Goal: Task Accomplishment & Management: Use online tool/utility

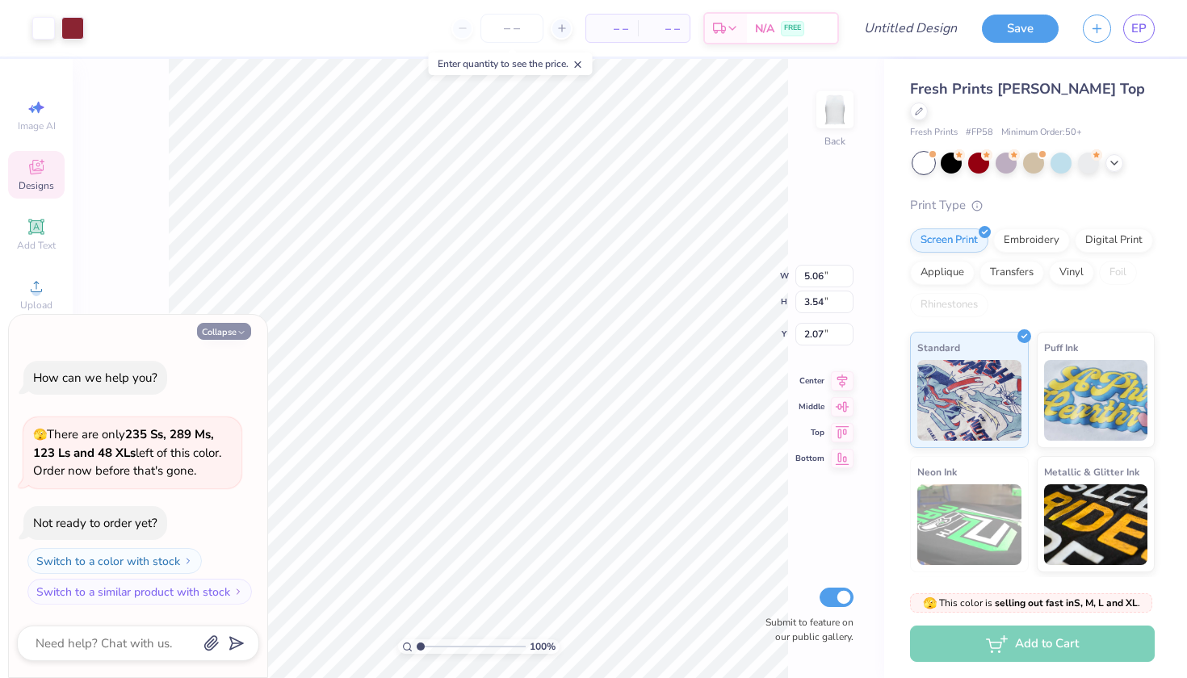
click at [216, 336] on button "Collapse" at bounding box center [224, 331] width 54 height 17
type textarea "x"
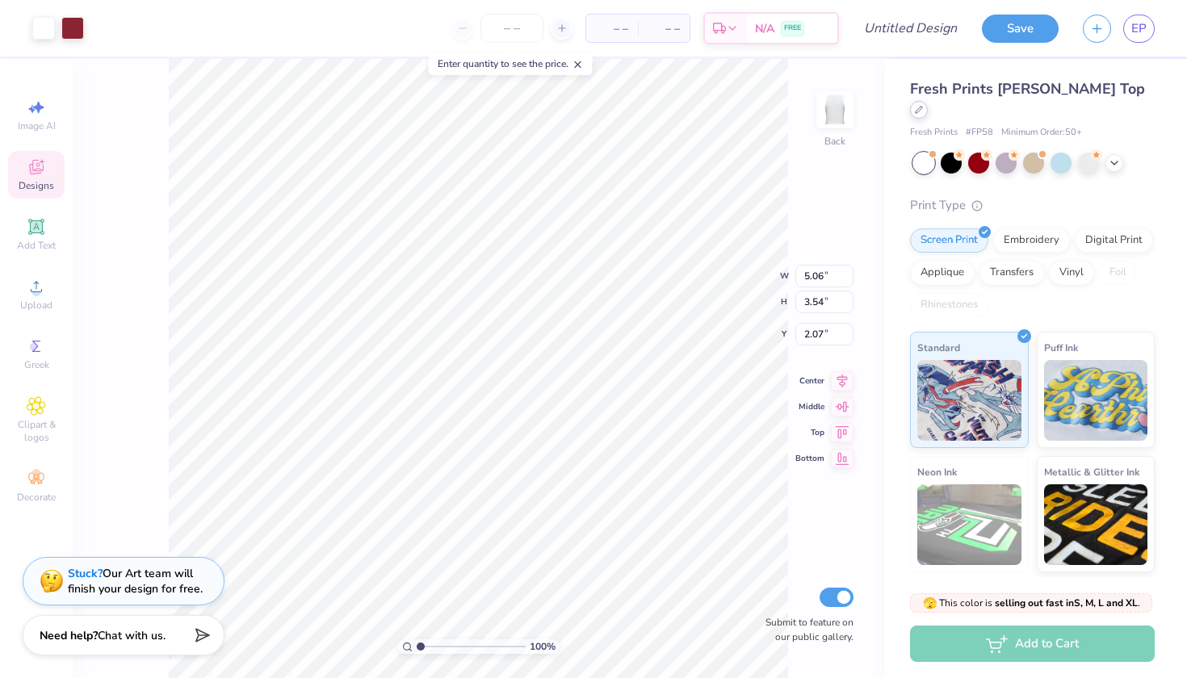
click at [928, 101] on div at bounding box center [919, 110] width 18 height 18
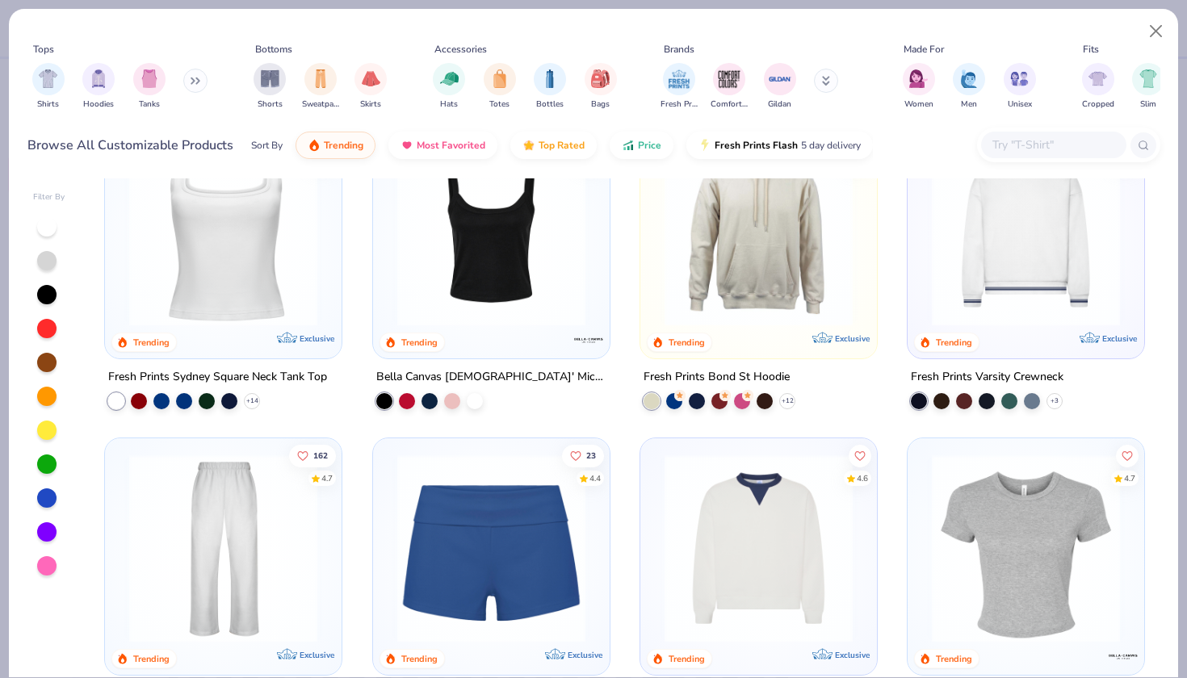
scroll to position [711, 0]
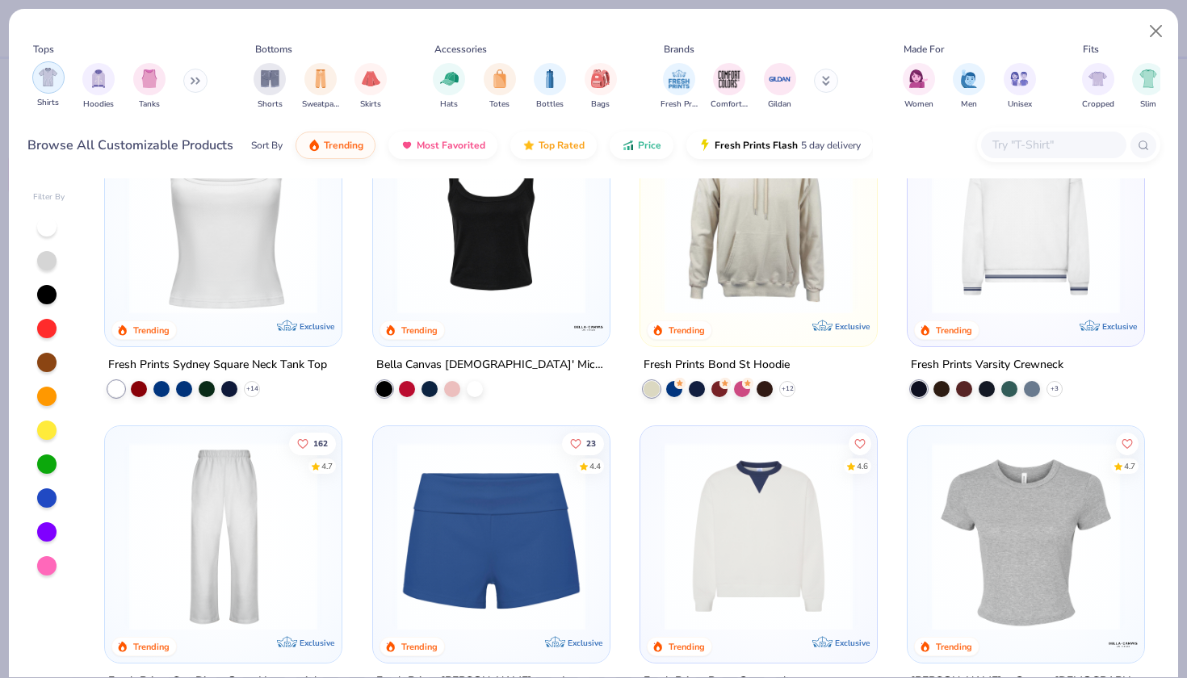
click at [42, 75] on div "filter for Shirts" at bounding box center [48, 77] width 32 height 32
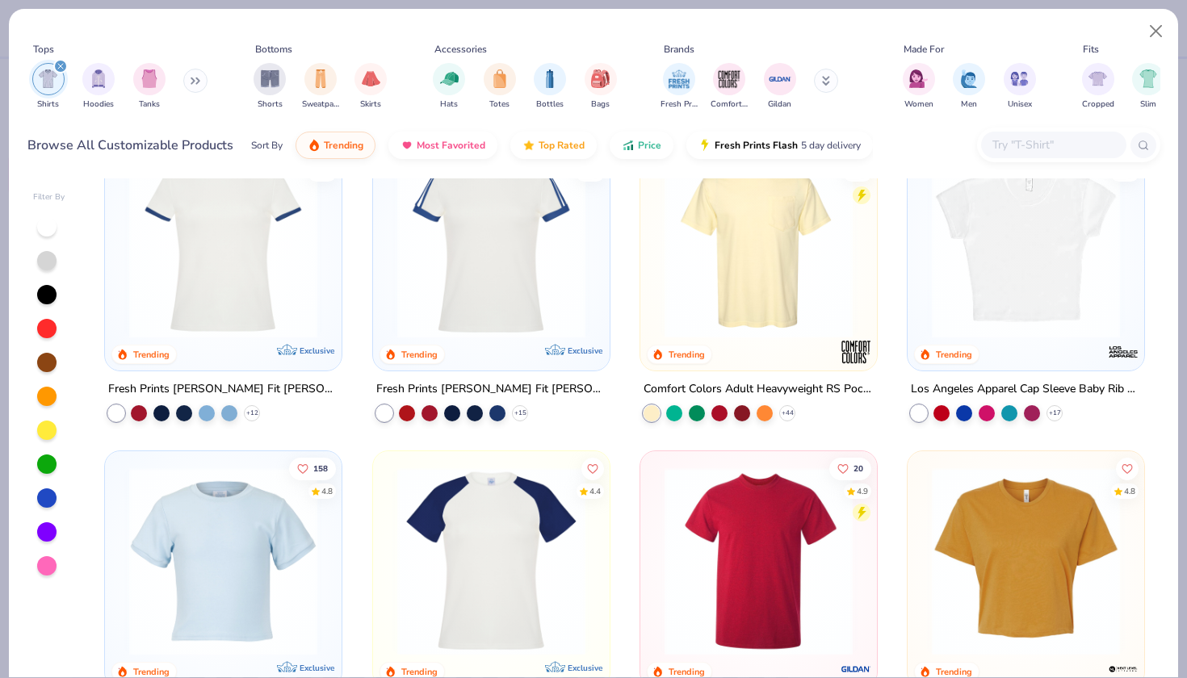
scroll to position [384, 0]
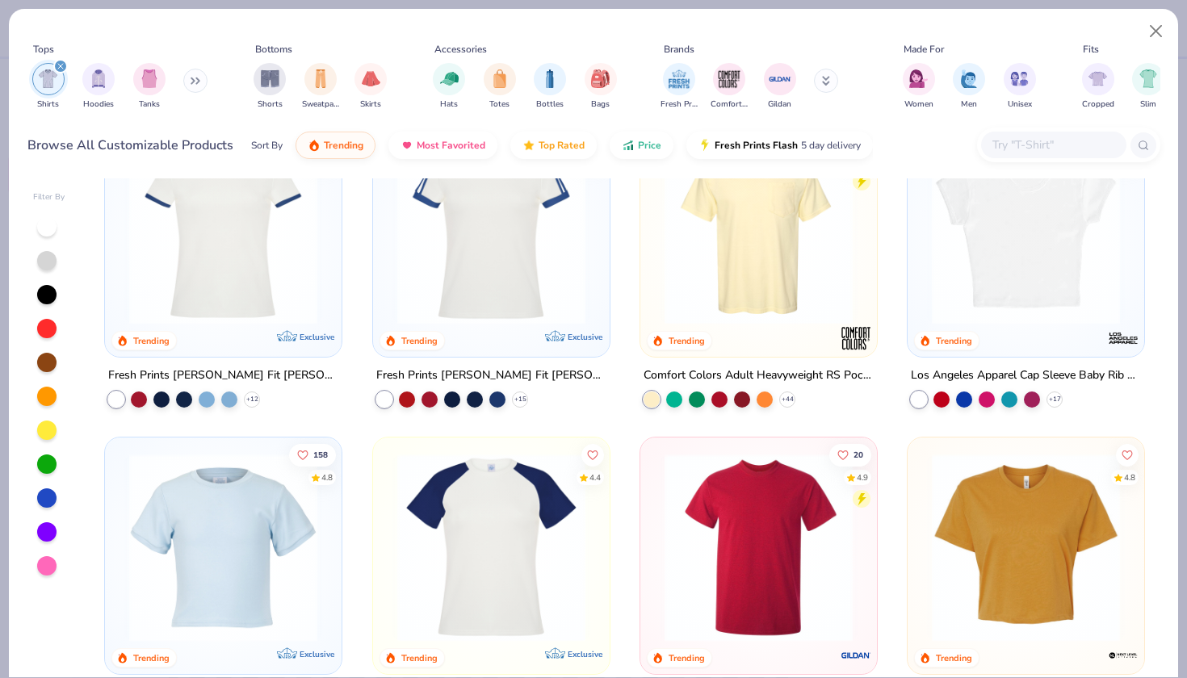
click at [730, 218] on img at bounding box center [758, 230] width 204 height 188
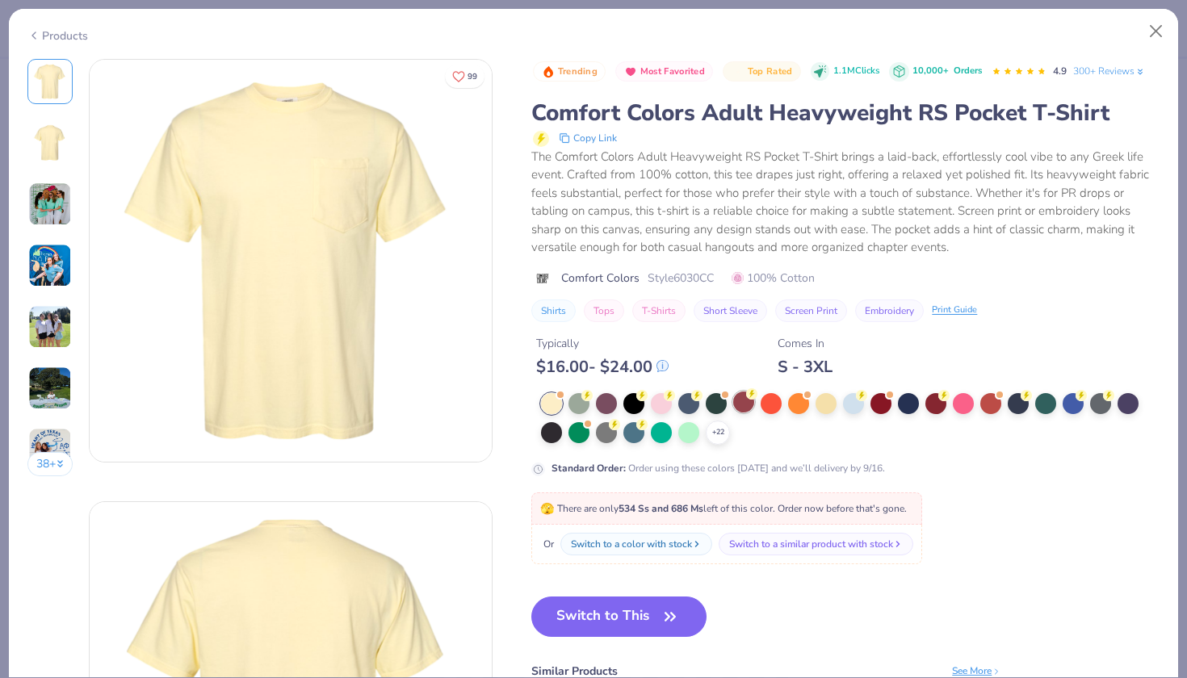
click at [733, 392] on div at bounding box center [743, 402] width 21 height 21
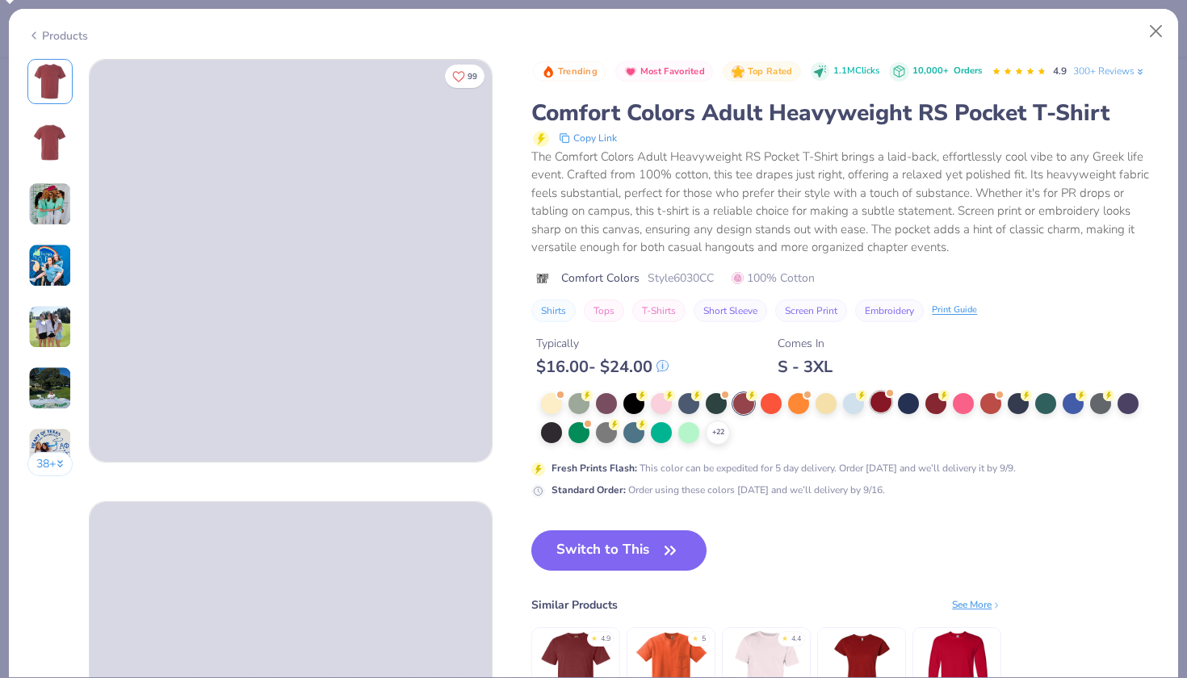
click at [870, 392] on div at bounding box center [880, 402] width 21 height 21
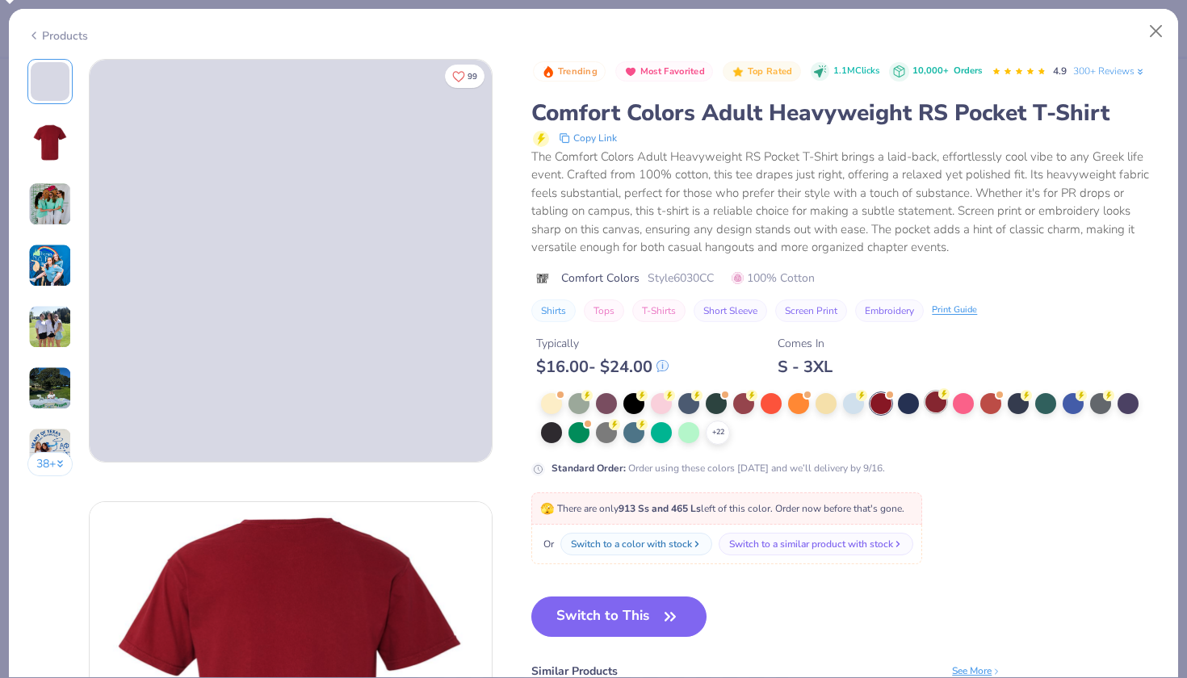
click at [925, 392] on div at bounding box center [935, 402] width 21 height 21
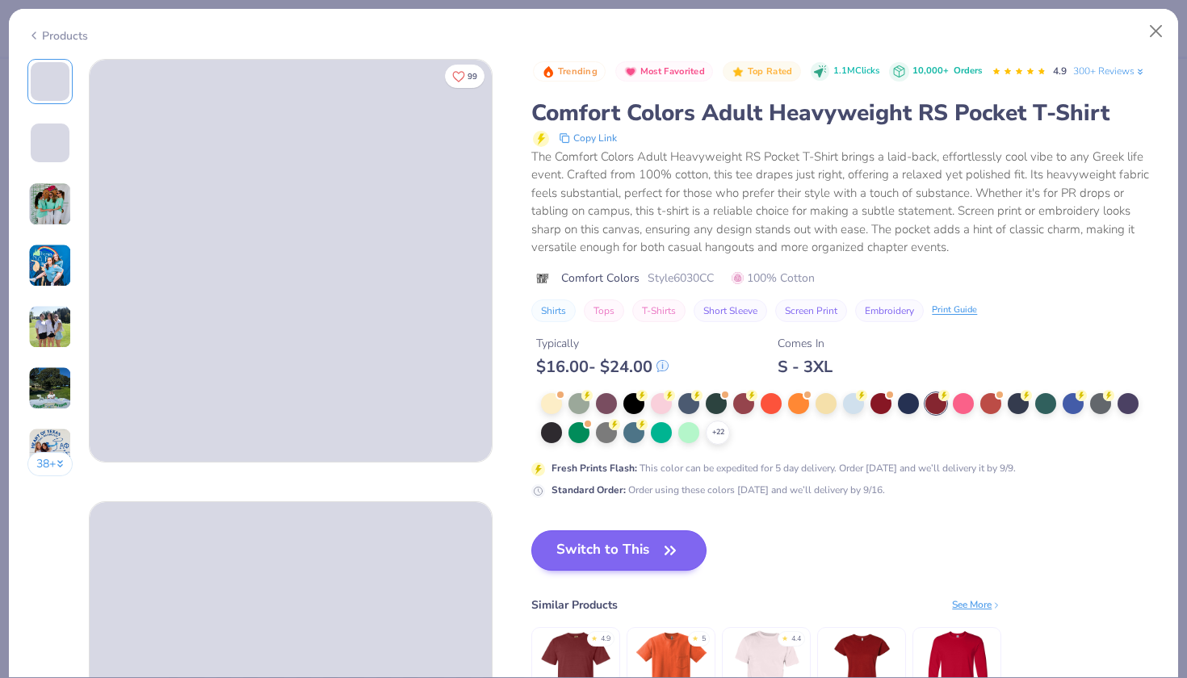
click at [558, 530] on button "Switch to This" at bounding box center [618, 550] width 175 height 40
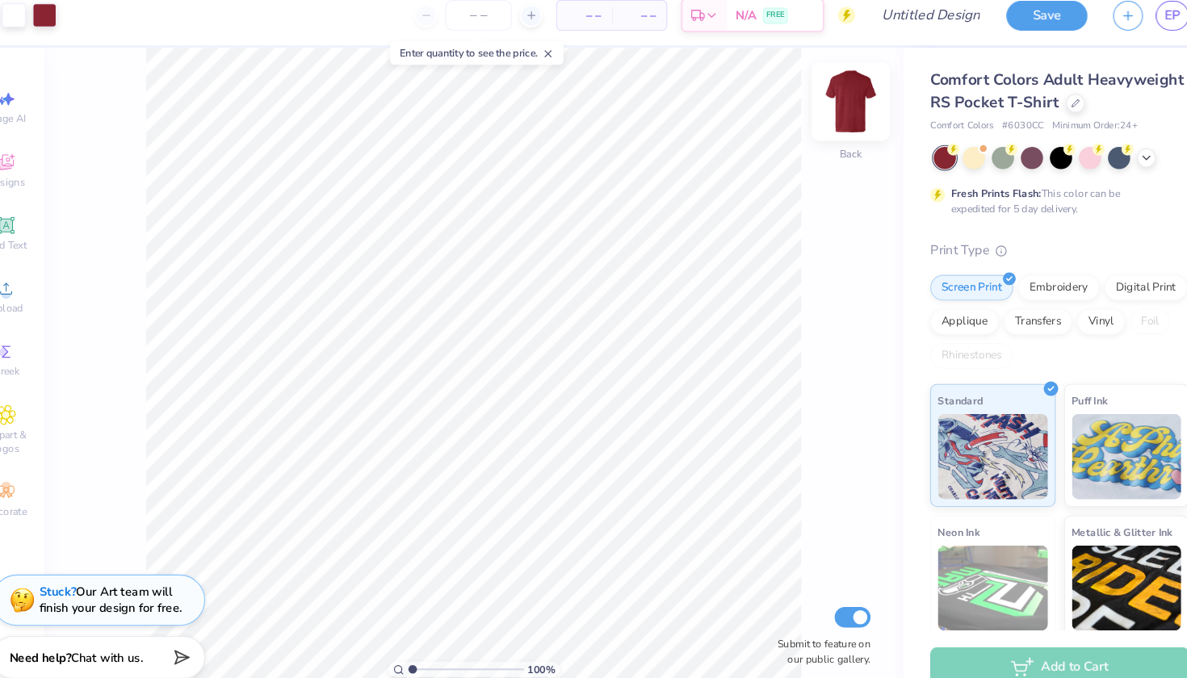
click at [802, 107] on div at bounding box center [835, 110] width 74 height 74
click at [803, 94] on img at bounding box center [835, 110] width 65 height 65
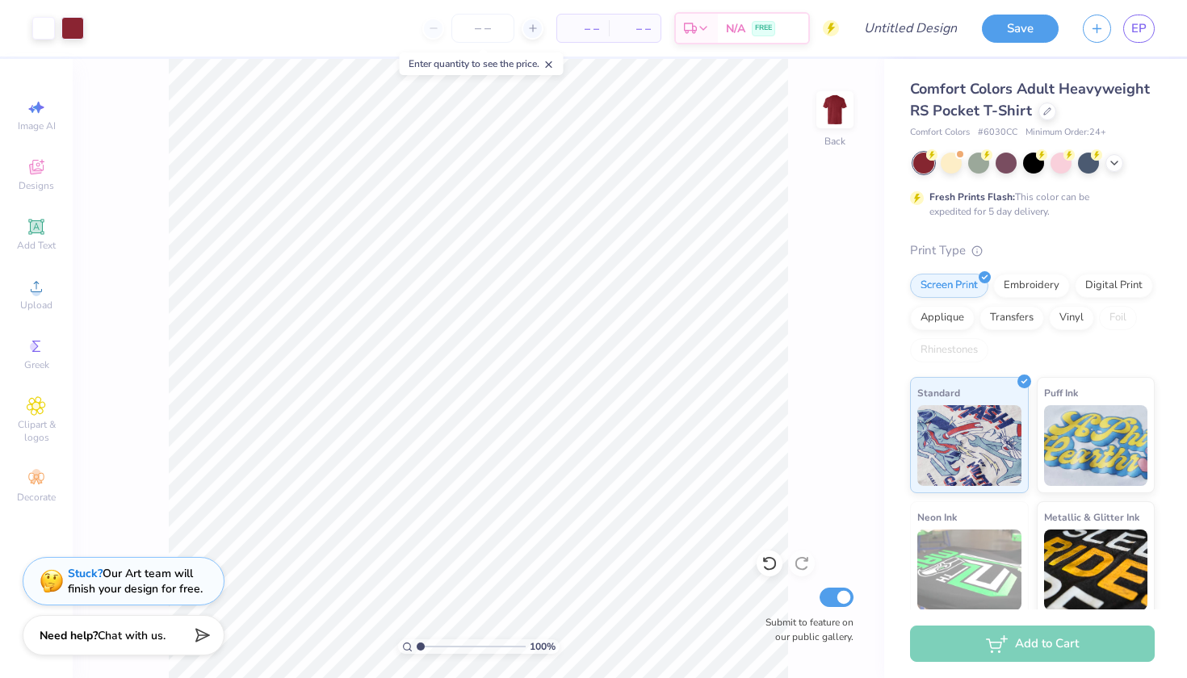
type input "1.11"
type textarea "x"
type input "2.01"
type textarea "x"
type input "2.75"
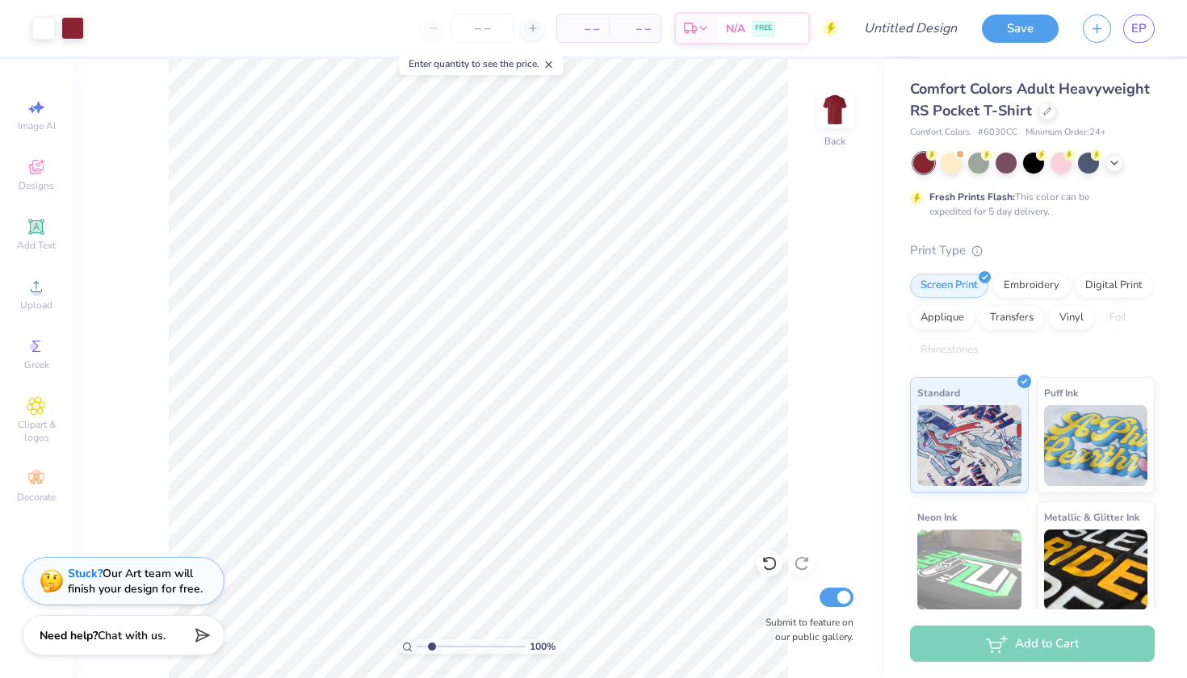
type textarea "x"
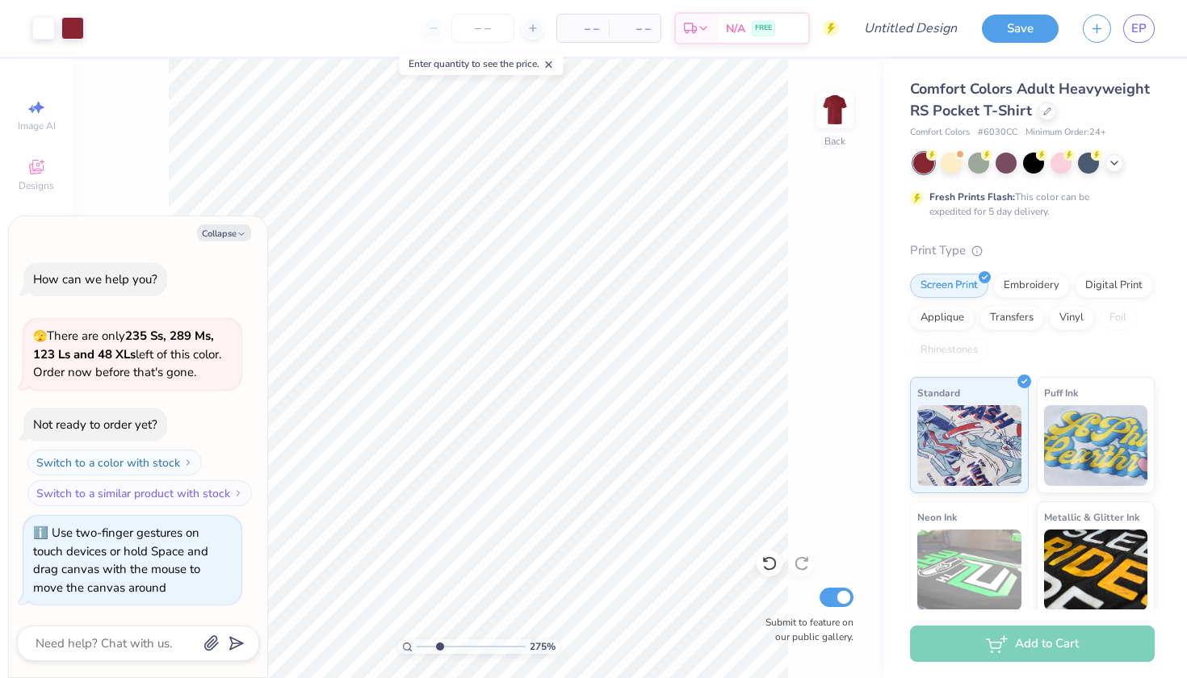
type input "3.57"
type textarea "x"
type input "3.64"
drag, startPoint x: 420, startPoint y: 647, endPoint x: 449, endPoint y: 647, distance: 29.1
click at [449, 647] on input "range" at bounding box center [471, 646] width 109 height 15
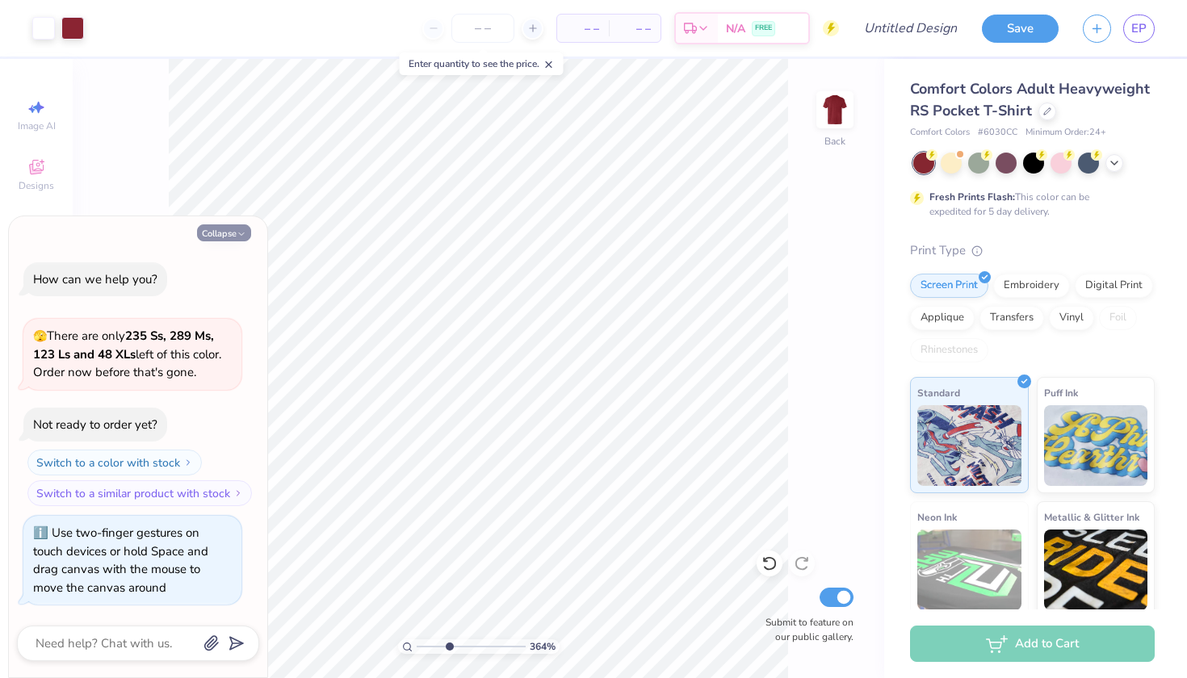
click at [214, 228] on button "Collapse" at bounding box center [224, 232] width 54 height 17
type textarea "x"
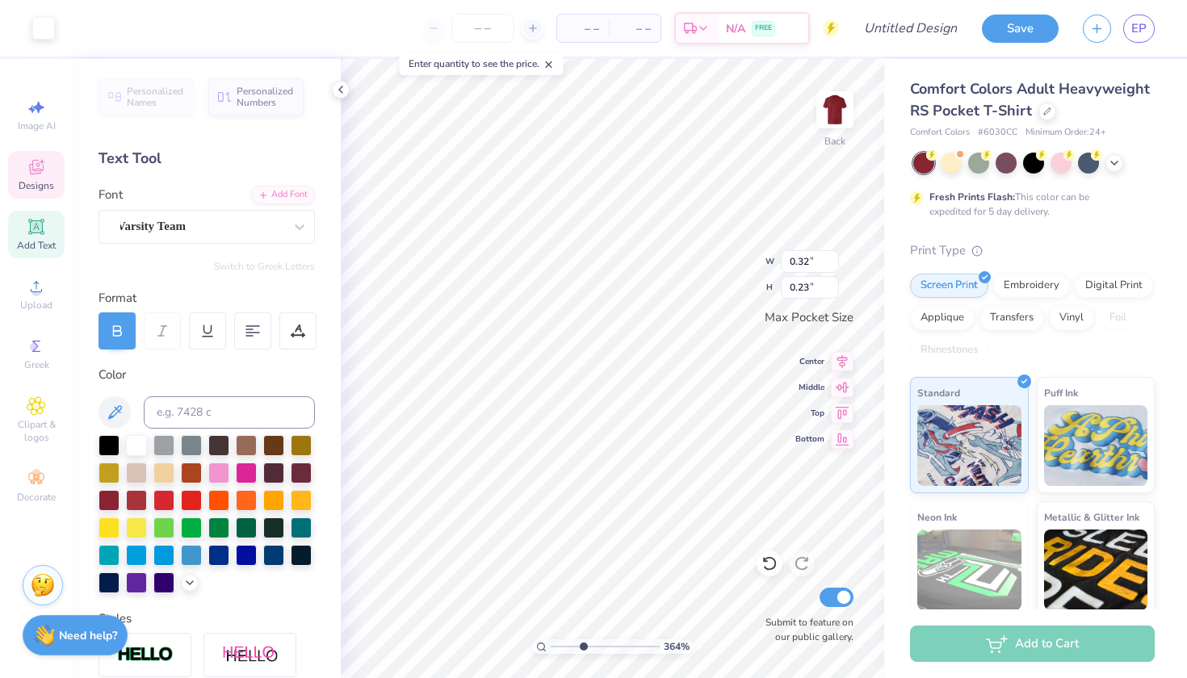
type input "0.32"
type input "0.23"
type textarea "25"
type input "1.52"
type input "0.20"
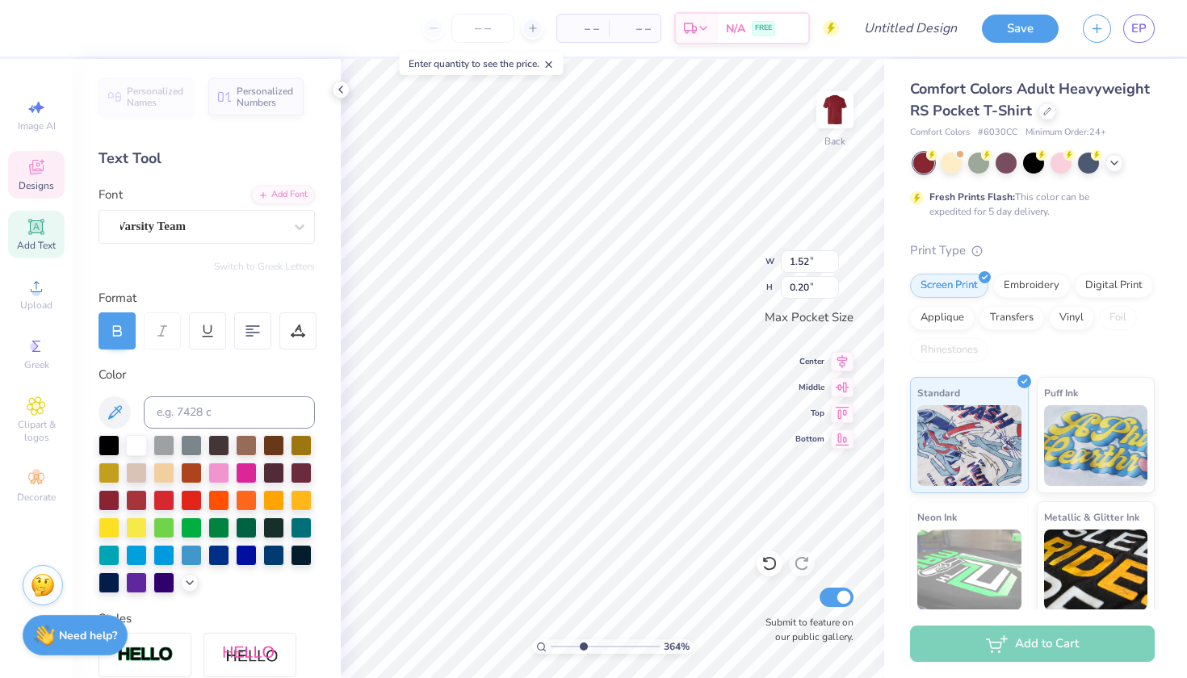
type input "1.81"
type input "0.36"
type textarea "Kappa Chapter"
type textarea "Kappa Gamma"
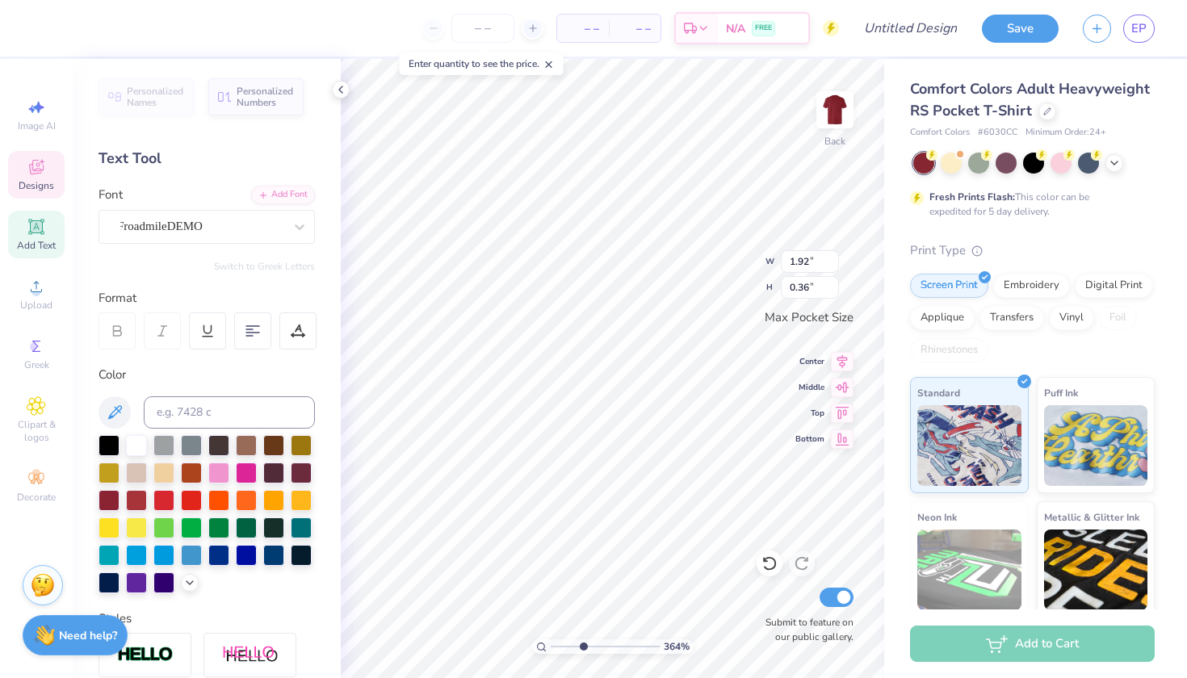
scroll to position [0, 4]
type input "1.52"
type input "0.20"
type textarea ","
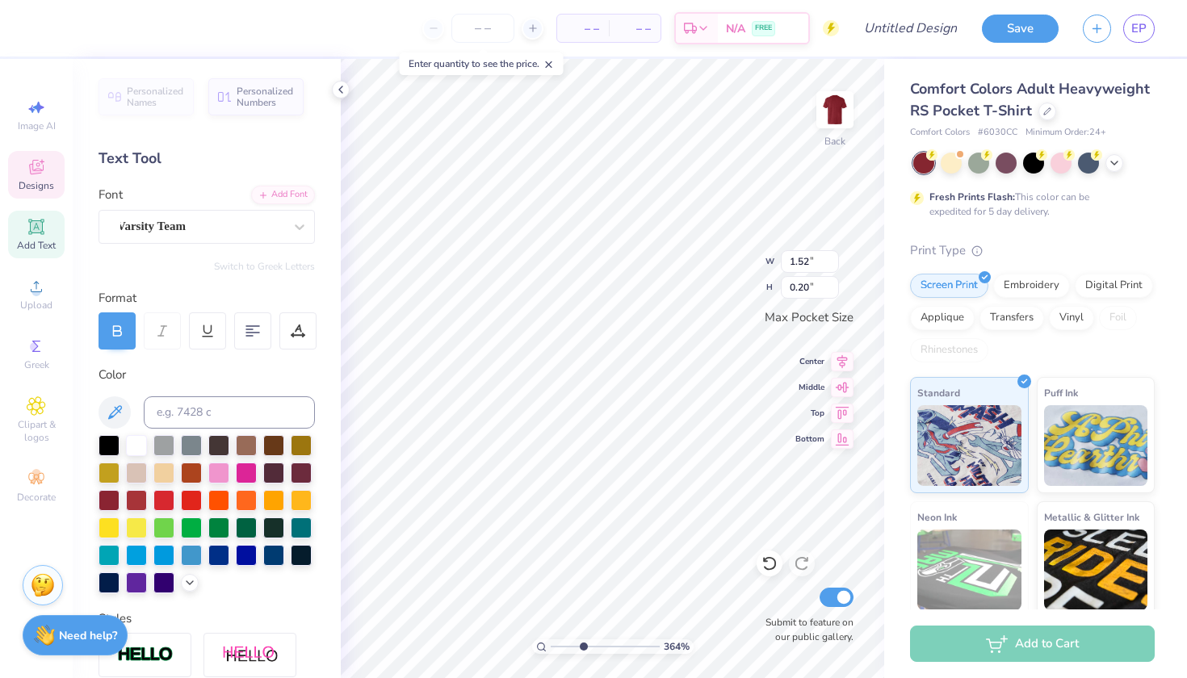
type textarea "Columbia, [GEOGRAPHIC_DATA]"
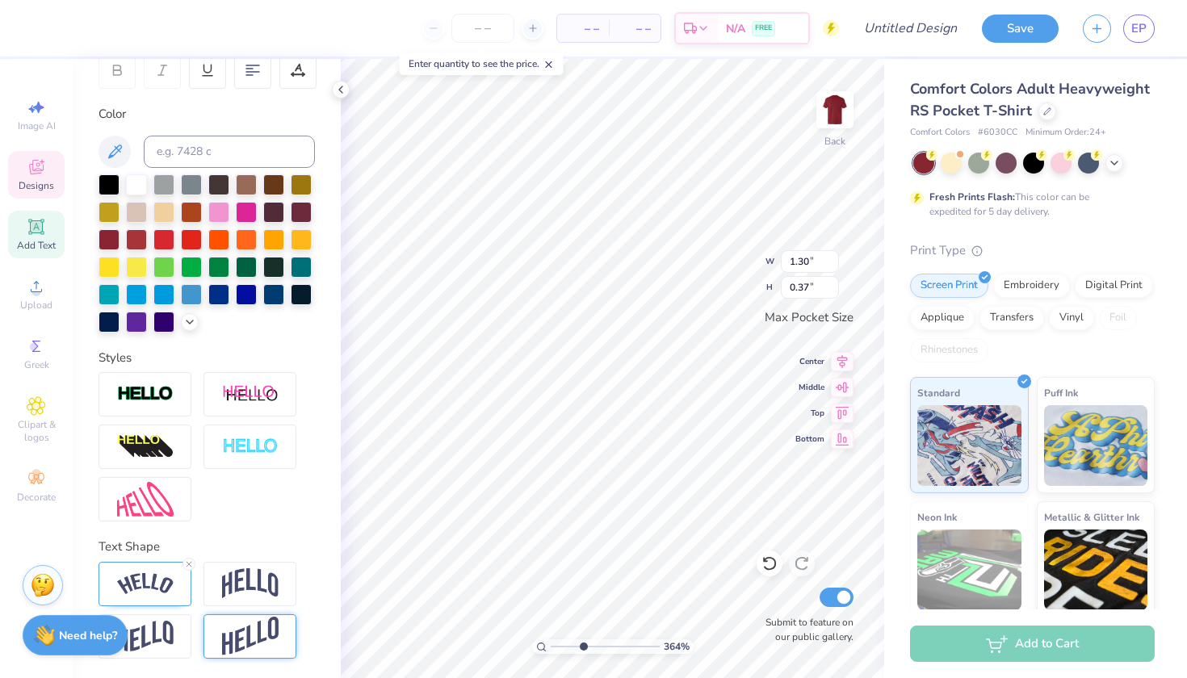
scroll to position [261, 0]
click at [252, 582] on img at bounding box center [250, 583] width 57 height 31
type input "1.08"
type input "0.43"
click at [156, 591] on img at bounding box center [145, 584] width 57 height 22
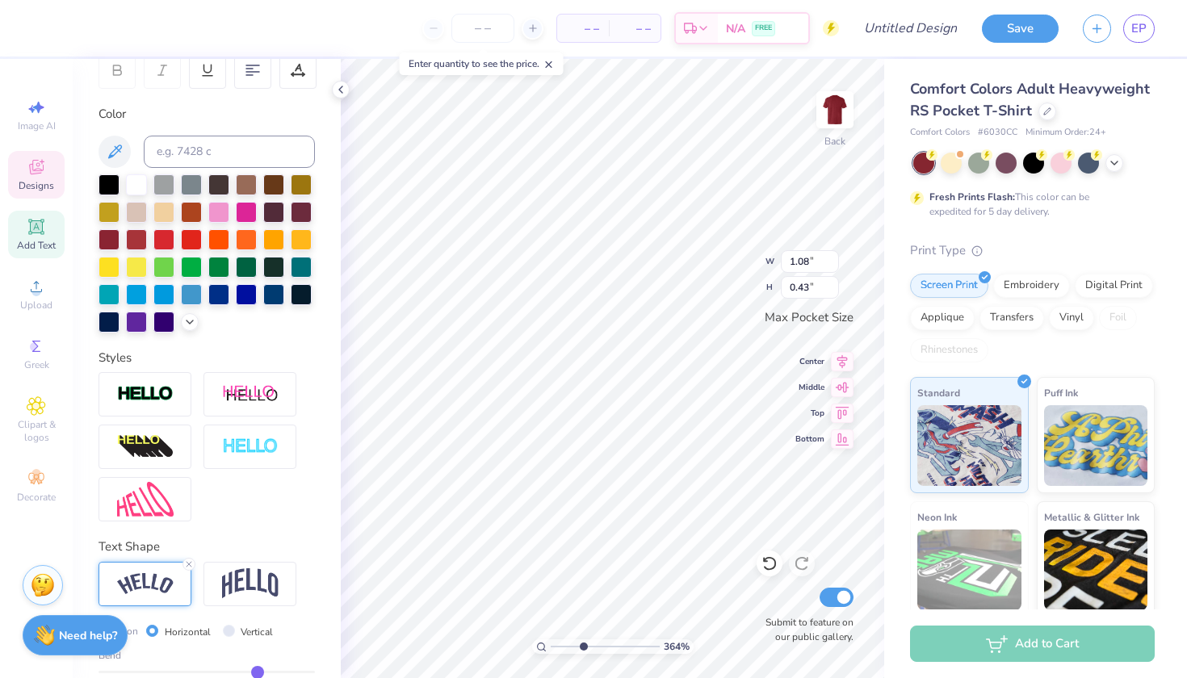
type input "1.30"
type input "0.37"
click at [39, 249] on span "Add Text" at bounding box center [36, 245] width 39 height 13
type input "3.50"
type input "1.01"
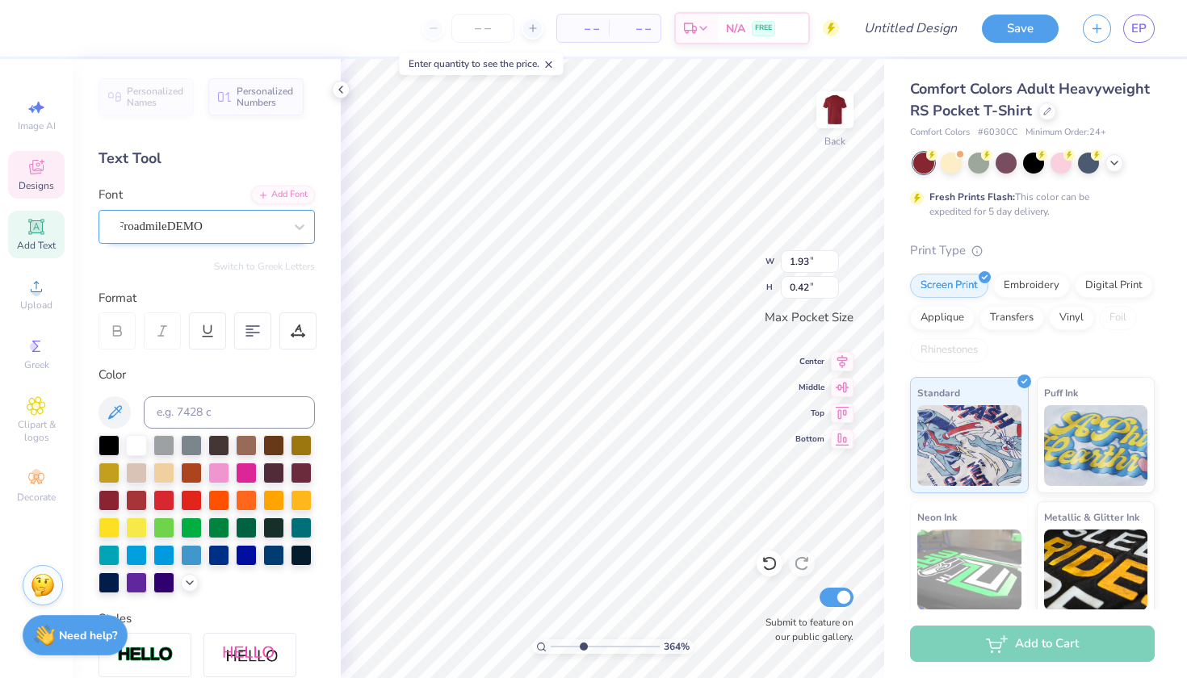
scroll to position [0, 0]
click at [209, 224] on div "FroadmileDEMO" at bounding box center [200, 226] width 170 height 25
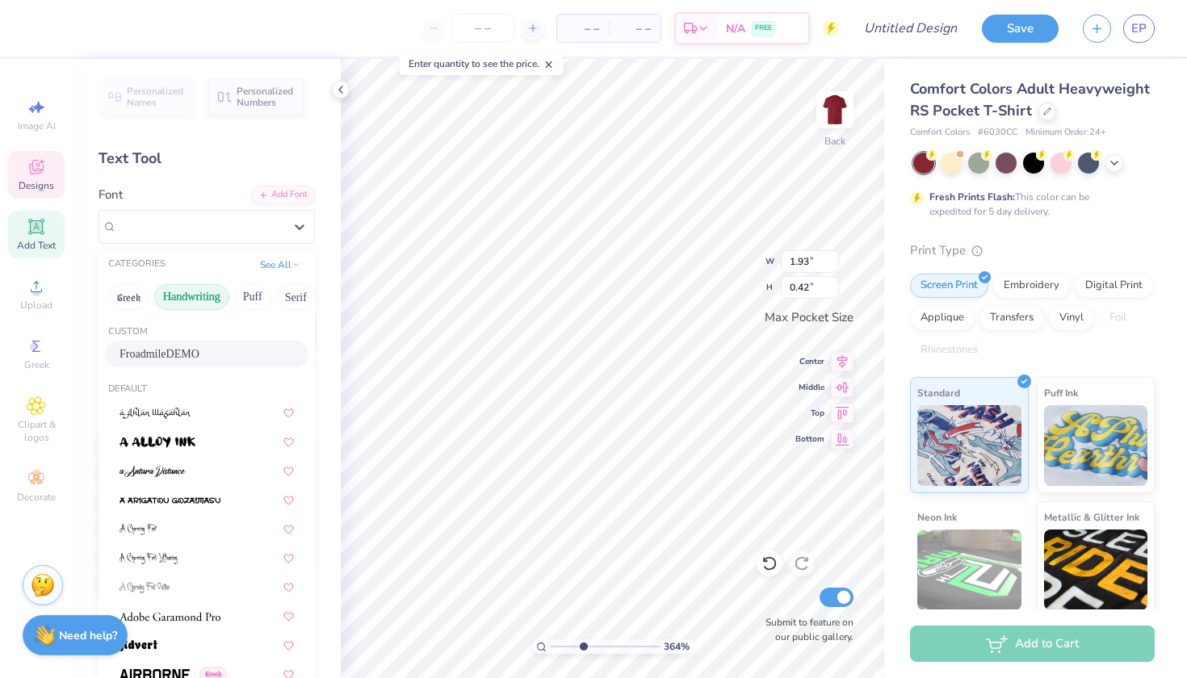
click at [210, 301] on button "Handwriting" at bounding box center [191, 297] width 75 height 26
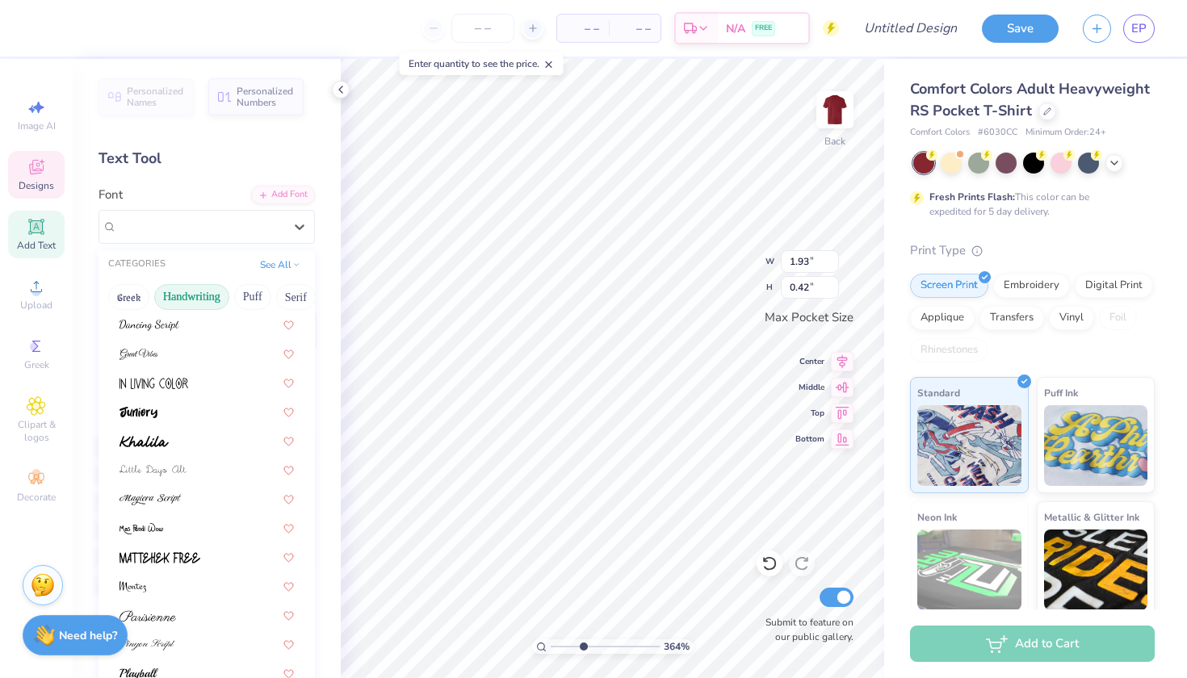
scroll to position [258, 0]
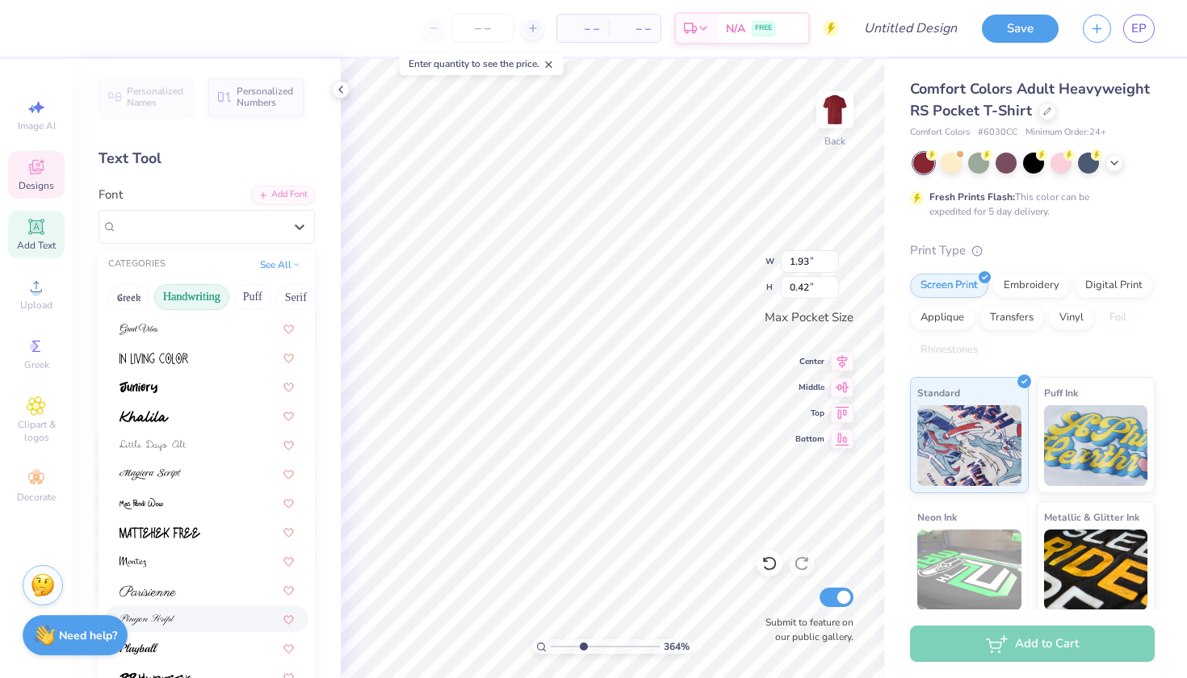
click at [185, 627] on div at bounding box center [207, 618] width 174 height 17
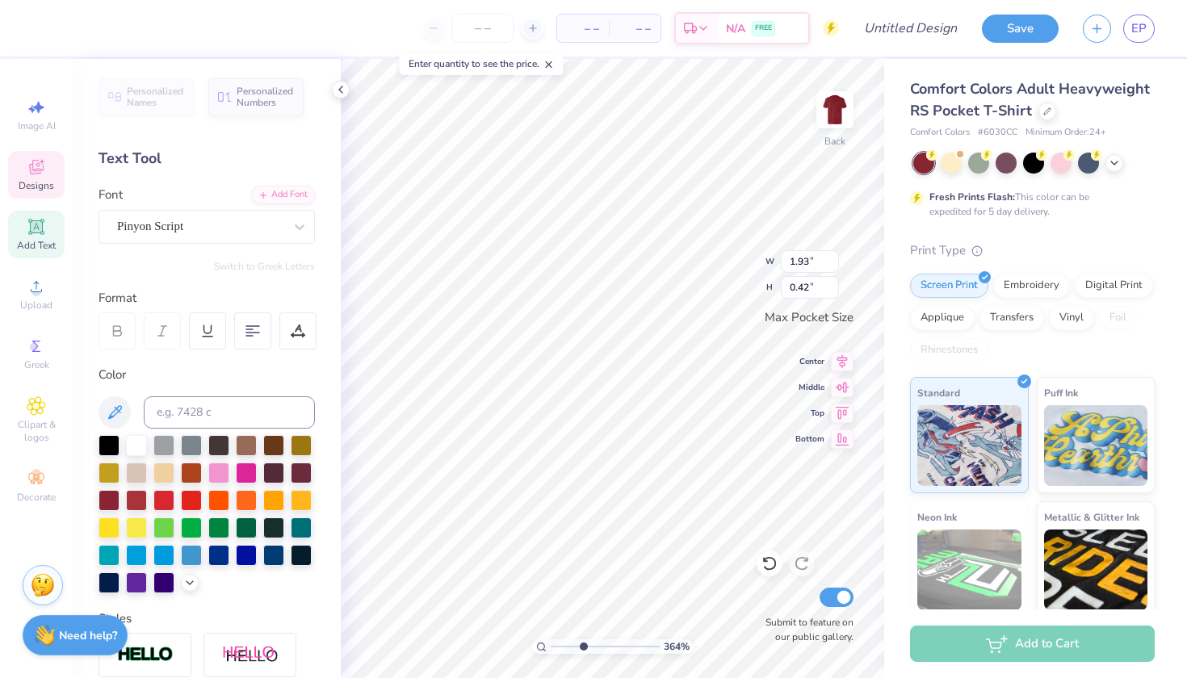
type input "2.46"
type input "0.44"
click at [166, 235] on div at bounding box center [200, 227] width 166 height 22
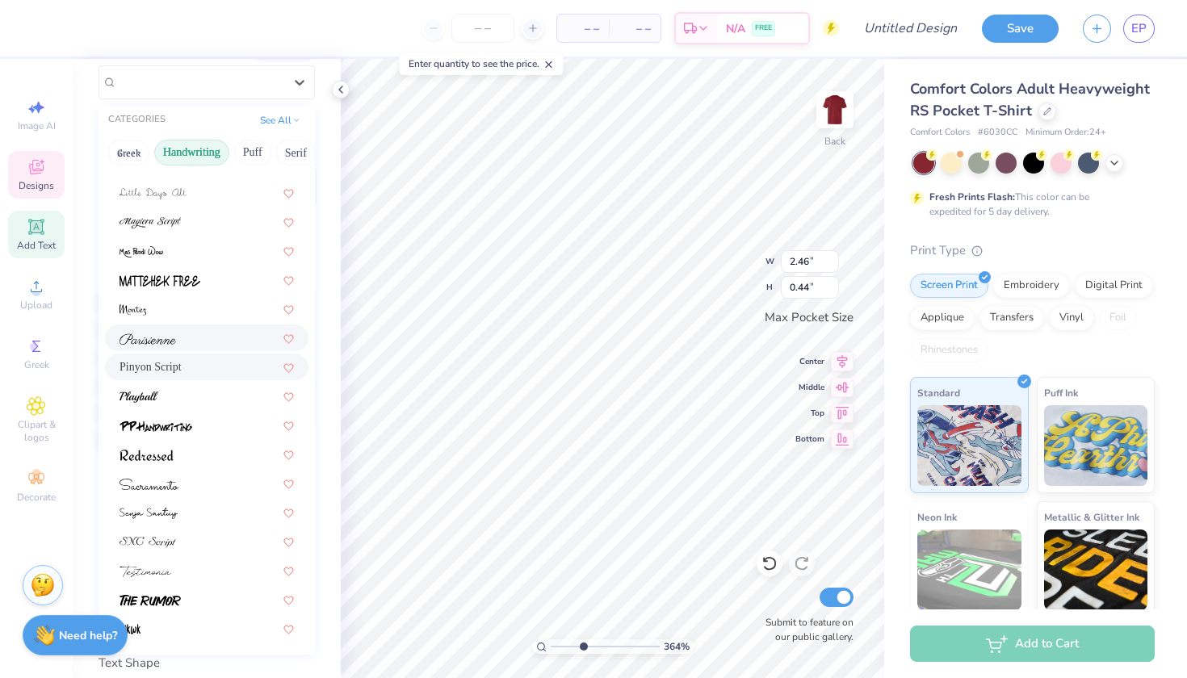
scroll to position [158, 0]
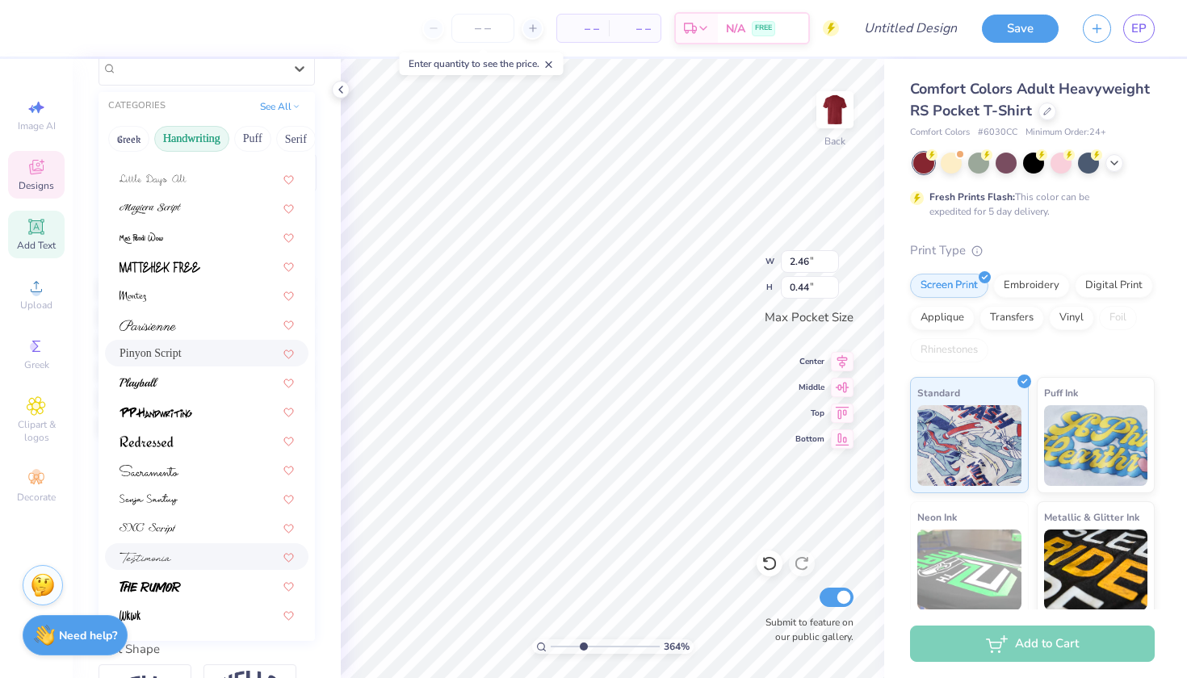
click at [227, 563] on div at bounding box center [207, 556] width 174 height 17
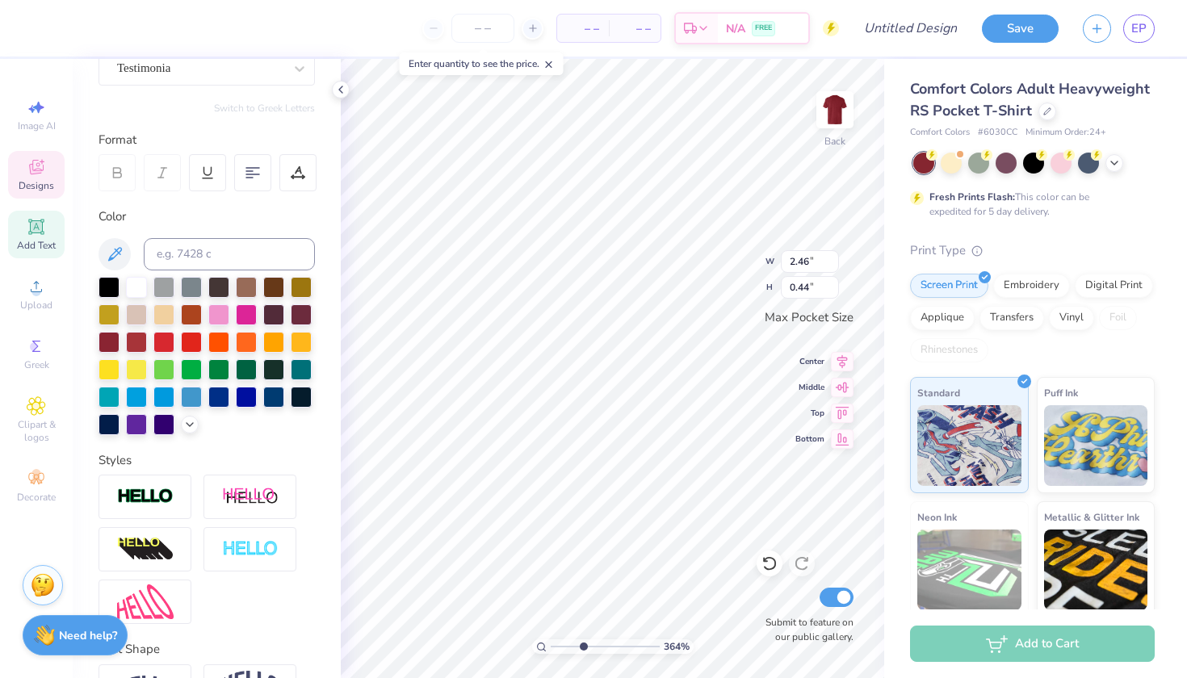
type input "2.16"
type input "0.34"
click at [221, 71] on div "Testimonia" at bounding box center [200, 68] width 170 height 25
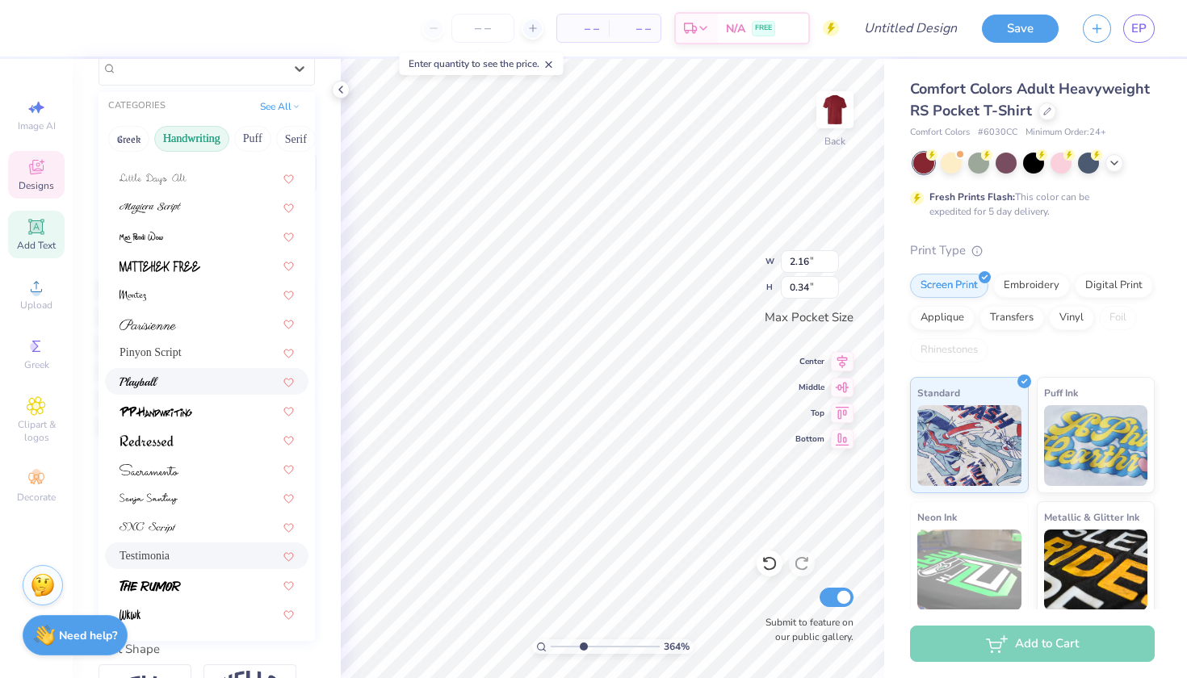
scroll to position [366, 0]
click at [199, 597] on div at bounding box center [206, 585] width 203 height 27
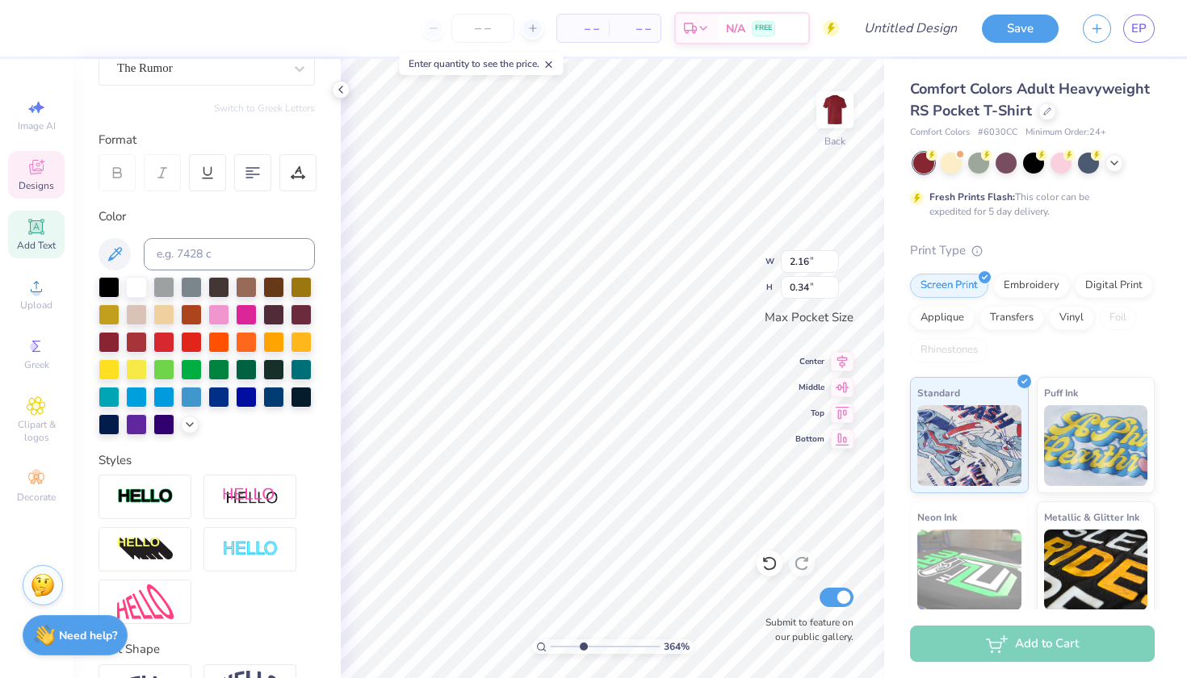
type input "2.60"
type input "0.40"
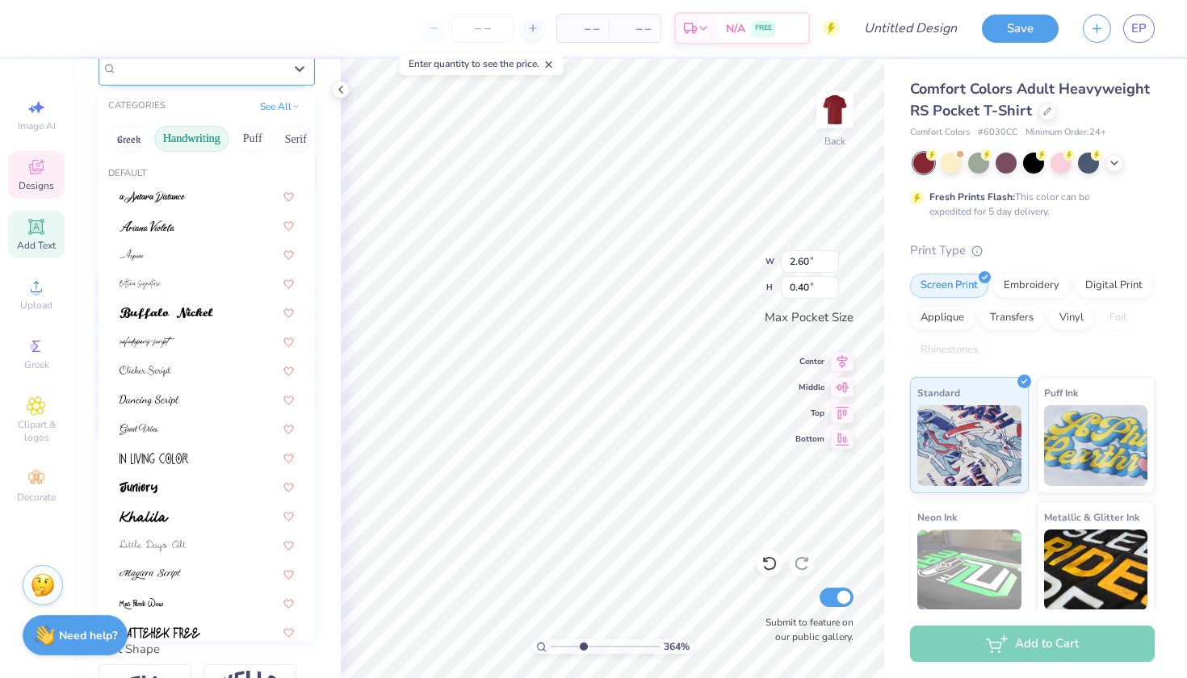
click at [195, 68] on div "The Rumor" at bounding box center [200, 68] width 170 height 25
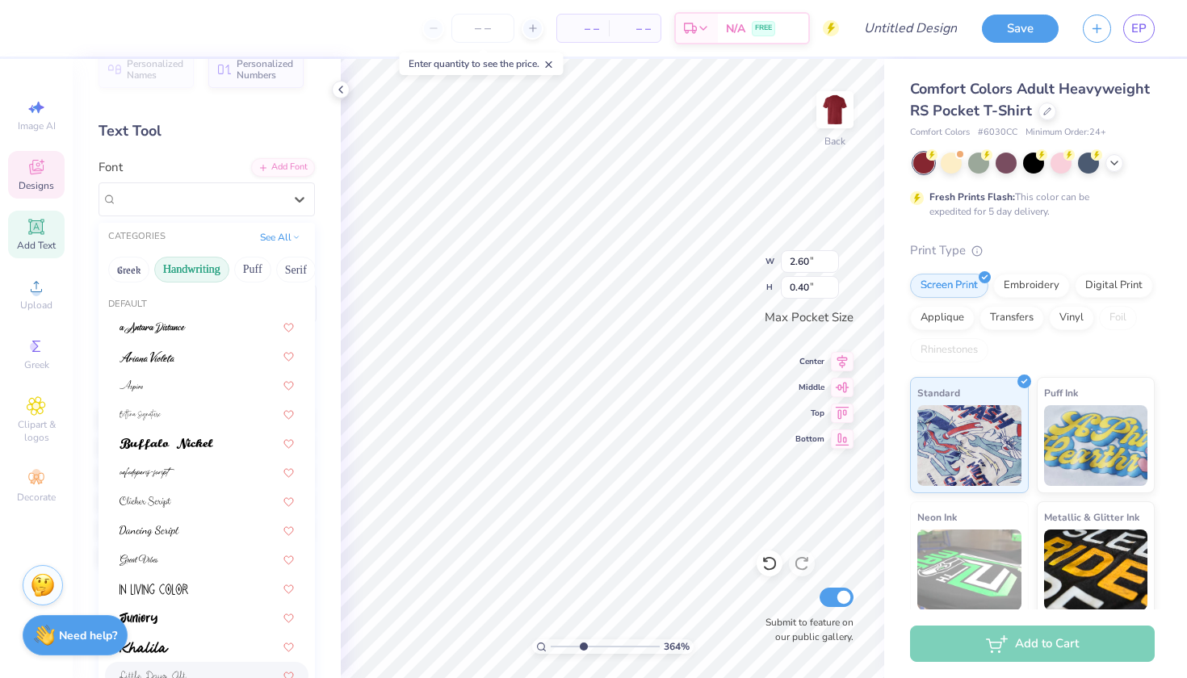
scroll to position [27, 0]
click at [268, 241] on button "See All" at bounding box center [280, 236] width 50 height 16
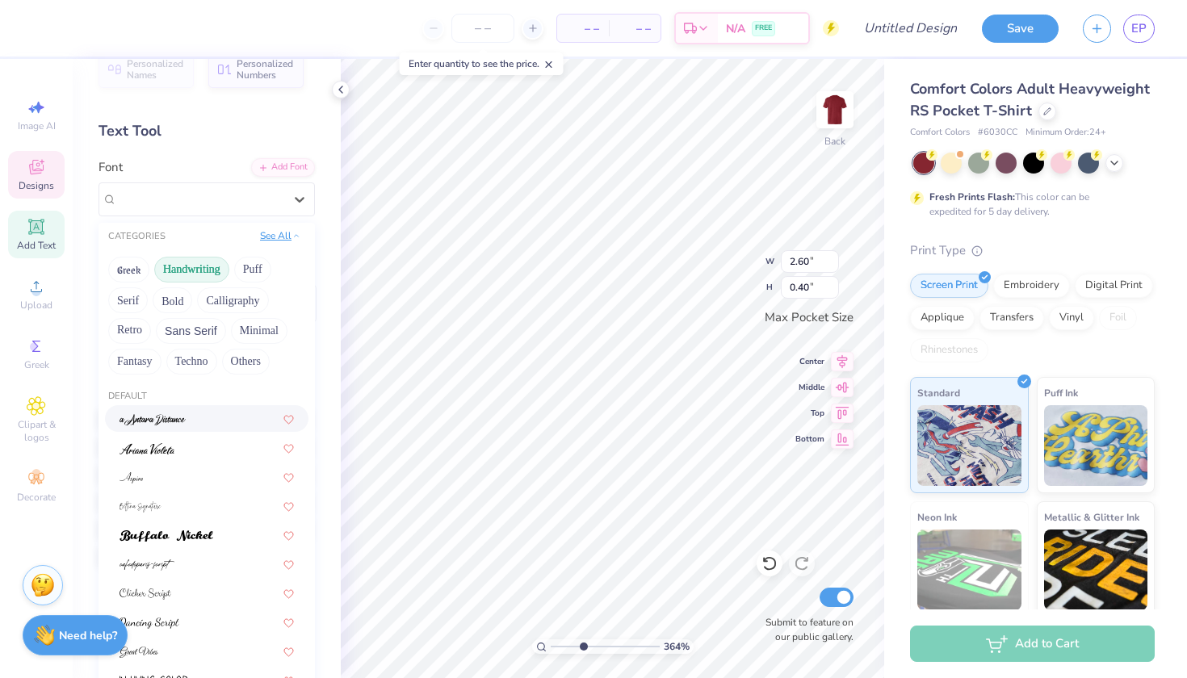
click at [271, 240] on button "See All" at bounding box center [280, 236] width 50 height 16
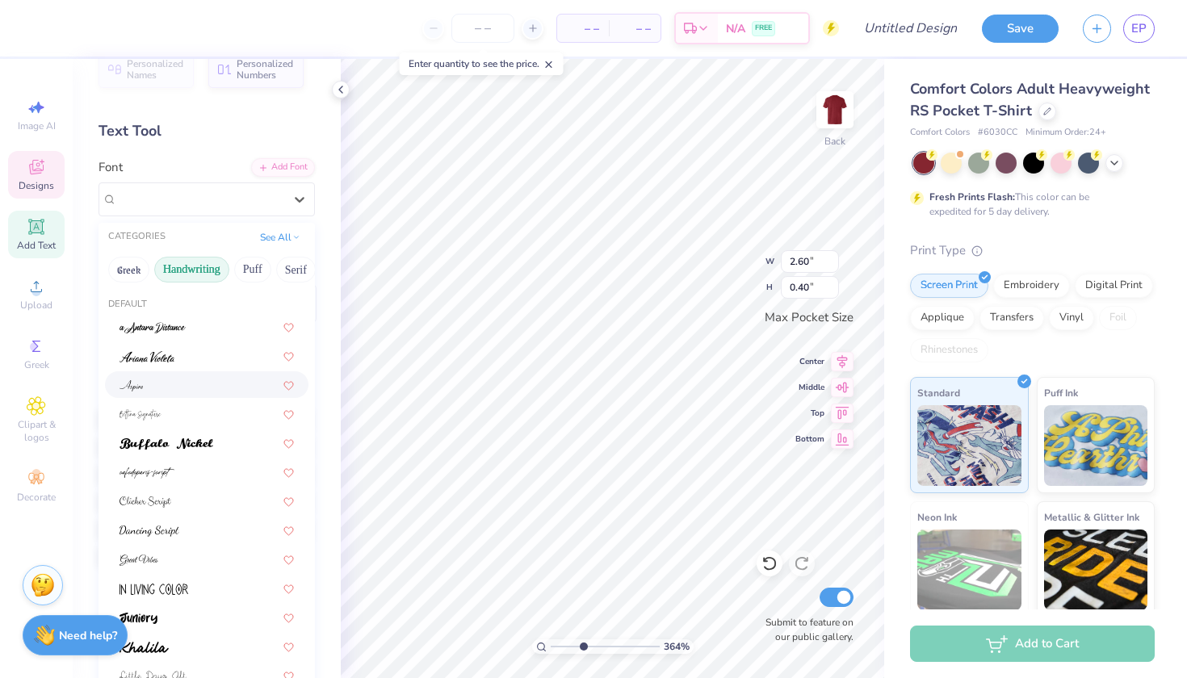
click at [179, 388] on div at bounding box center [207, 384] width 174 height 17
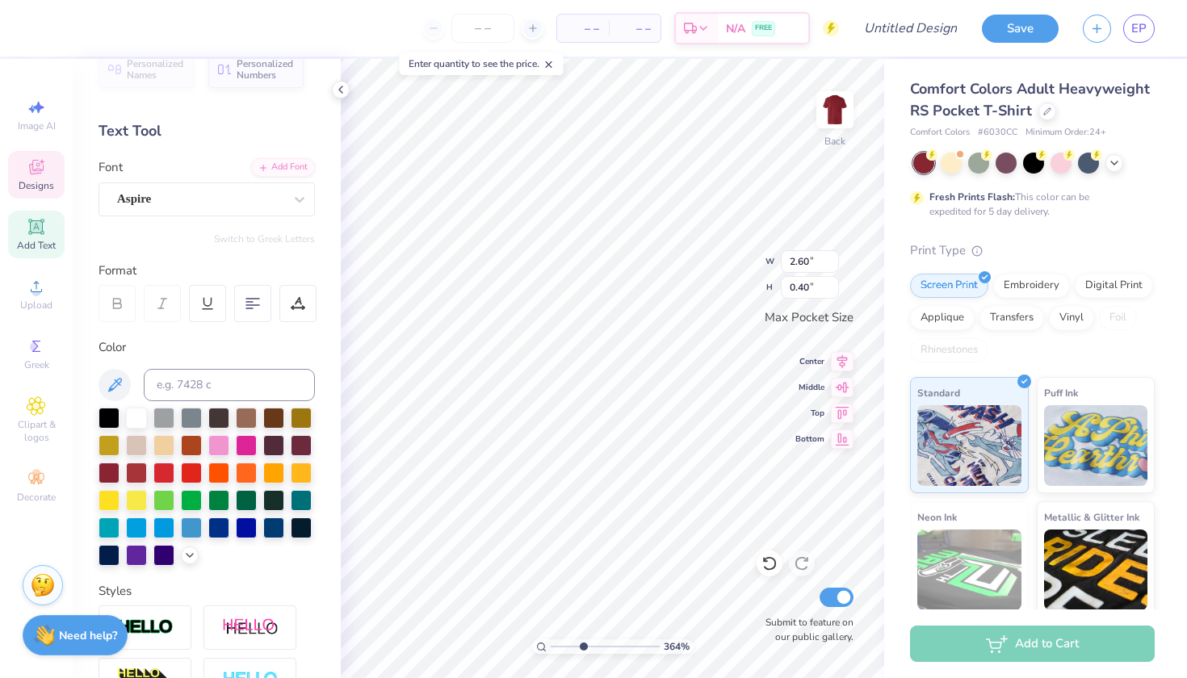
type input "1.77"
type input "0.39"
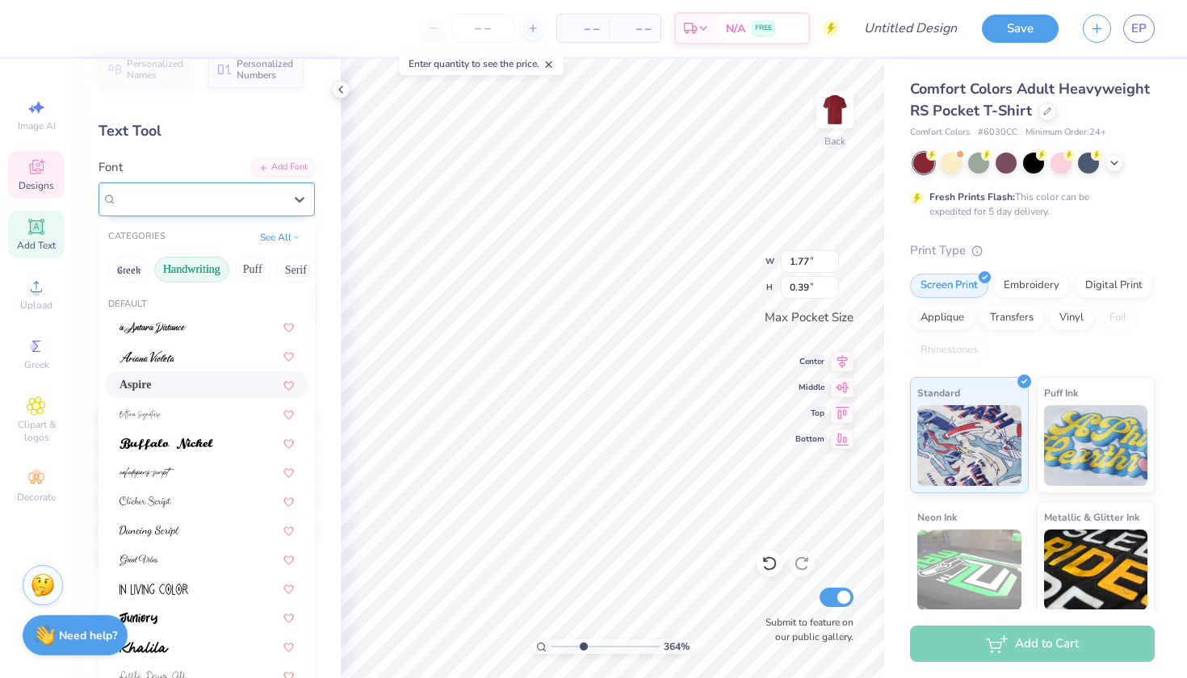
click at [162, 195] on div "Aspire" at bounding box center [200, 199] width 170 height 25
click at [186, 450] on img at bounding box center [167, 443] width 94 height 11
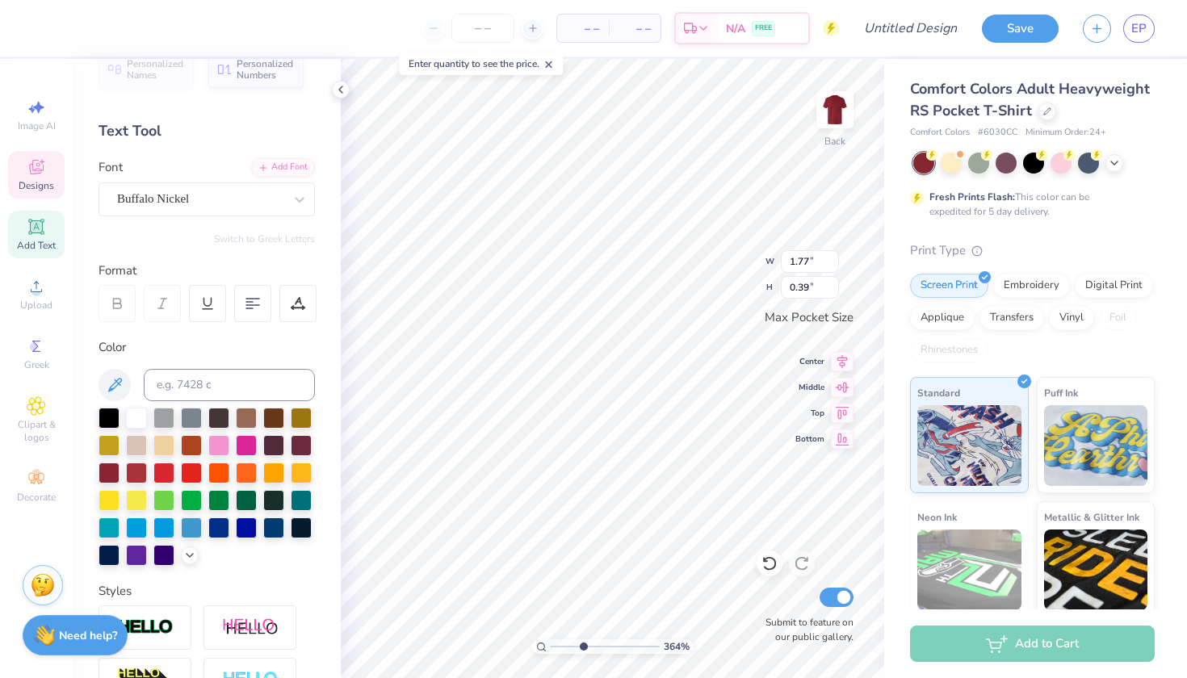
type input "2.77"
type input "0.40"
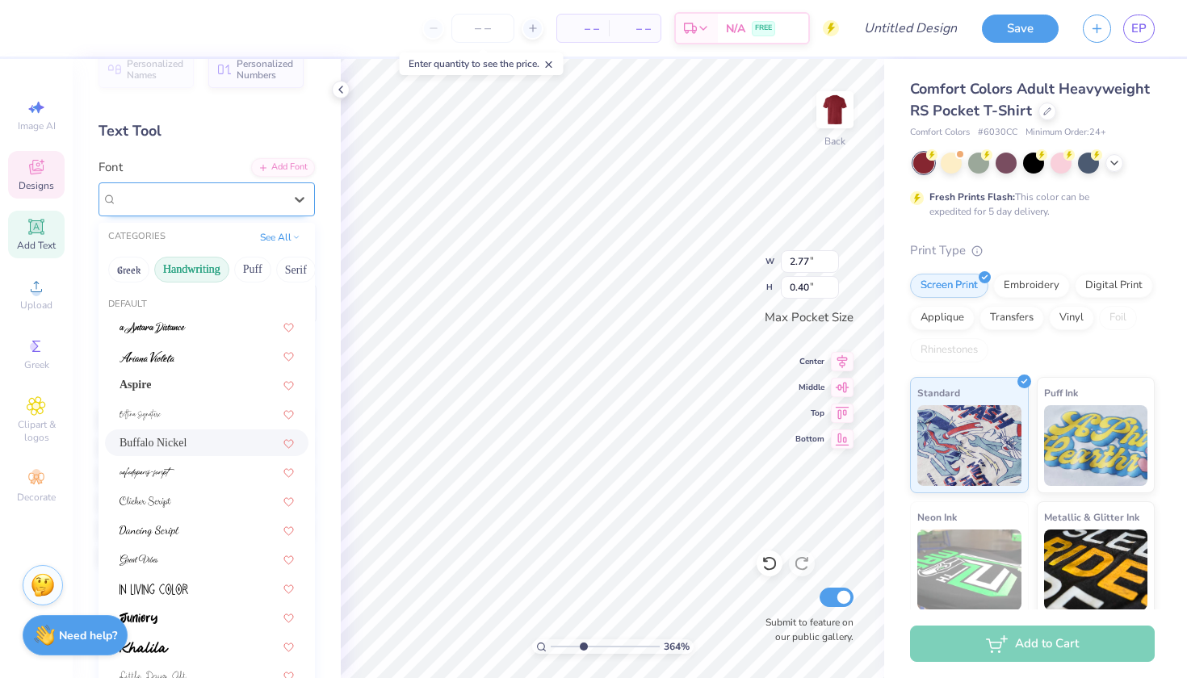
click at [249, 197] on div "Buffalo Nickel" at bounding box center [200, 199] width 170 height 25
click at [202, 474] on div at bounding box center [207, 471] width 174 height 17
click at [266, 199] on div "cafedeparis-script" at bounding box center [200, 199] width 170 height 25
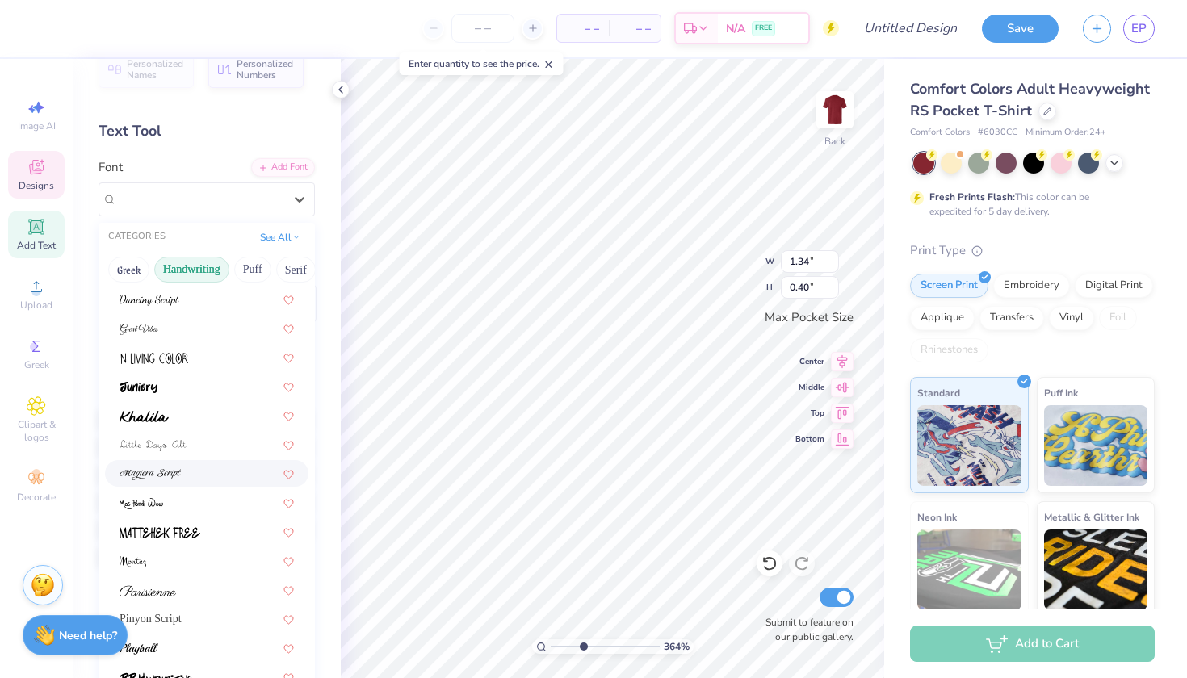
scroll to position [259, 0]
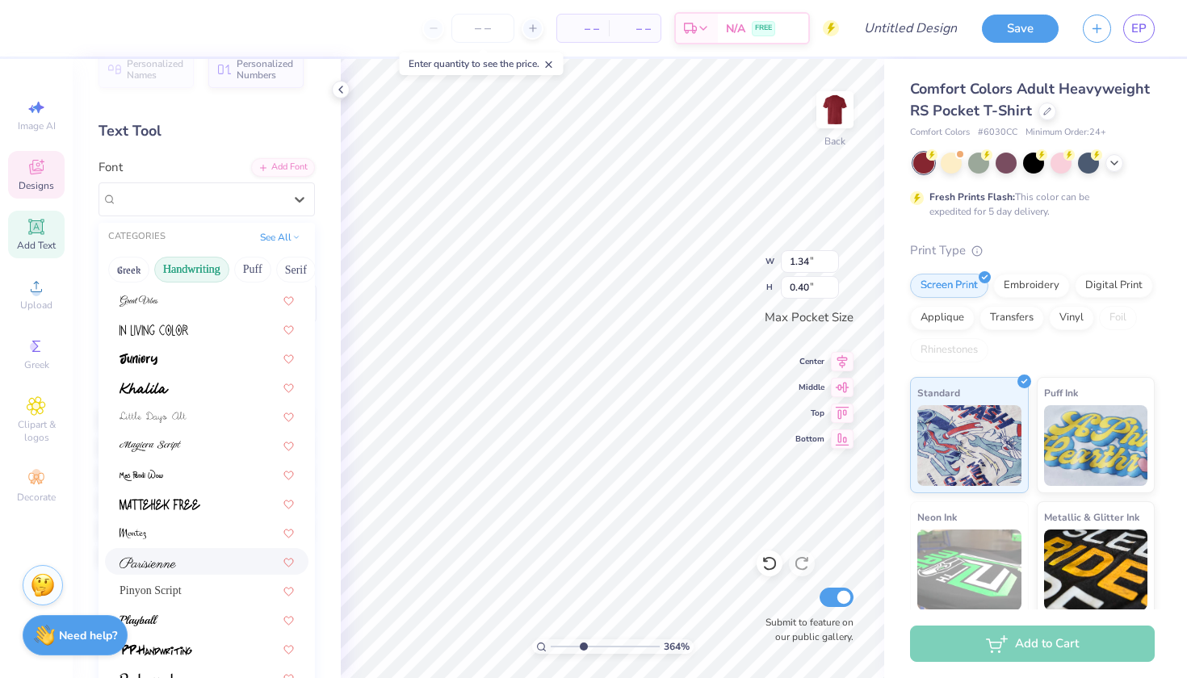
click at [195, 568] on div at bounding box center [207, 561] width 174 height 17
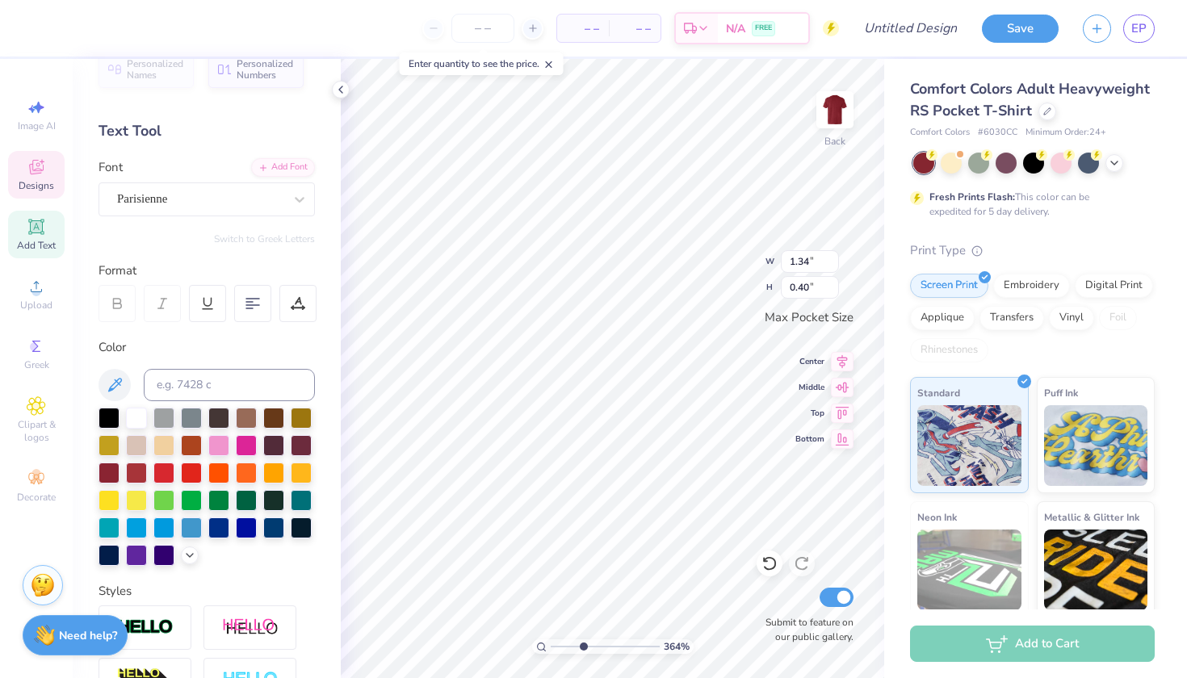
type input "2.56"
type input "0.45"
type input "2.03"
type input "0.36"
type input "1.86"
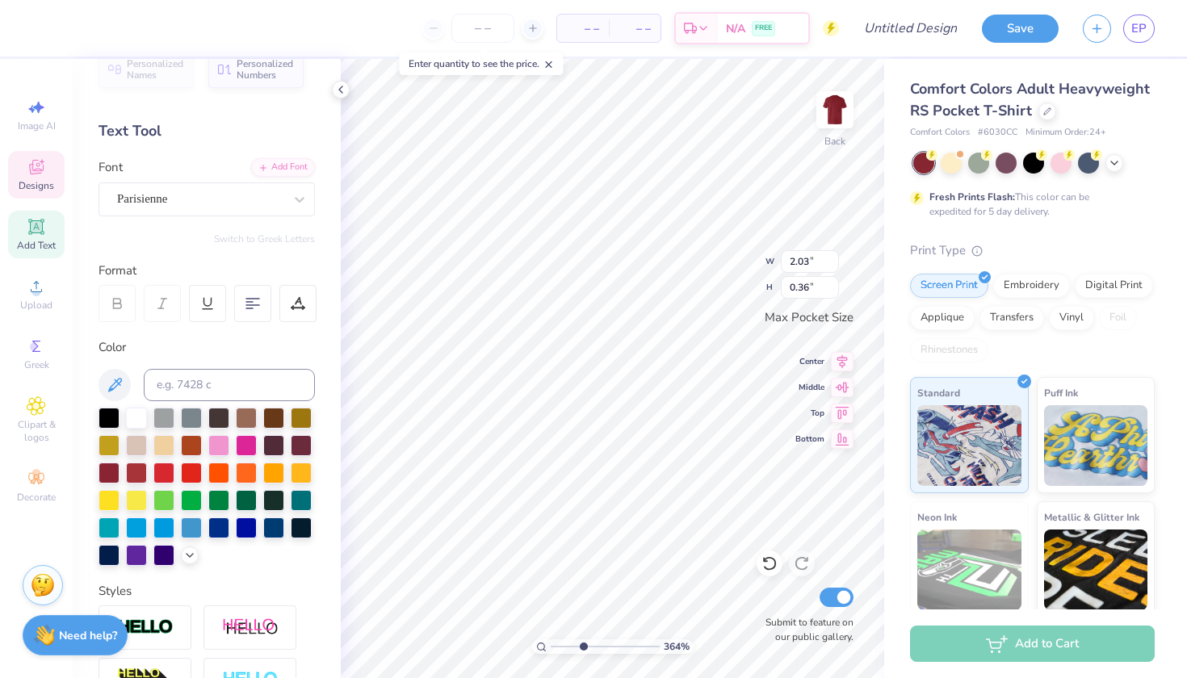
type input "0.33"
type input "1.30"
type input "0.37"
click at [239, 199] on div "FroadmileDEMO" at bounding box center [200, 199] width 170 height 25
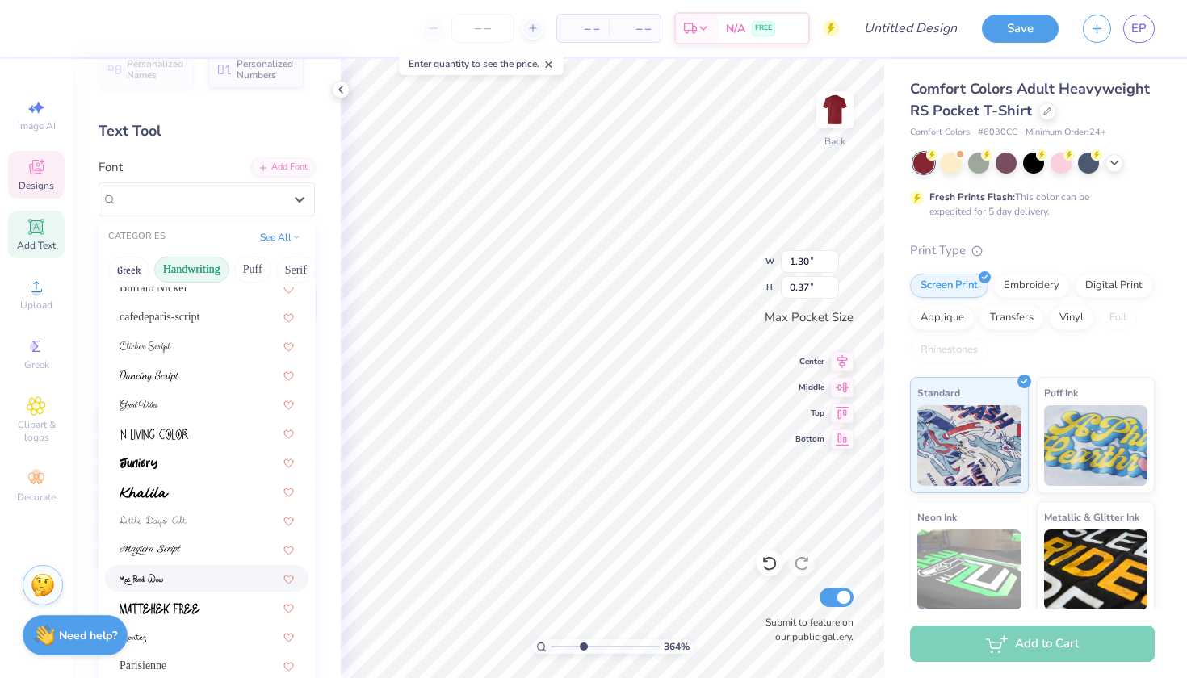
scroll to position [215, 0]
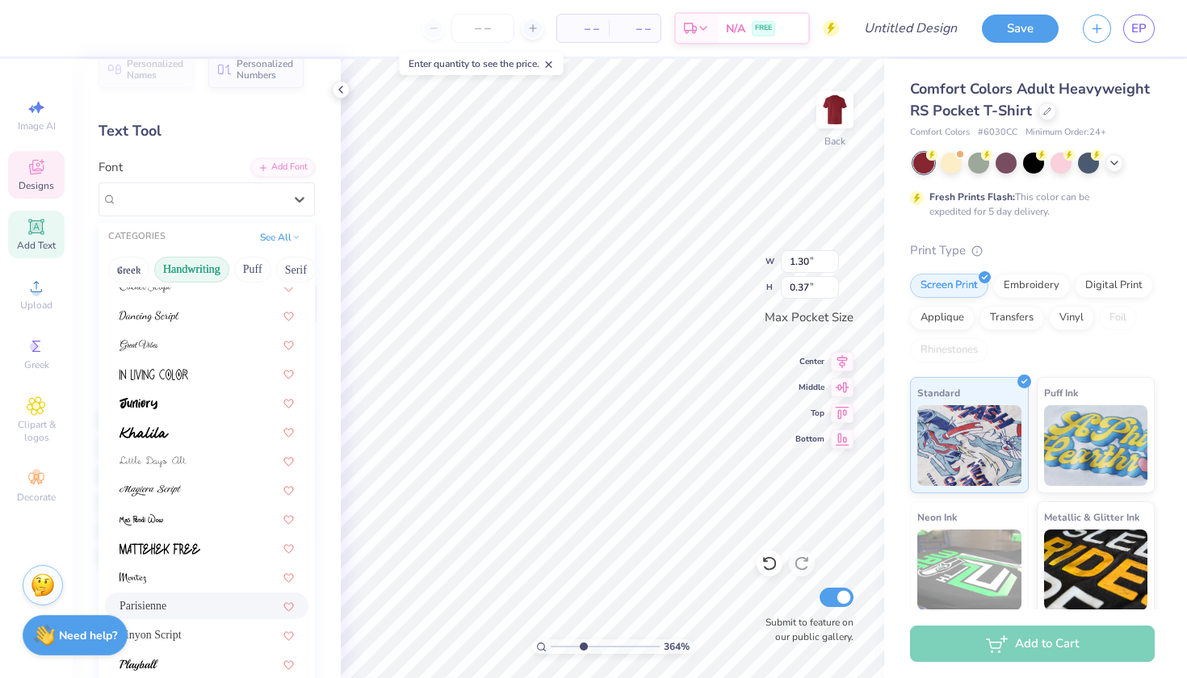
click at [192, 602] on div "Parisienne" at bounding box center [207, 606] width 174 height 17
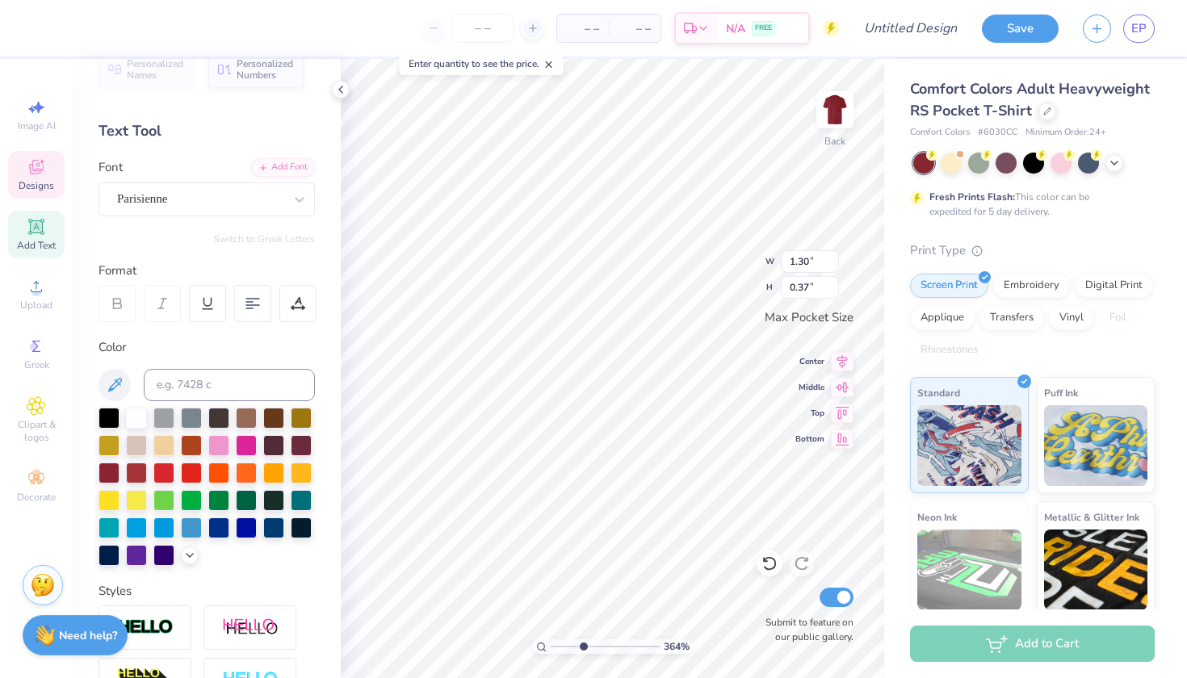
type input "1.65"
type input "0.53"
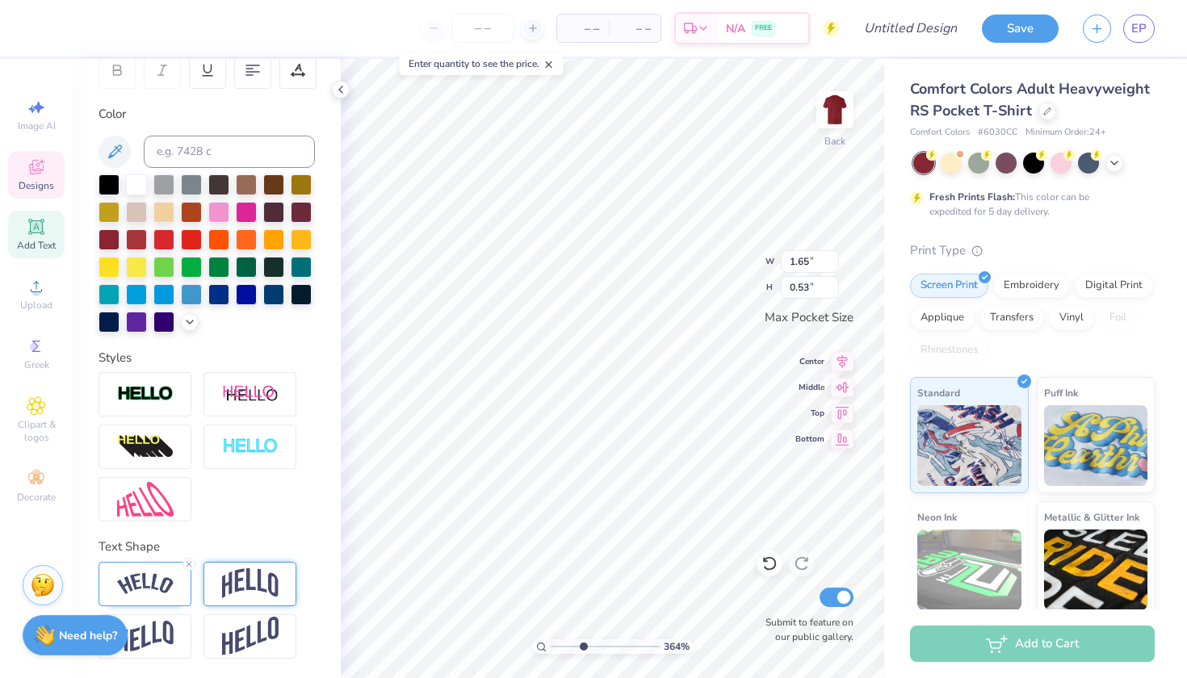
scroll to position [261, 0]
click at [237, 590] on img at bounding box center [250, 583] width 57 height 31
type input "1.37"
type input "0.60"
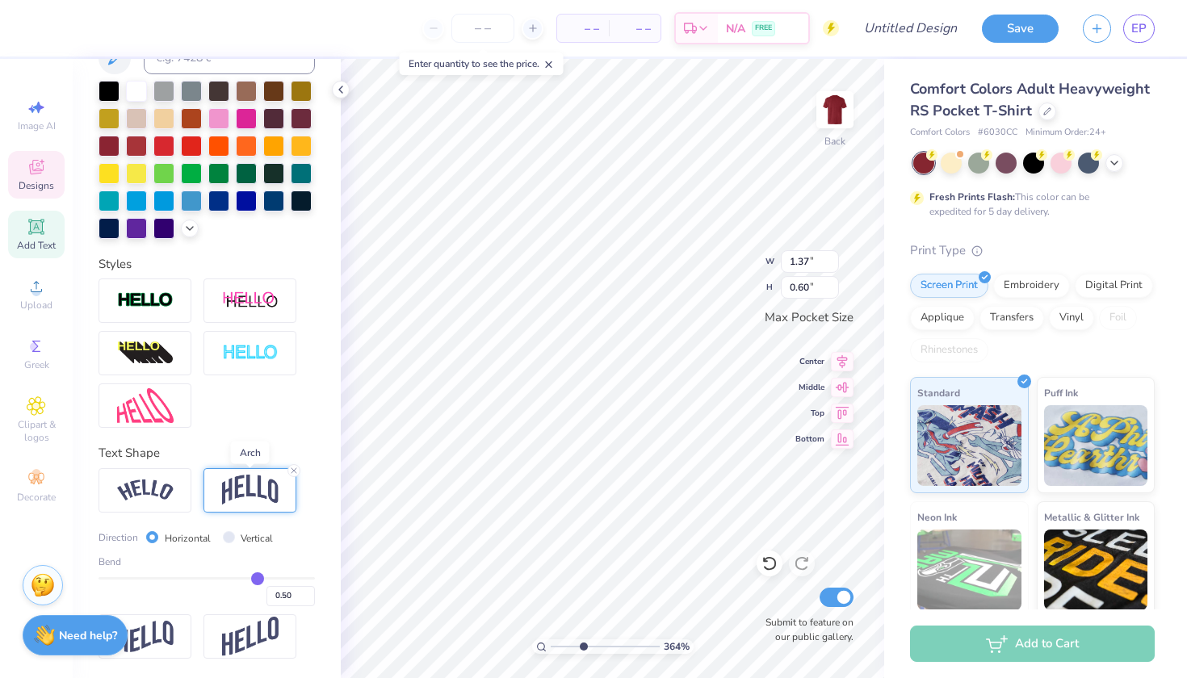
scroll to position [355, 0]
type input "0.47"
type input "0.46"
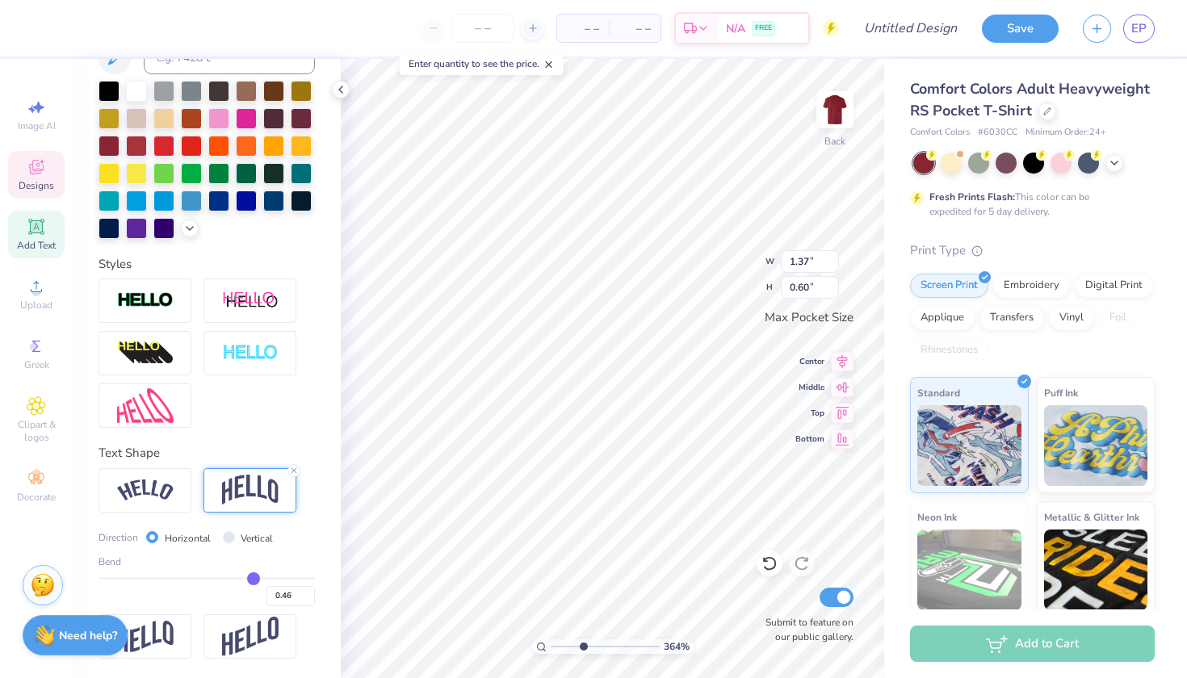
type input "0.45"
type input "0.44"
type input "0.43"
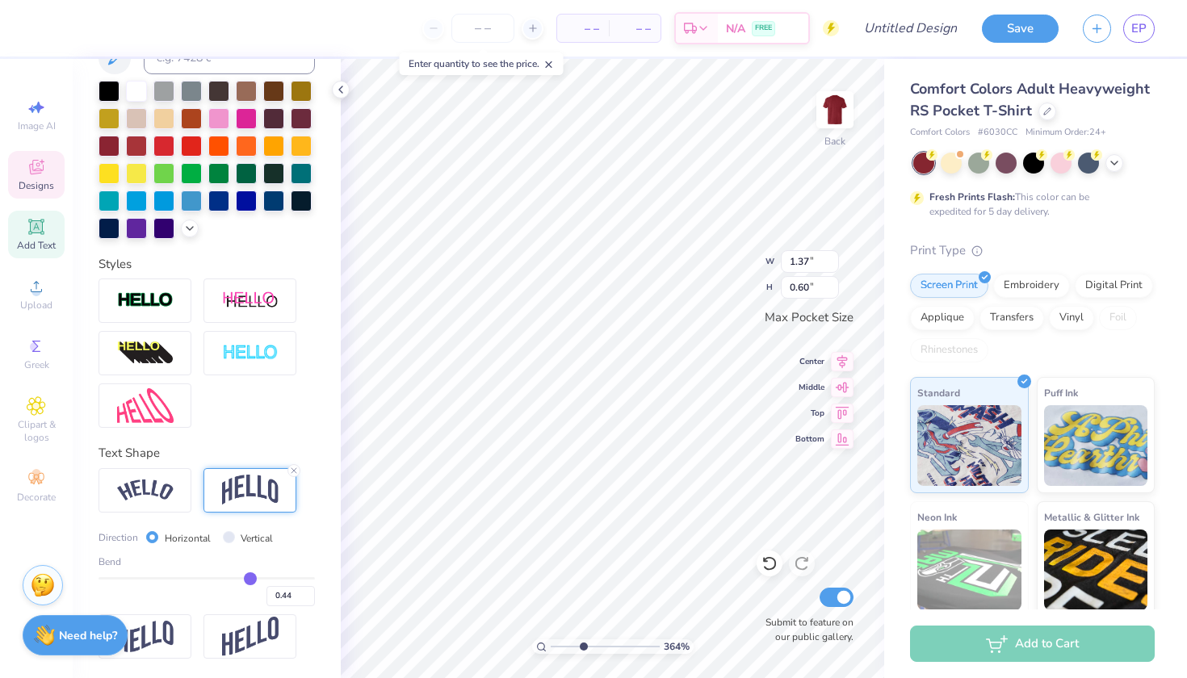
type input "0.43"
type input "0.42"
type input "0.41"
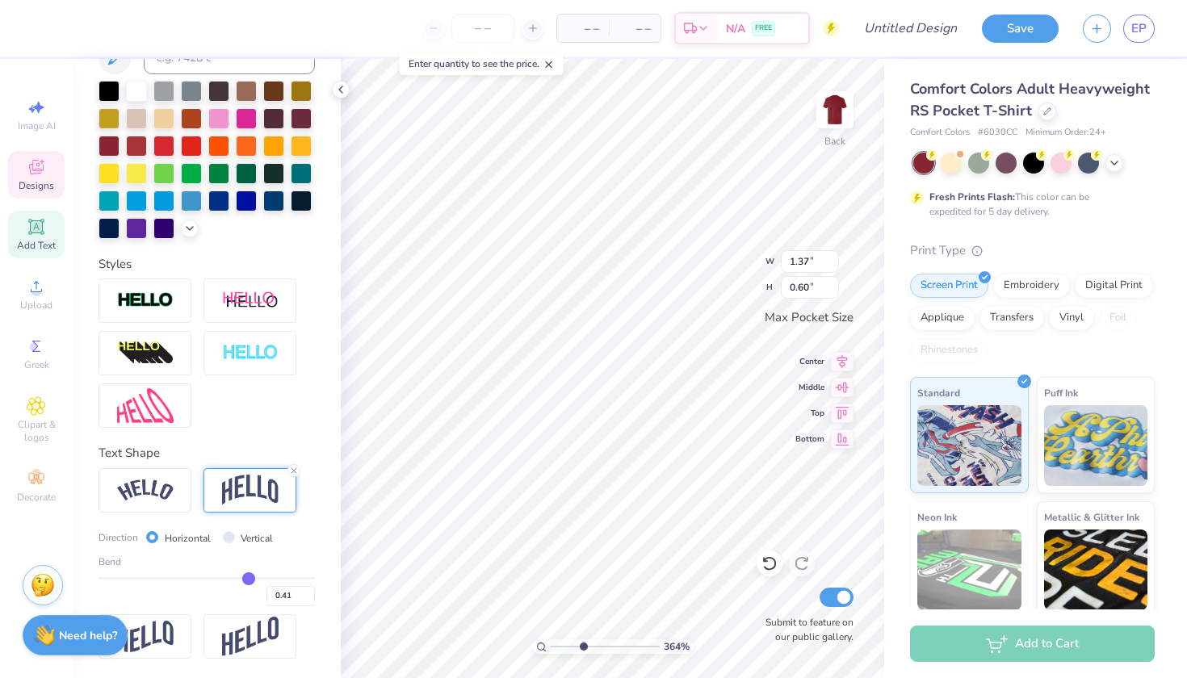
type input "0.4"
type input "0.40"
type input "0.39"
type input "0.38"
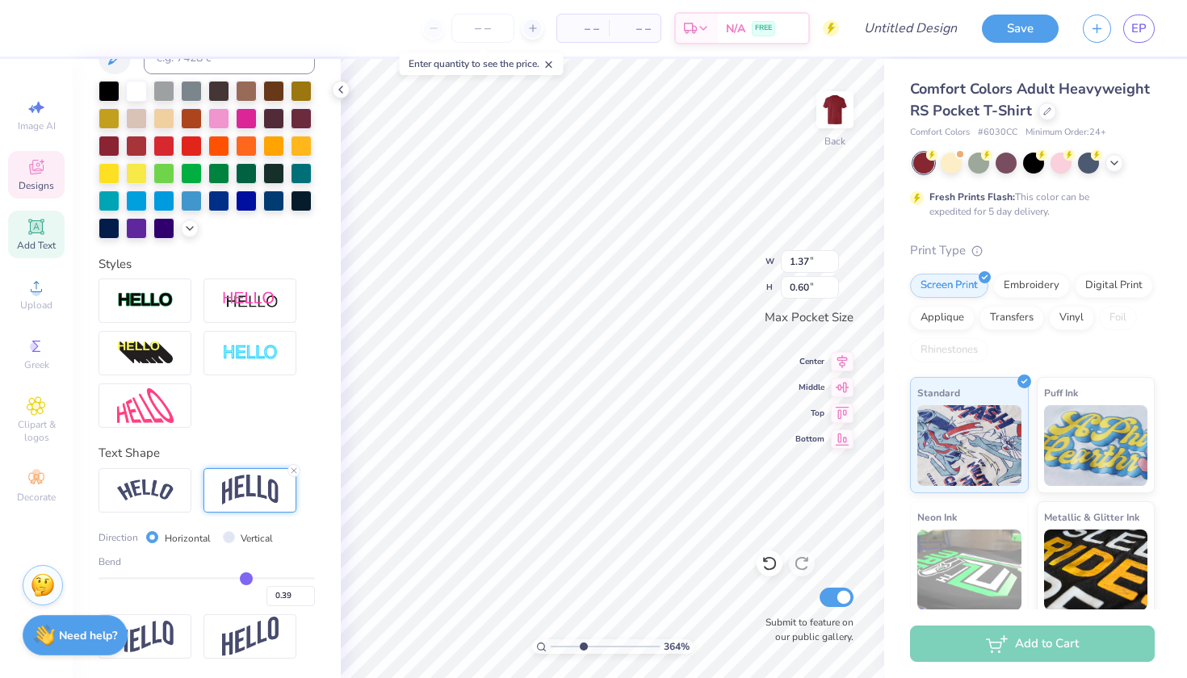
type input "0.38"
type input "0.37"
type input "0.36"
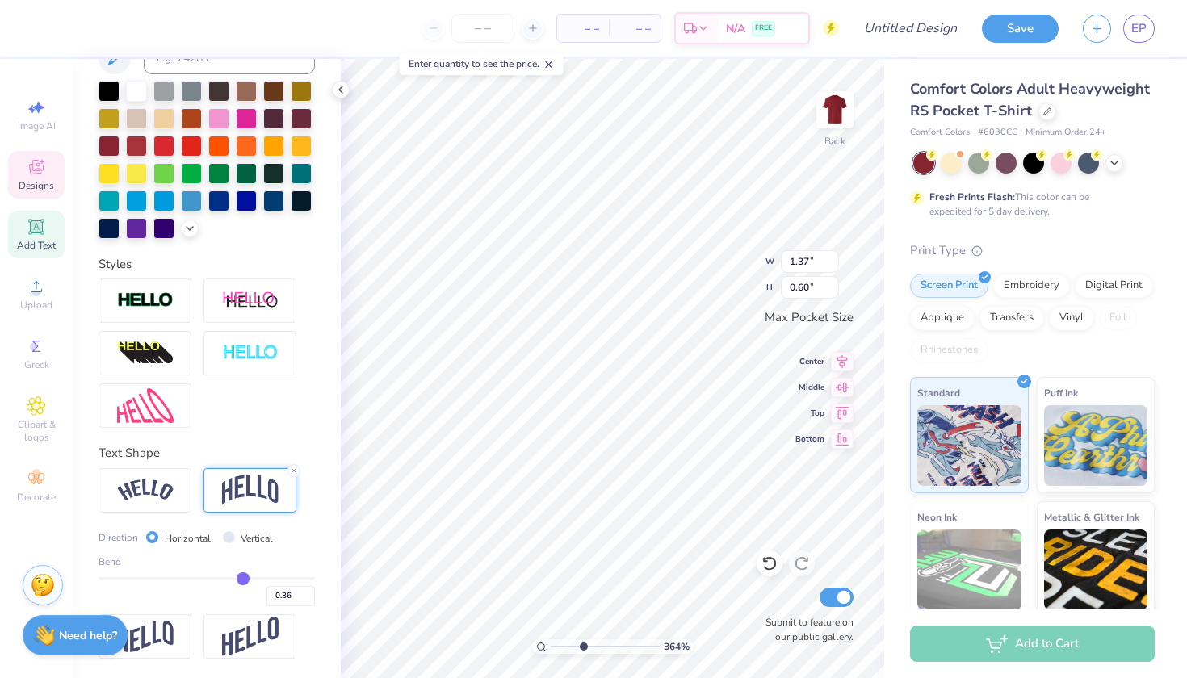
type input "0.35"
drag, startPoint x: 254, startPoint y: 579, endPoint x: 242, endPoint y: 579, distance: 12.1
type input "0.35"
click at [242, 579] on input "range" at bounding box center [207, 578] width 216 height 2
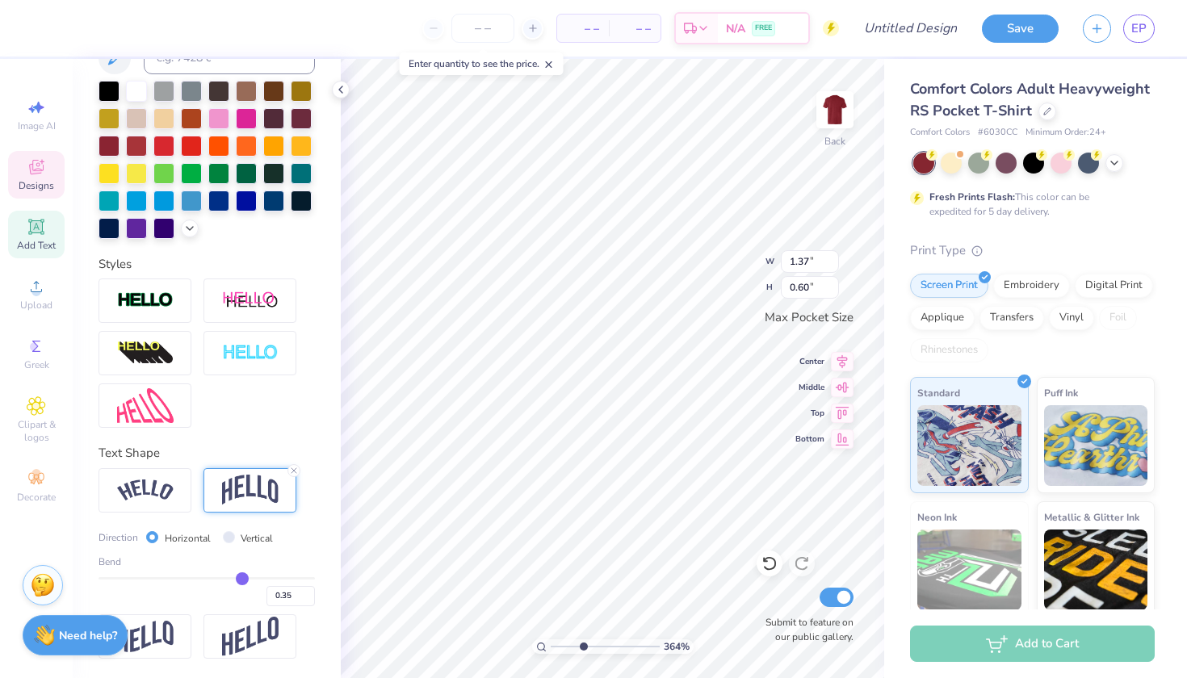
type input "0.51"
type input "0.34"
type input "0.33"
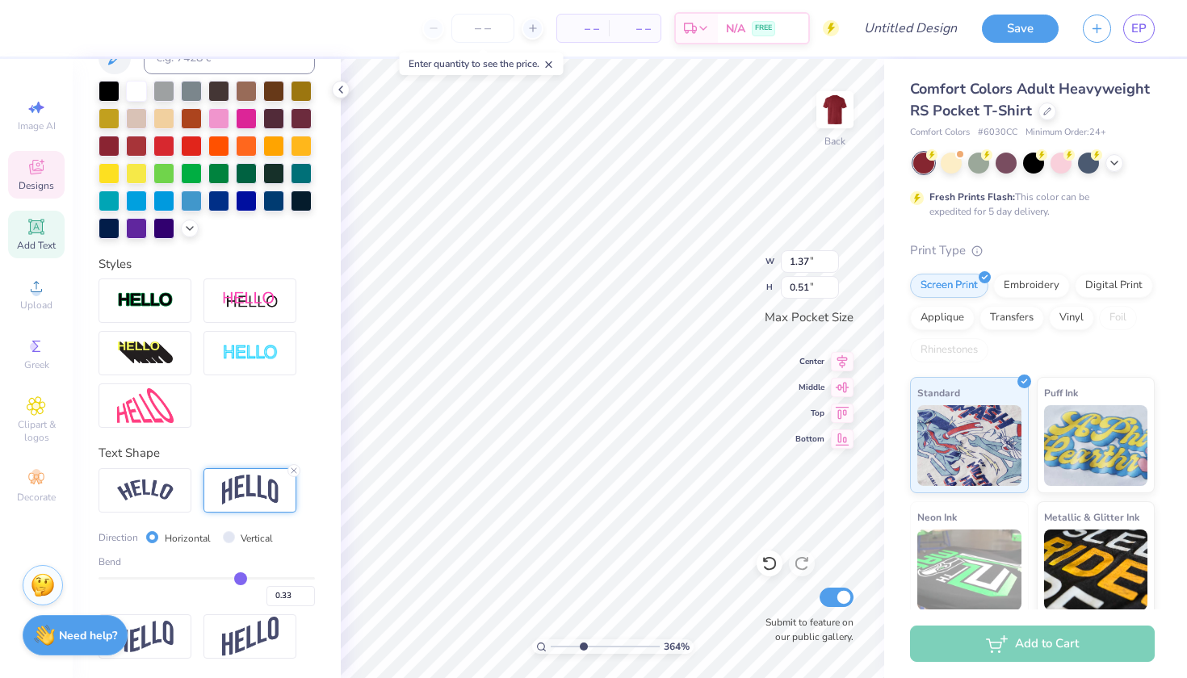
type input "0.32"
type input "0.31"
type input "0.3"
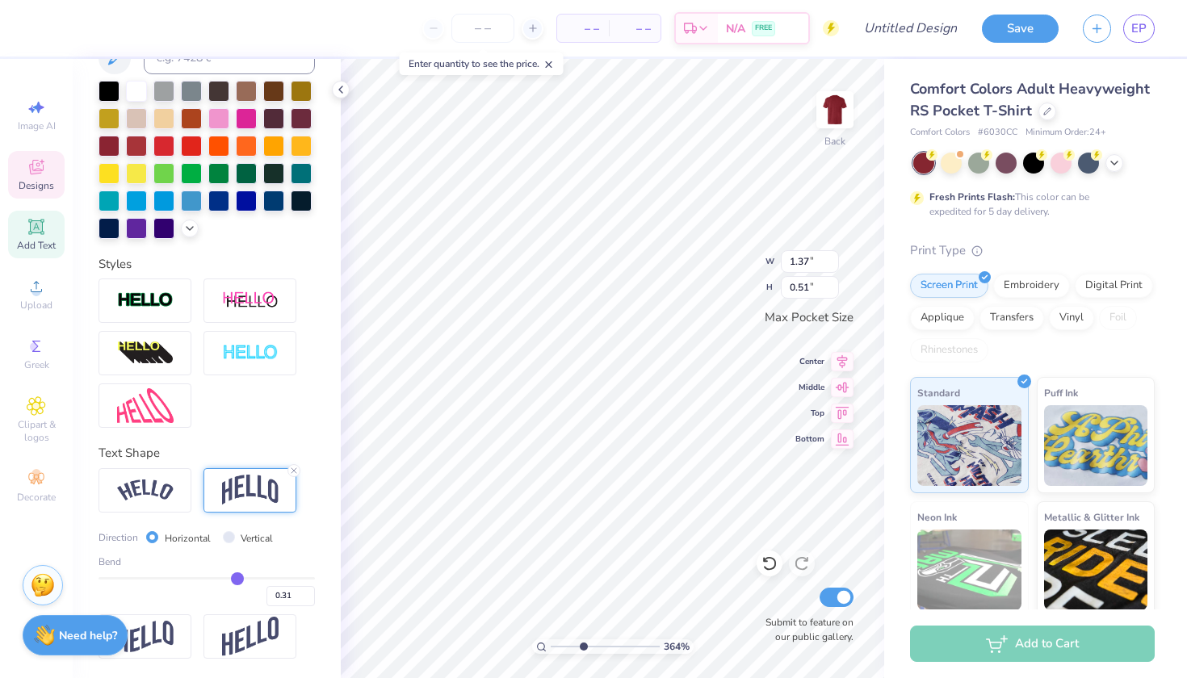
type input "0.30"
type input "0.29"
click at [237, 579] on input "range" at bounding box center [207, 578] width 216 height 2
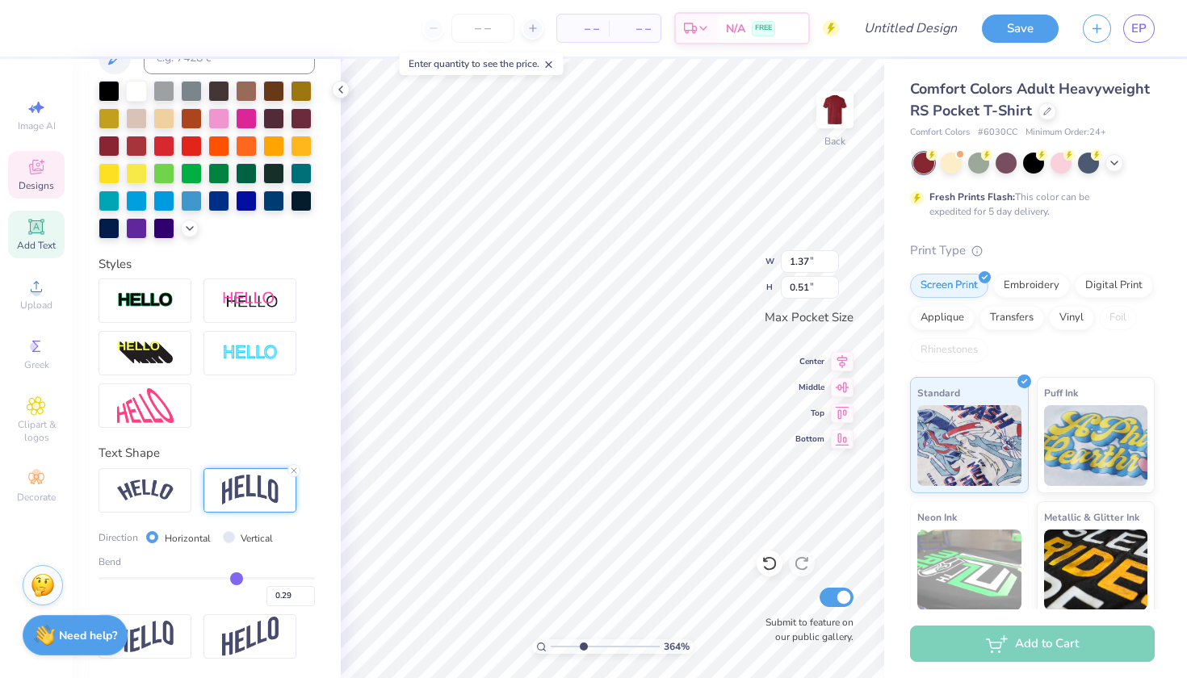
type input "0.48"
type input "2.19"
type input "0.65"
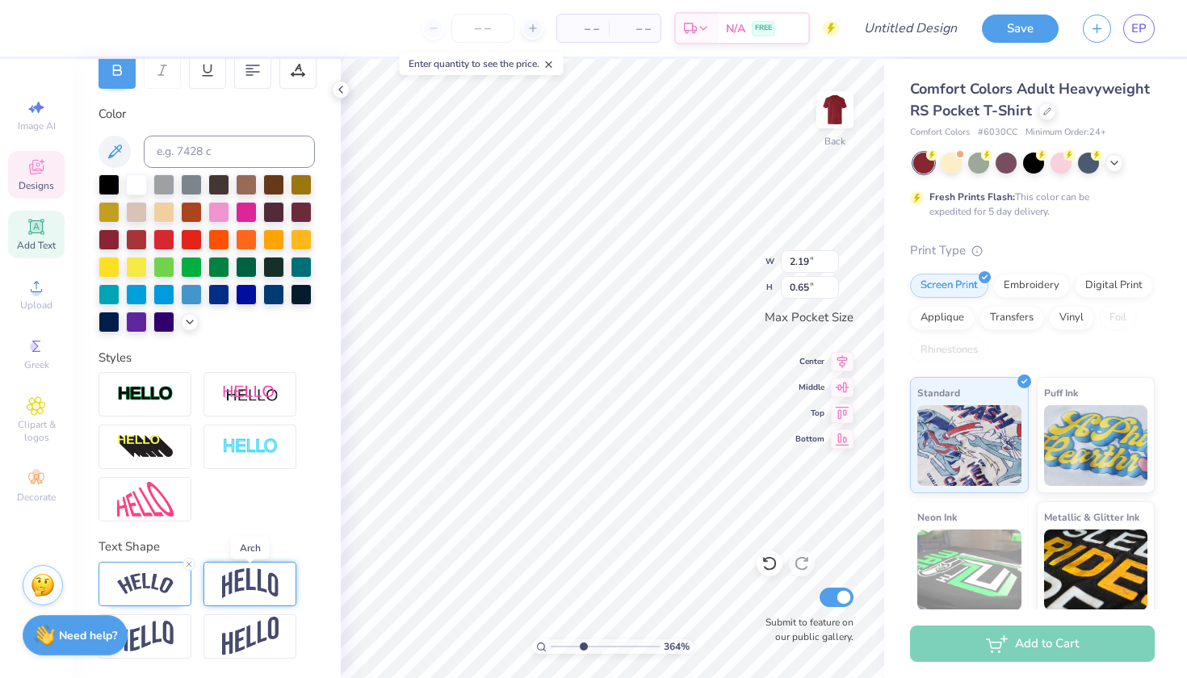
scroll to position [0, 0]
click at [261, 589] on img at bounding box center [250, 583] width 57 height 31
type input "1.74"
type input "0.73"
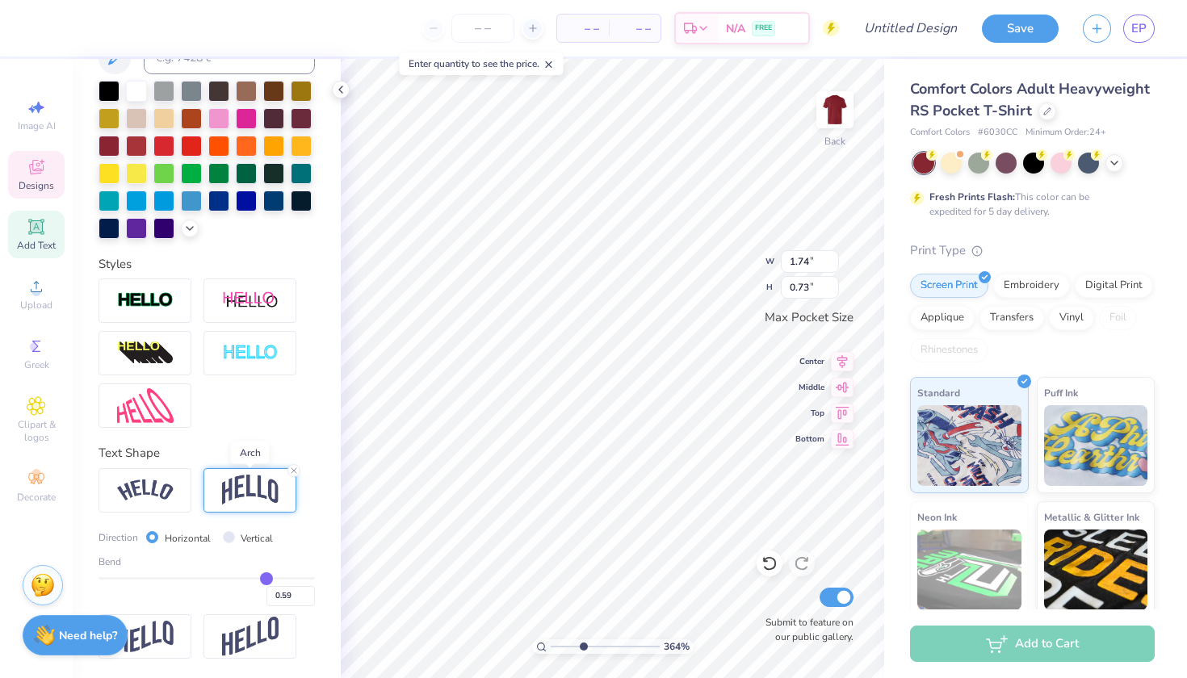
scroll to position [355, 0]
type input "0.62"
type input "0.6"
type input "0.60"
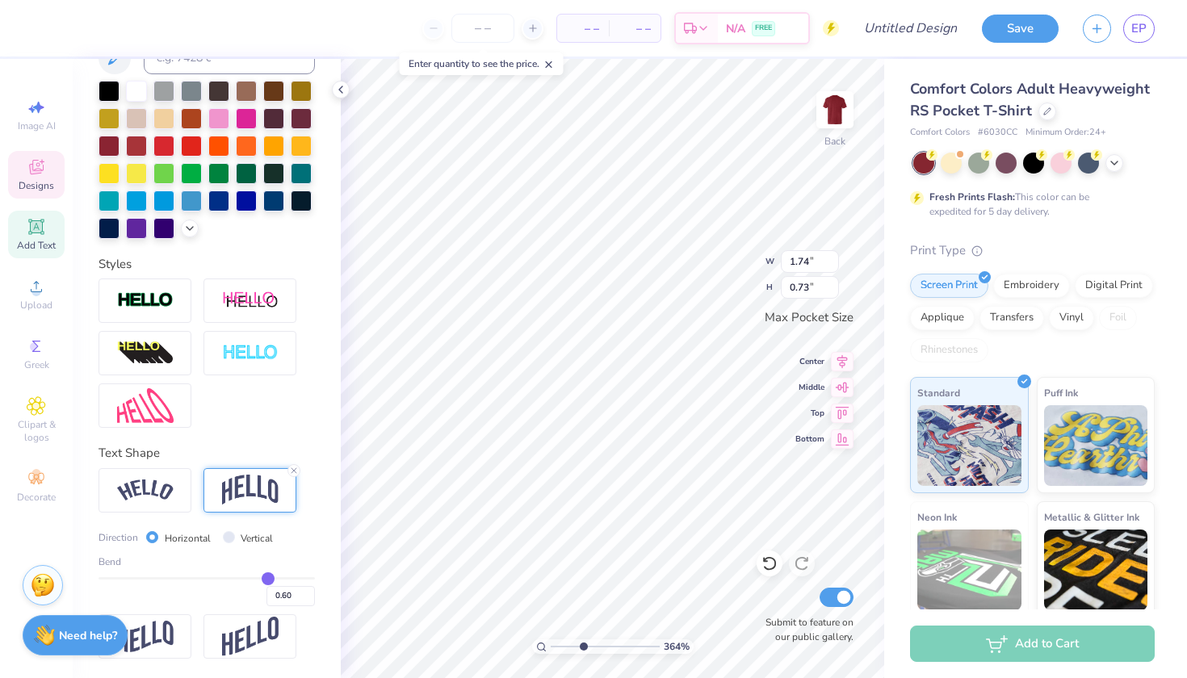
type input "0.59"
type input "0.57"
type input "0.55"
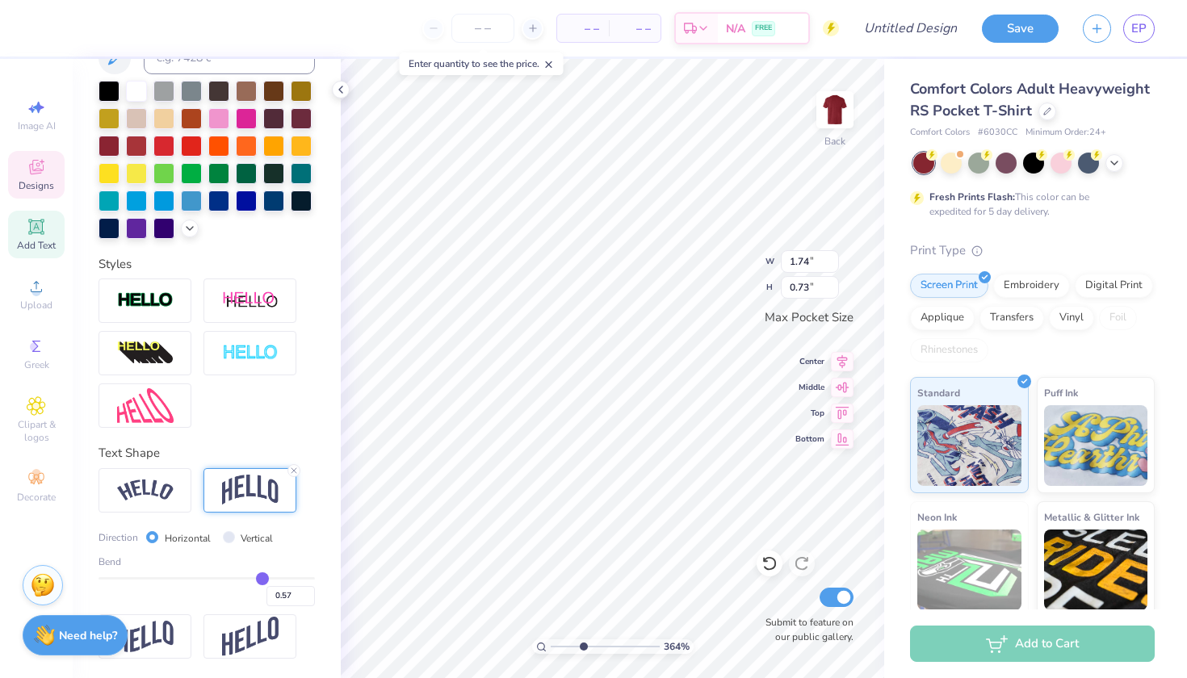
type input "0.55"
type input "0.54"
type input "0.53"
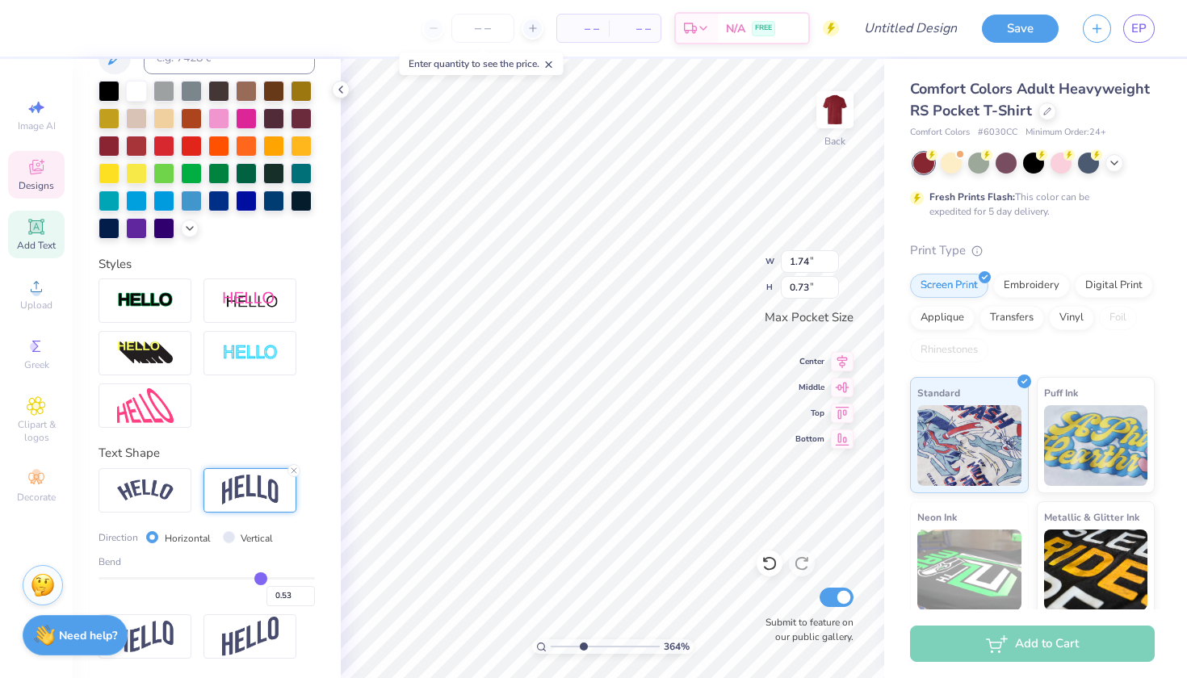
type input "0.52"
type input "0.5"
type input "0.50"
type input "0.48"
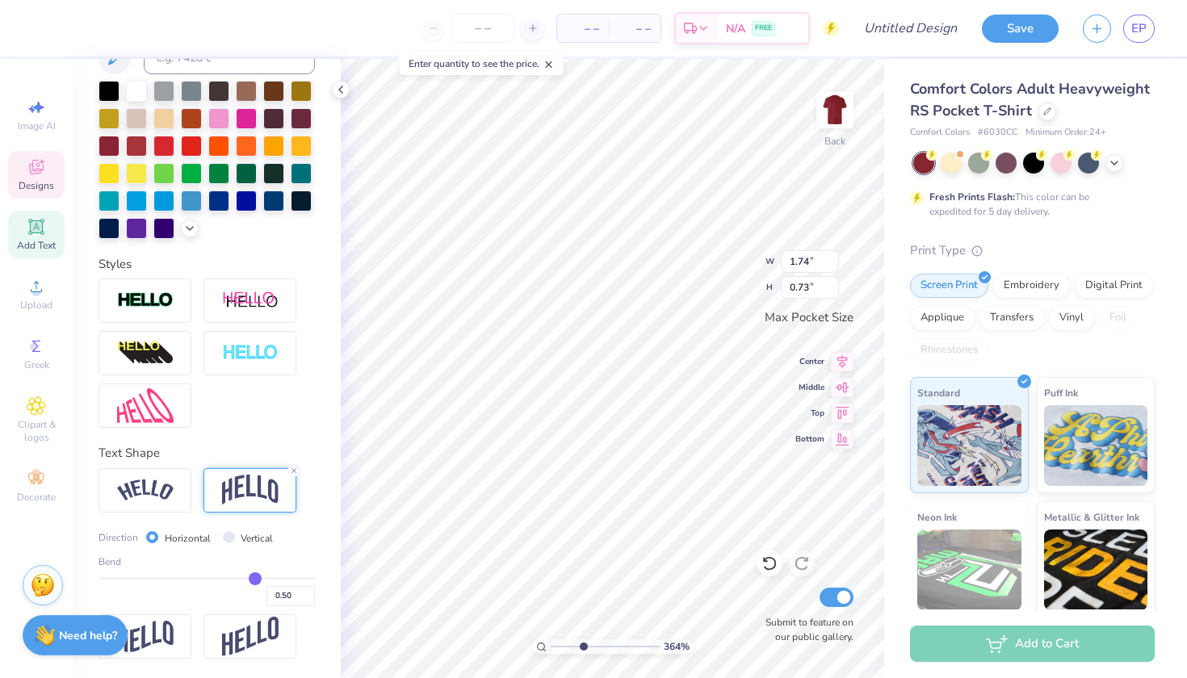
type input "0.48"
type input "0.46"
type input "0.45"
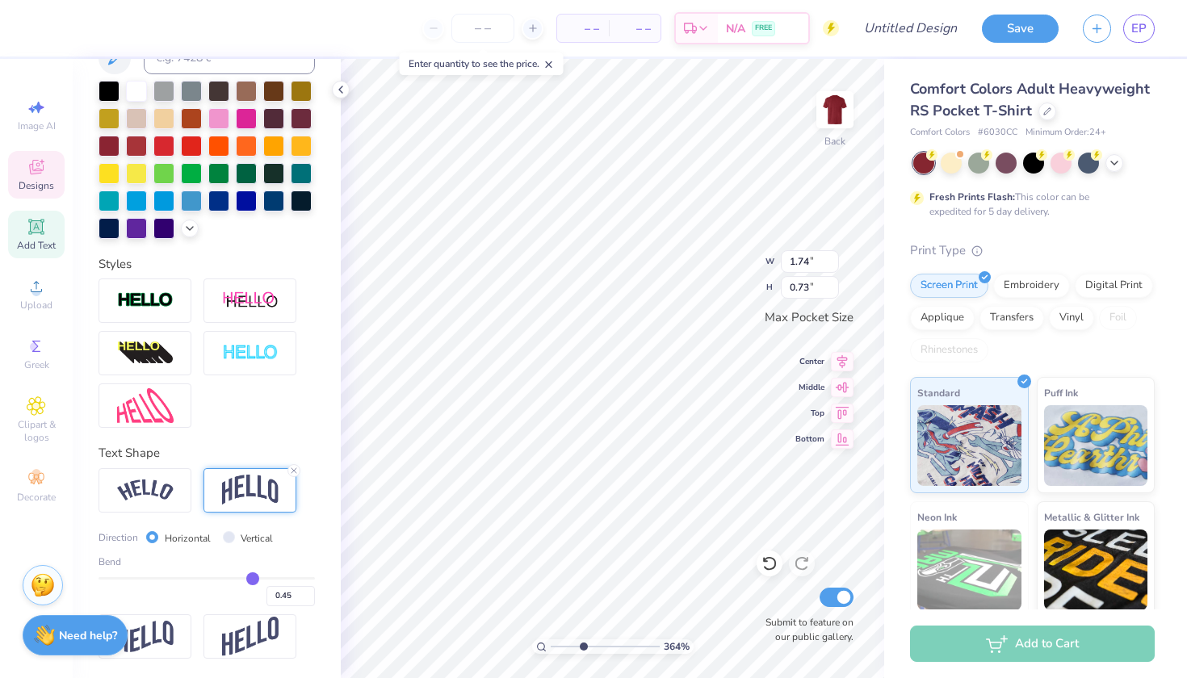
type input "0.44"
type input "0.43"
type input "0.42"
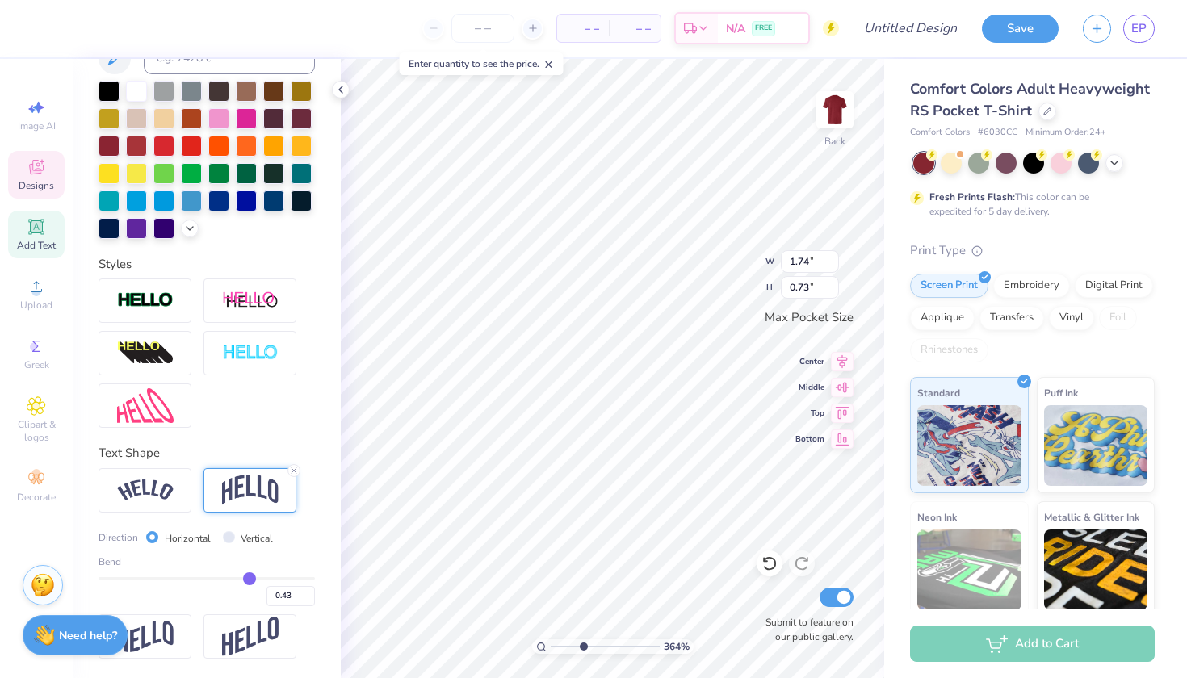
type input "0.42"
type input "0.4"
type input "0.40"
type input "0.39"
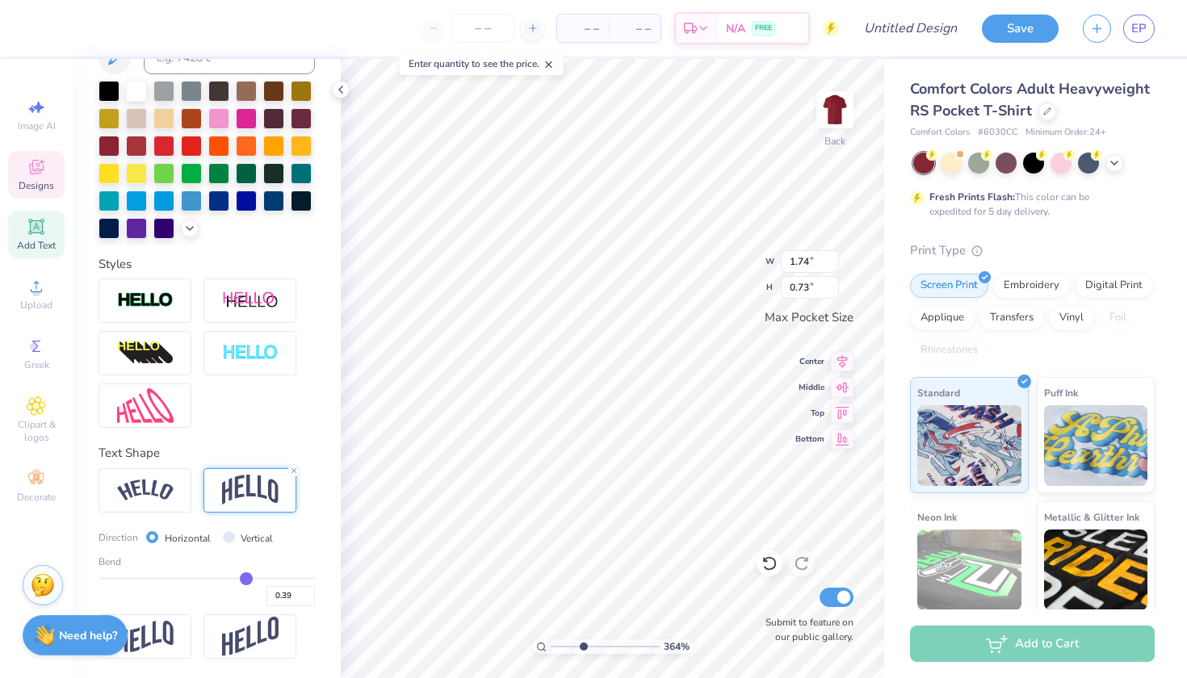
type input "0.38"
type input "0.37"
type input "0.36"
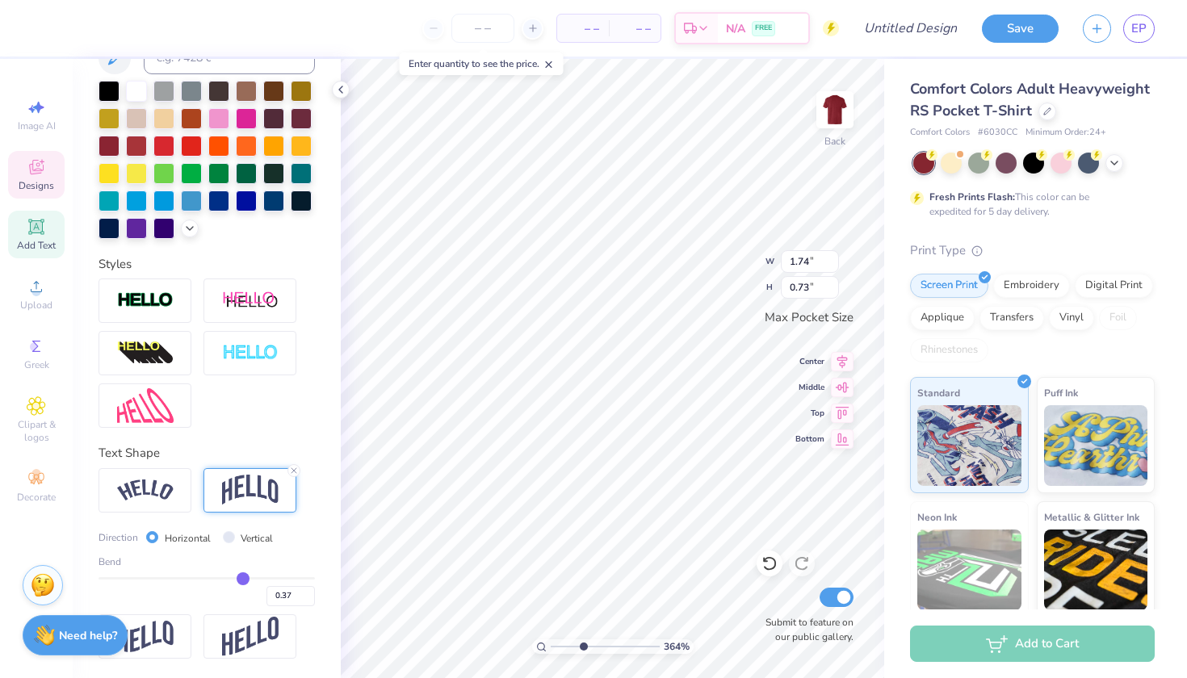
type input "0.36"
type input "0.35"
type input "0.34"
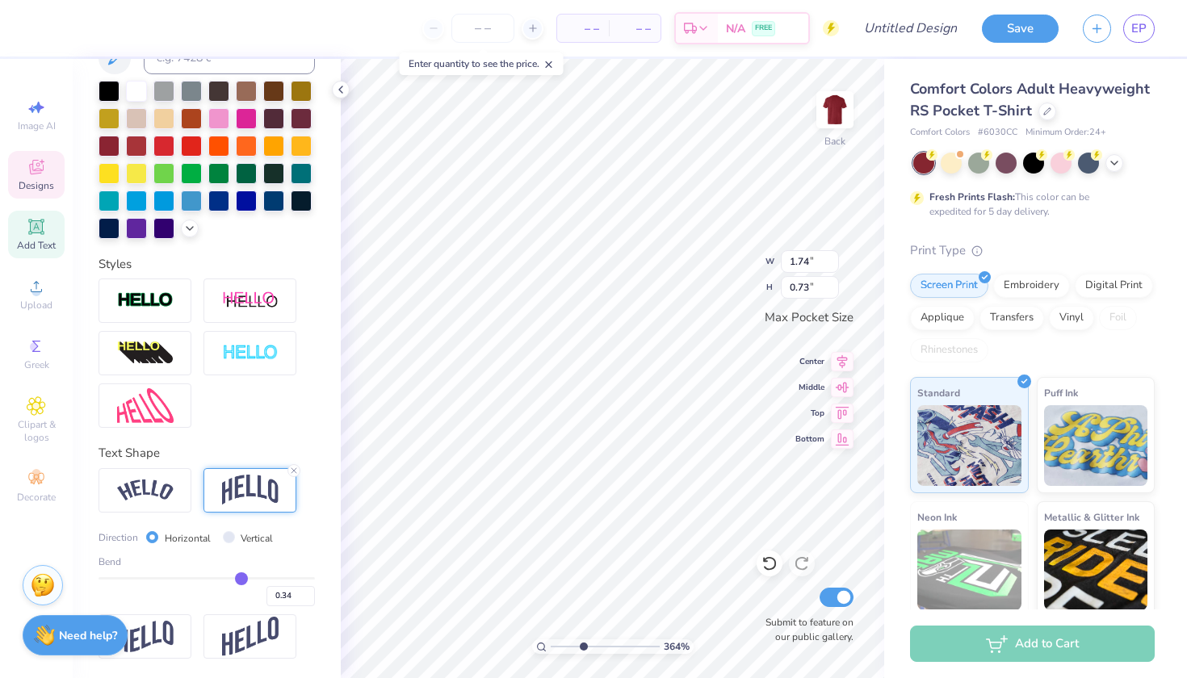
type input "0.33"
type input "0.32"
type input "0.31"
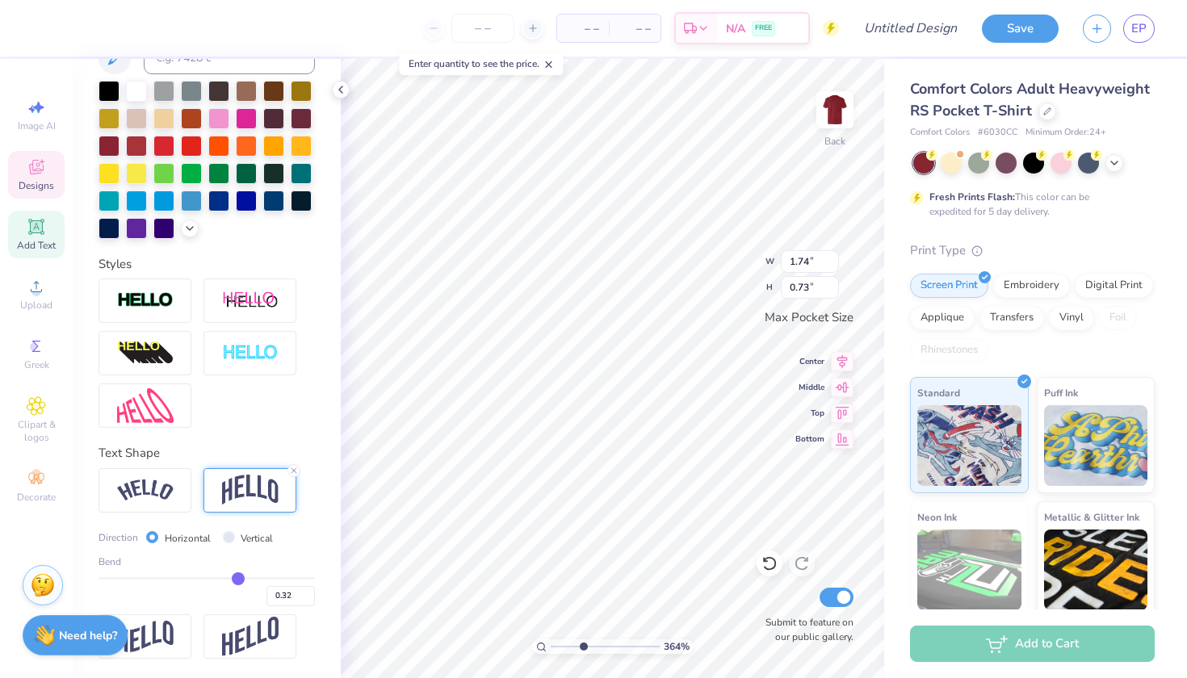
type input "0.31"
type input "0.29"
type input "0.28"
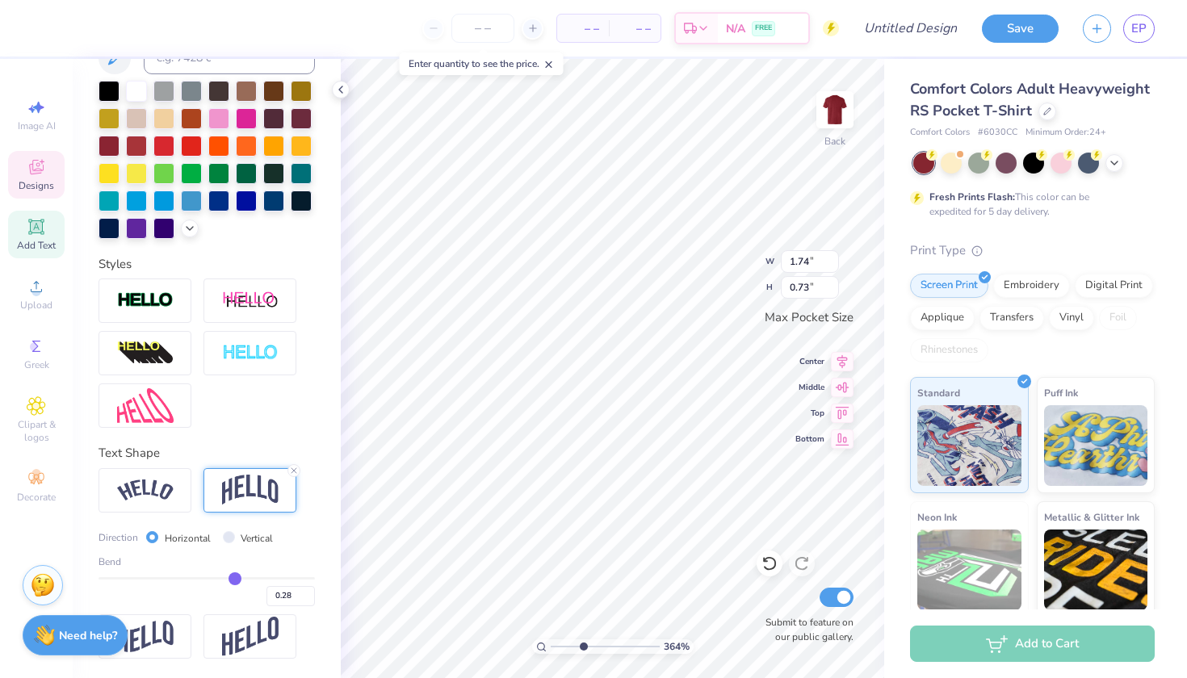
type input "0.27"
type input "0.26"
type input "0.25"
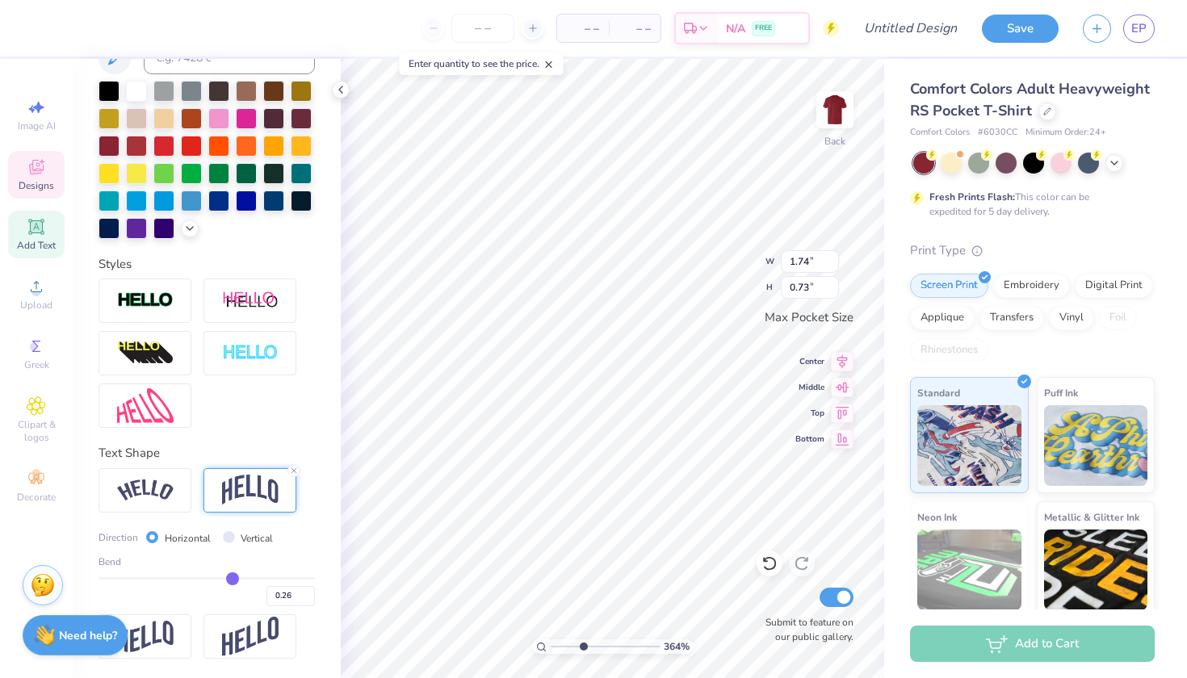
type input "0.25"
type input "0.24"
type input "0.23"
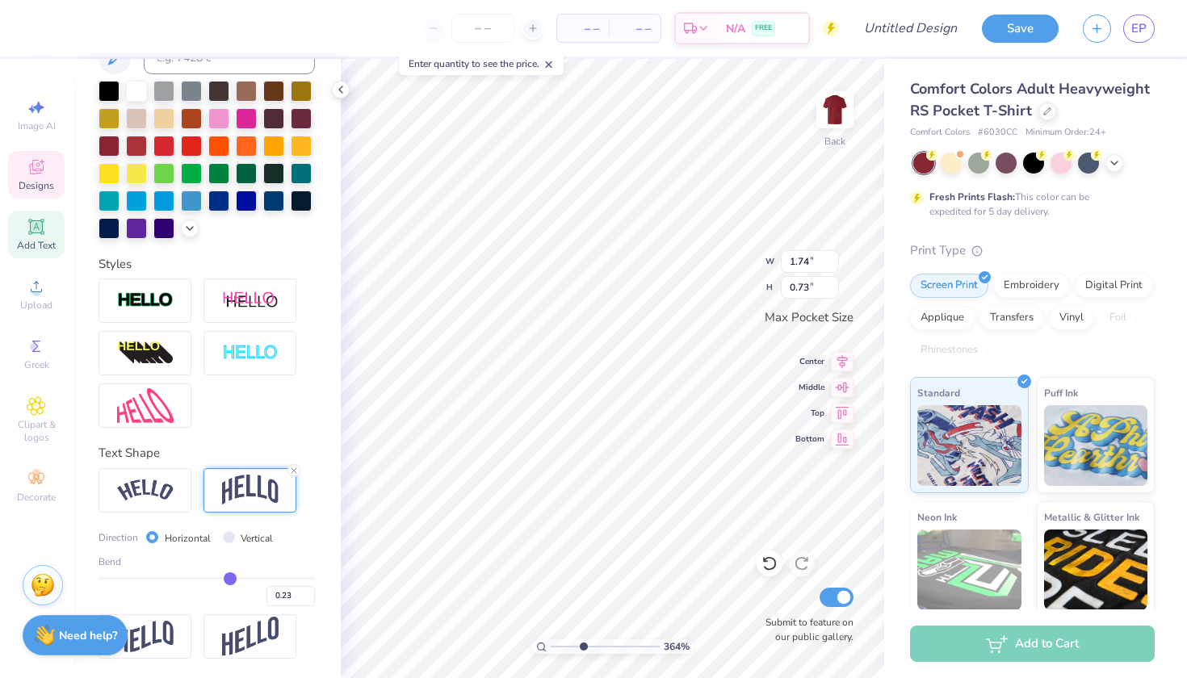
drag, startPoint x: 270, startPoint y: 578, endPoint x: 230, endPoint y: 580, distance: 39.6
type input "0.23"
click at [230, 580] on input "range" at bounding box center [207, 578] width 216 height 2
type input "0.46"
type input "2.57"
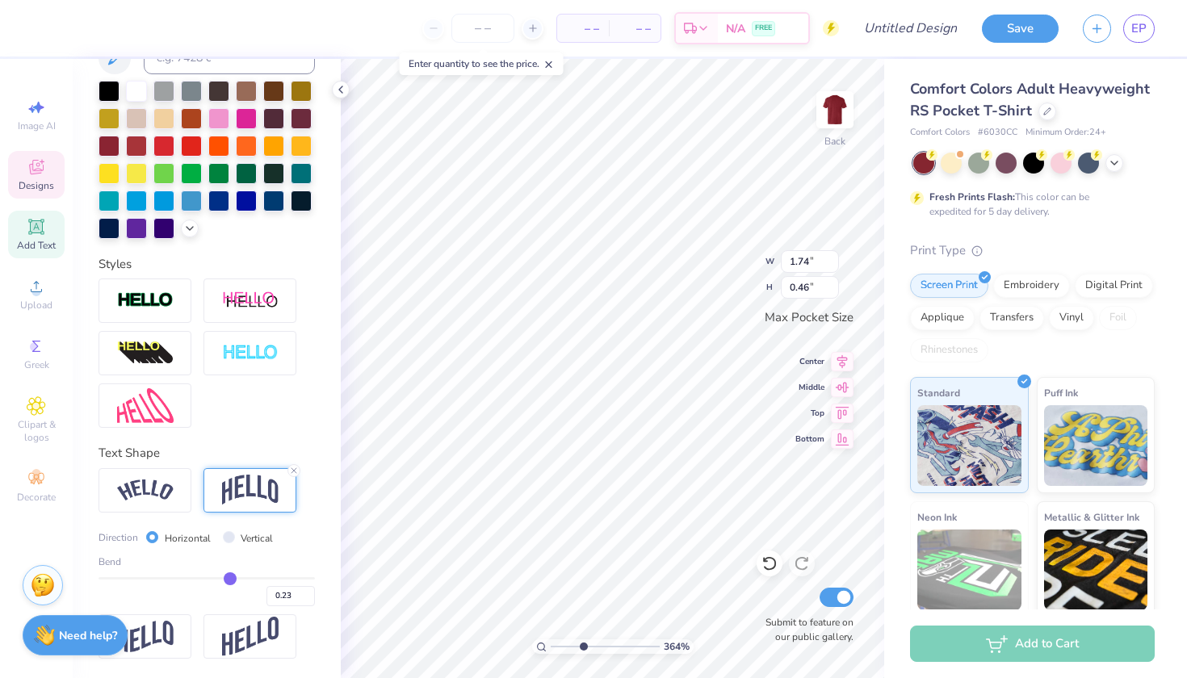
type input "0.68"
type input "1.37"
type input "0.48"
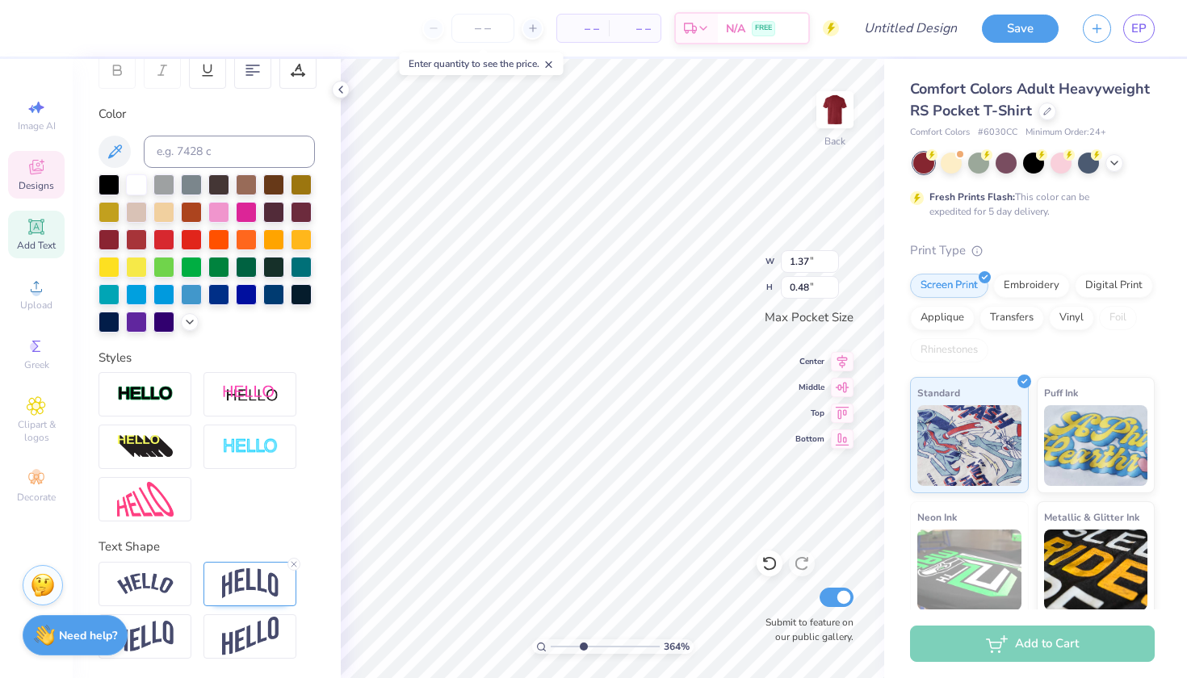
scroll to position [0, 1]
click at [289, 563] on icon at bounding box center [294, 565] width 10 height 10
type input "1.94"
type input "0.34"
type input "0.32"
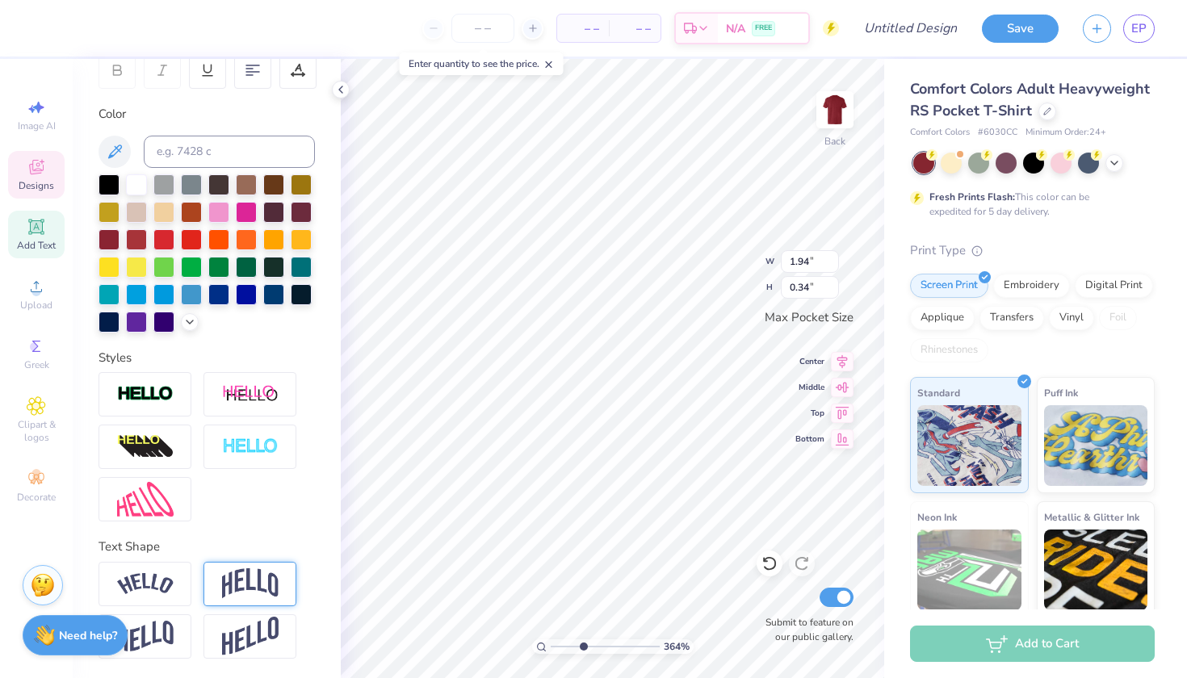
type input "0.23"
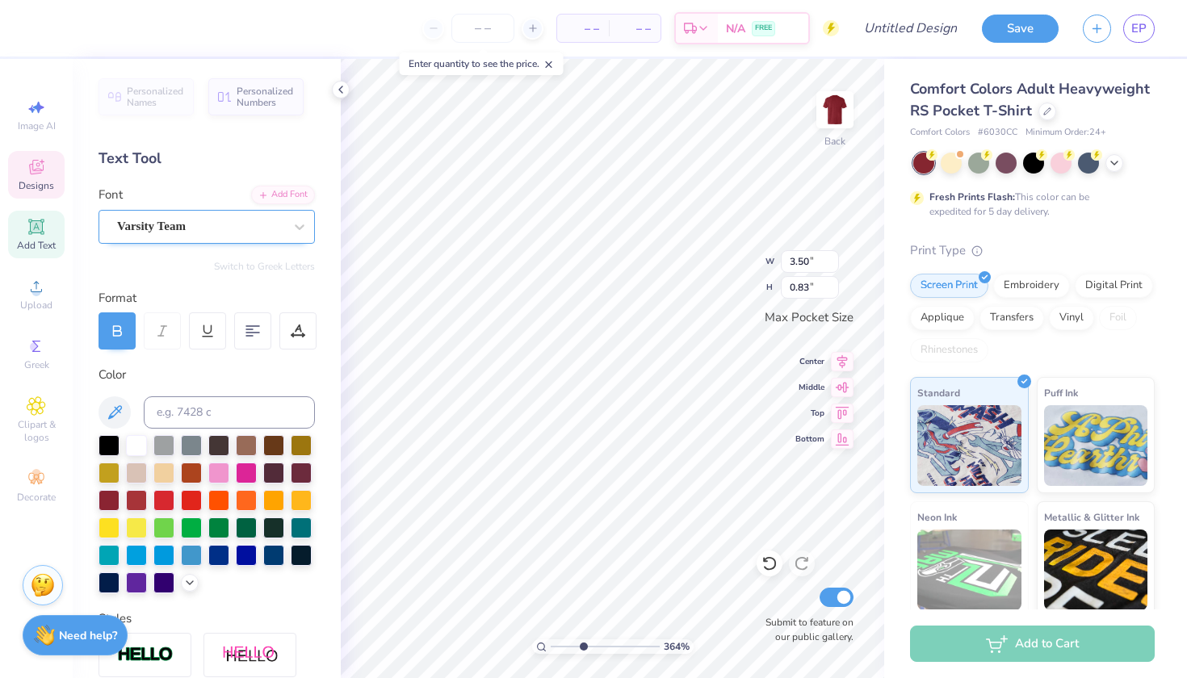
scroll to position [0, 0]
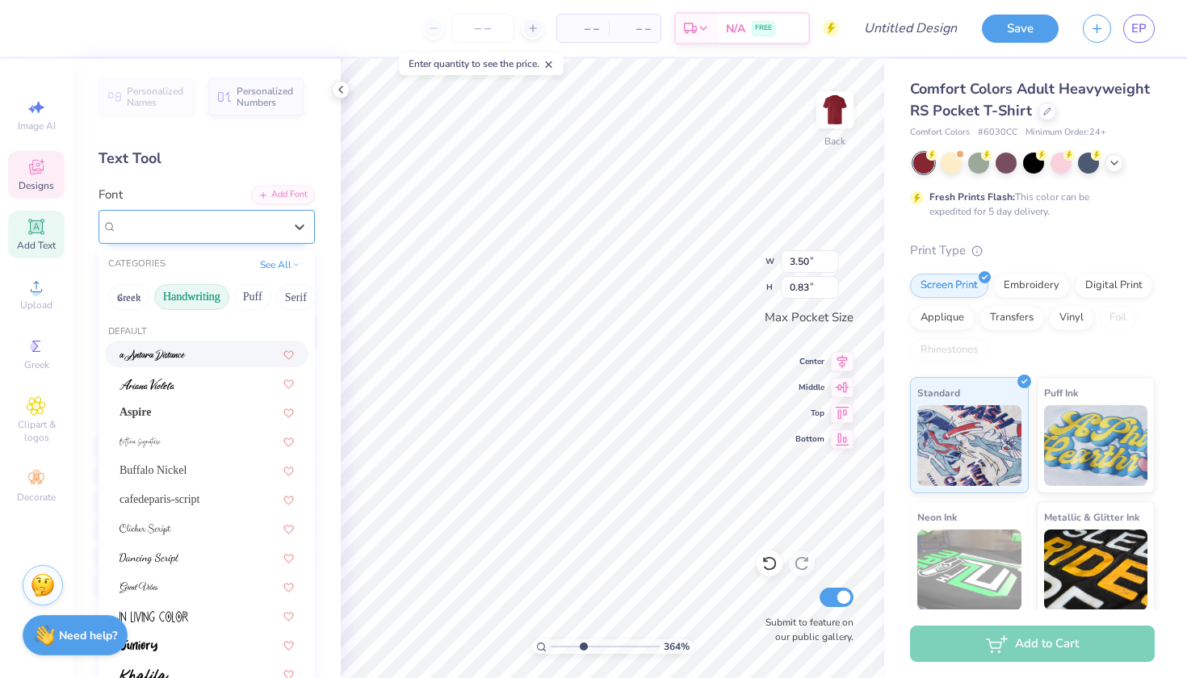
click at [183, 228] on span "Varsity Team" at bounding box center [151, 226] width 69 height 19
click at [137, 303] on button "Greek" at bounding box center [128, 297] width 41 height 26
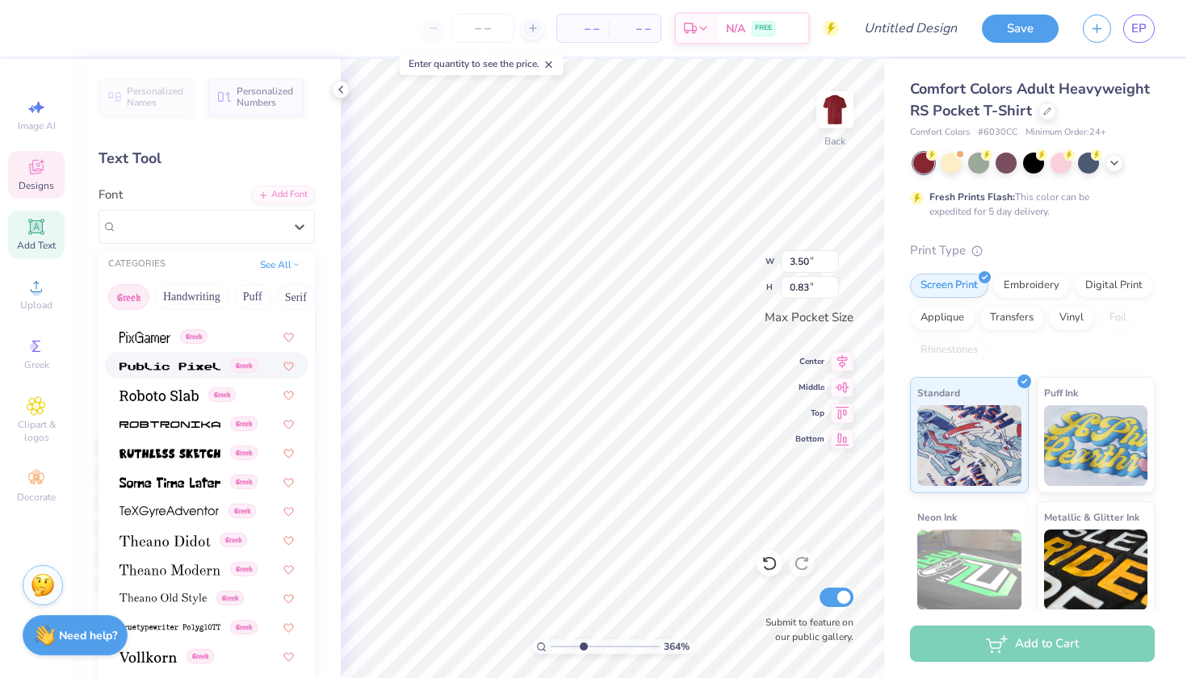
scroll to position [976, 0]
click at [258, 302] on button "Puff" at bounding box center [252, 297] width 37 height 26
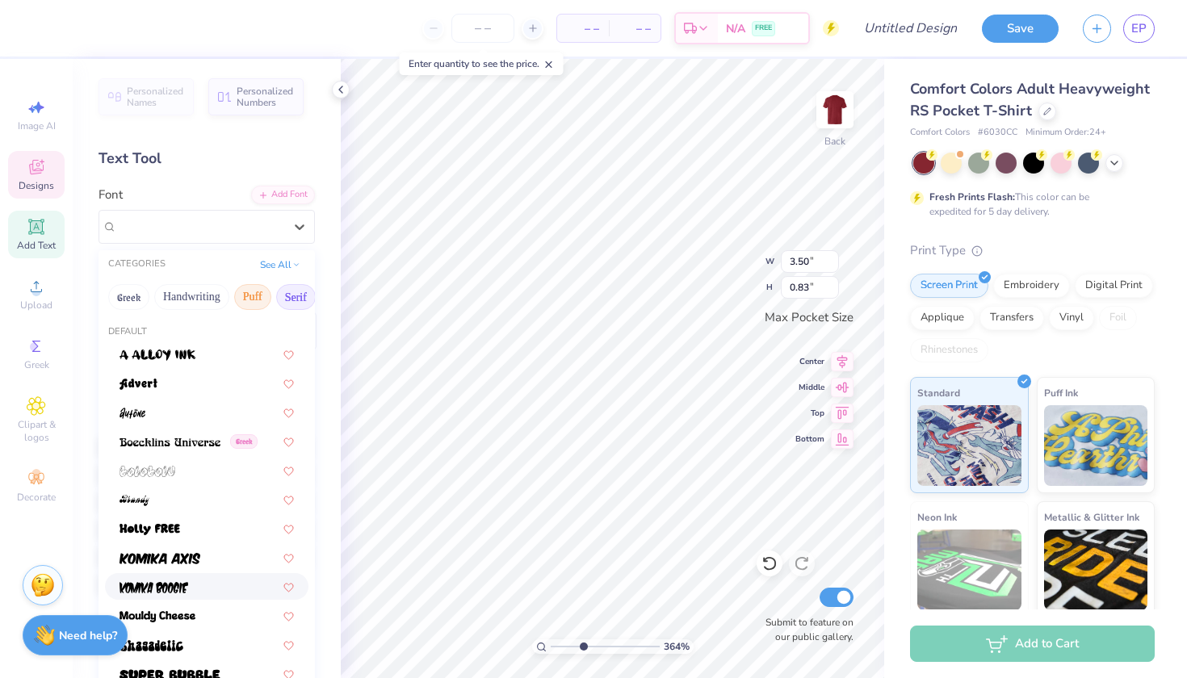
scroll to position [0, 0]
click at [300, 298] on button "Serif" at bounding box center [296, 297] width 40 height 26
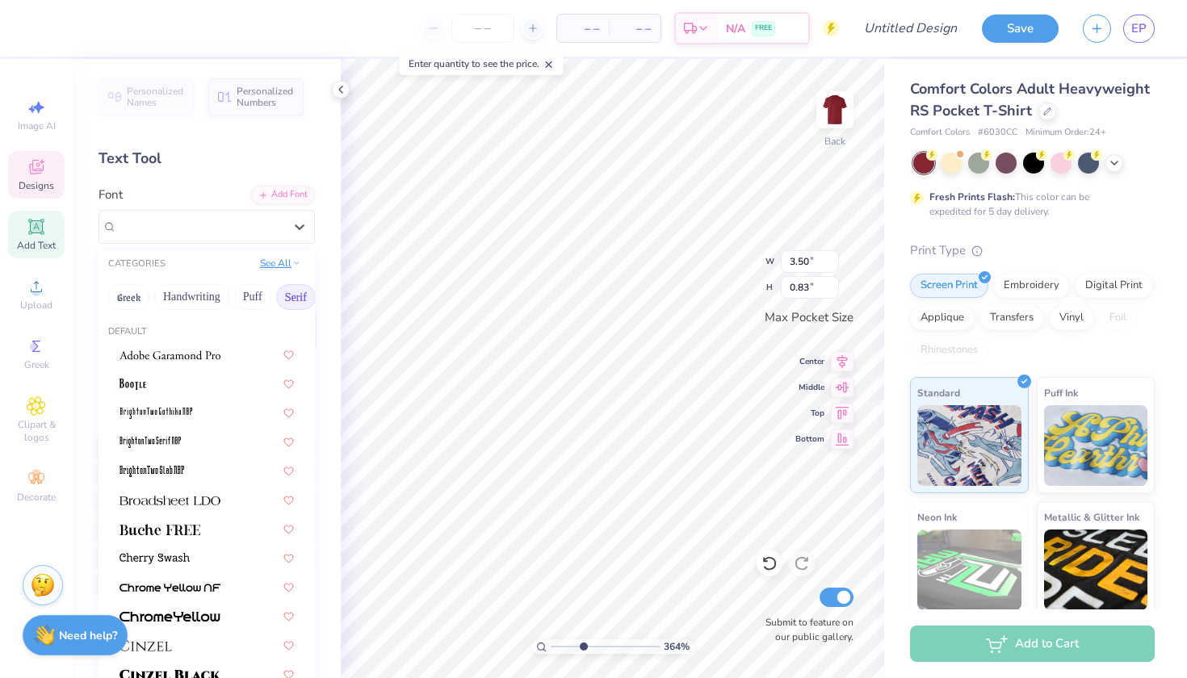
click at [291, 264] on button "See All" at bounding box center [280, 263] width 50 height 16
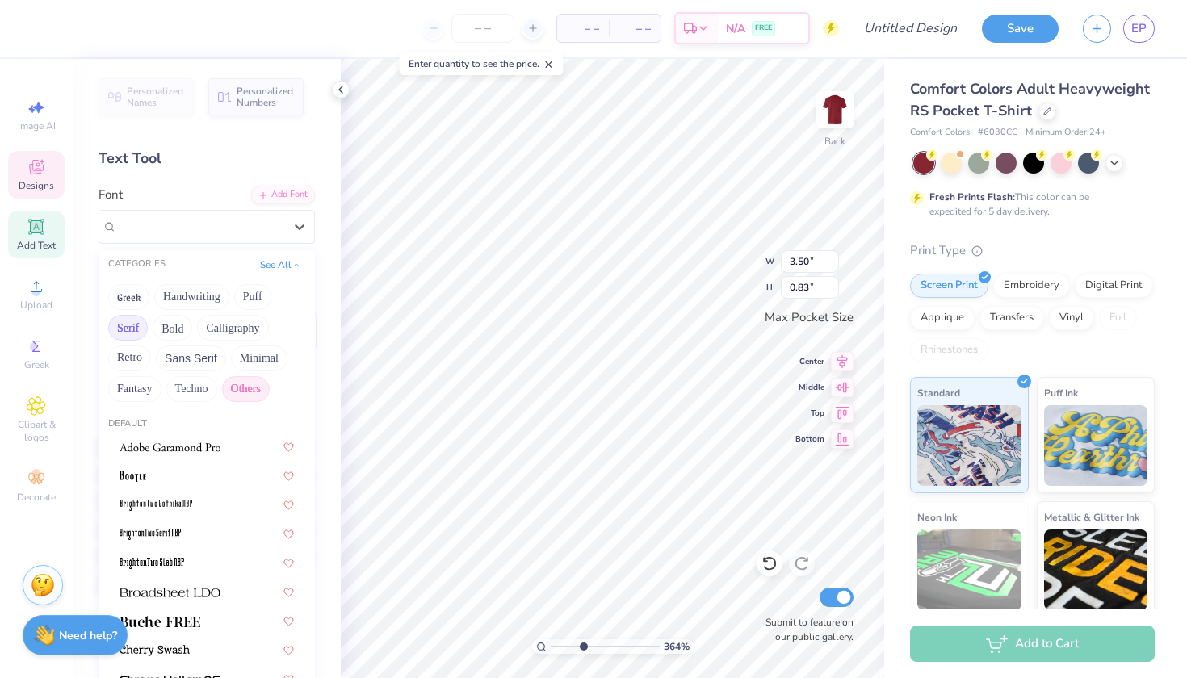
click at [245, 396] on button "Others" at bounding box center [246, 389] width 48 height 26
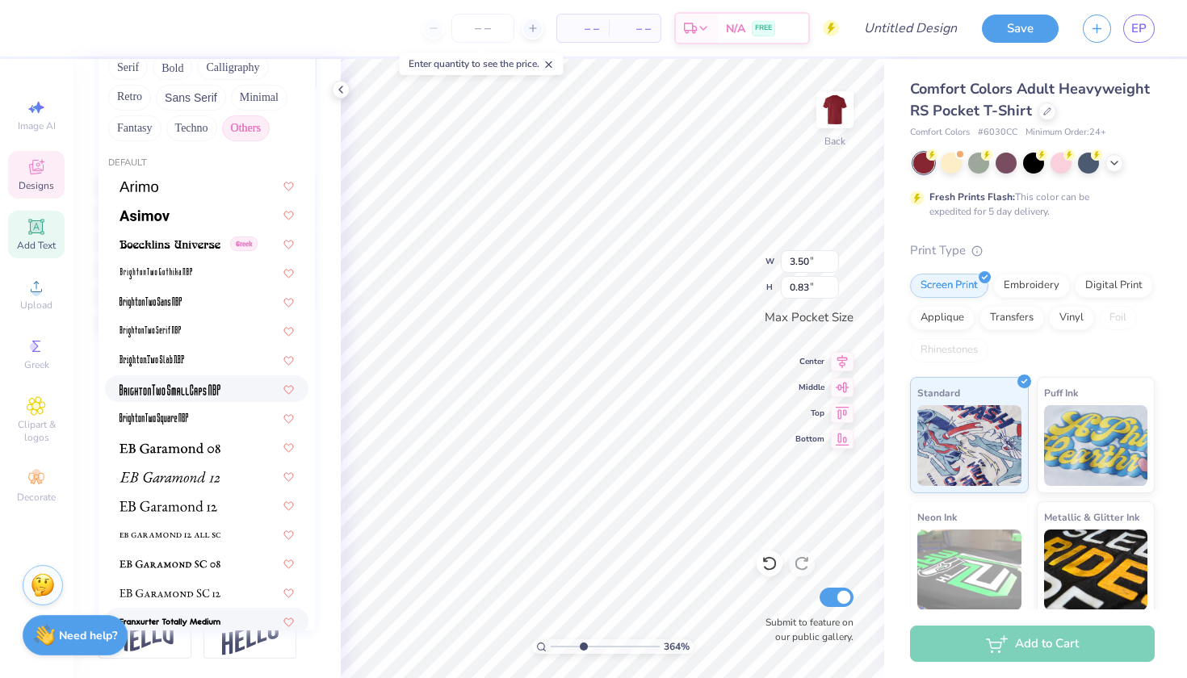
scroll to position [261, 0]
click at [173, 598] on img at bounding box center [170, 593] width 101 height 11
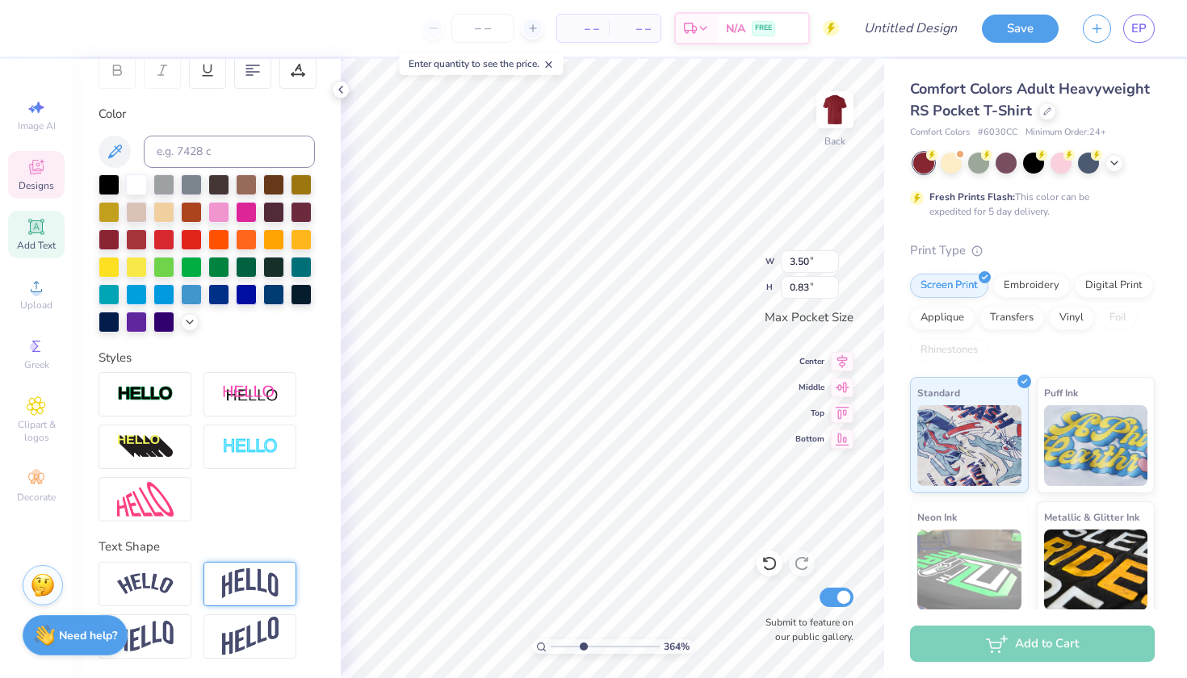
type input "3.35"
type input "0.82"
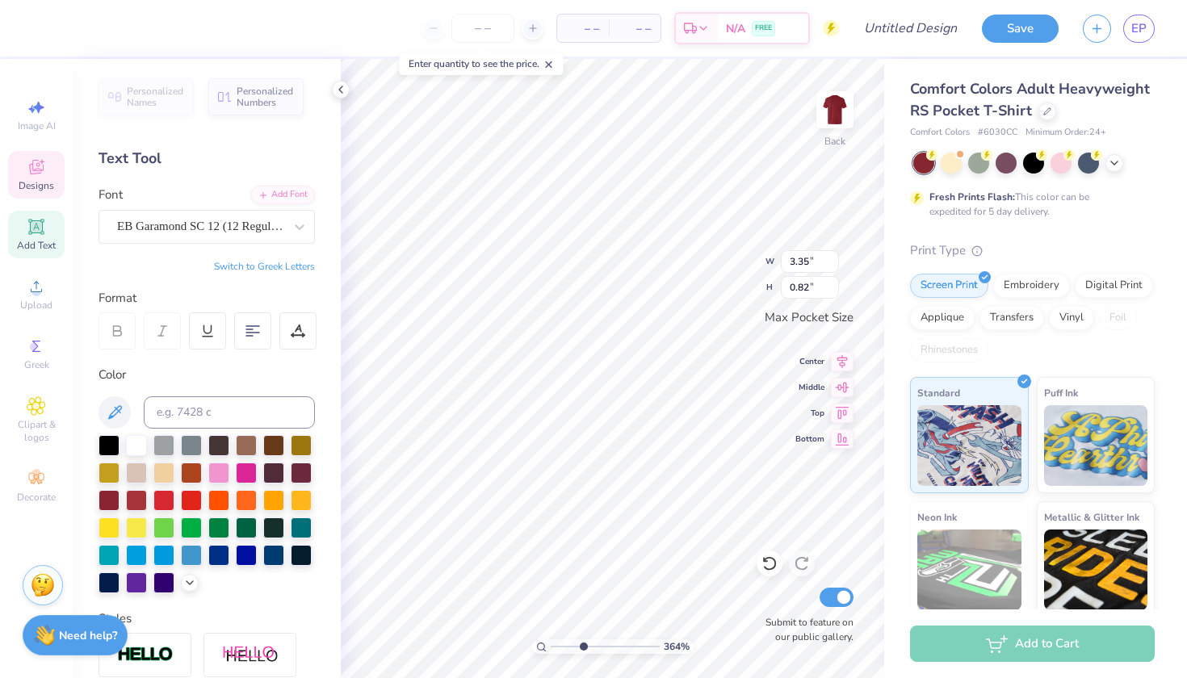
scroll to position [0, 0]
click at [225, 228] on span "EB Garamond SC 12 (12 Regular)" at bounding box center [200, 226] width 166 height 19
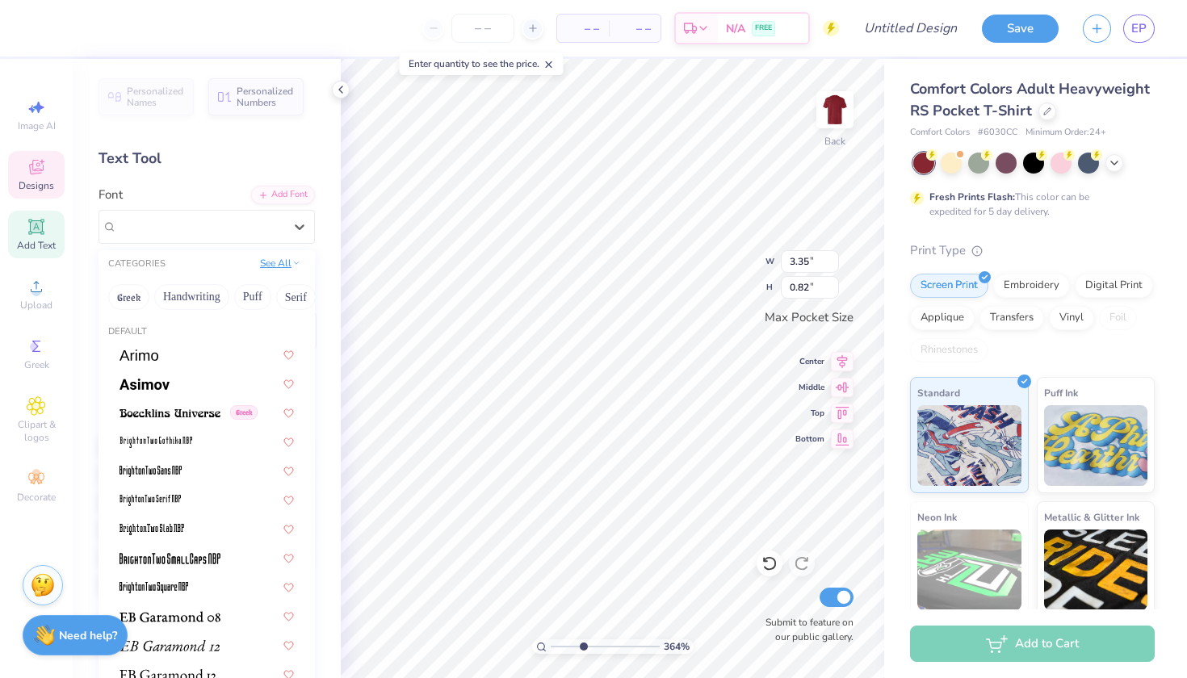
click at [279, 265] on button "See All" at bounding box center [280, 263] width 50 height 16
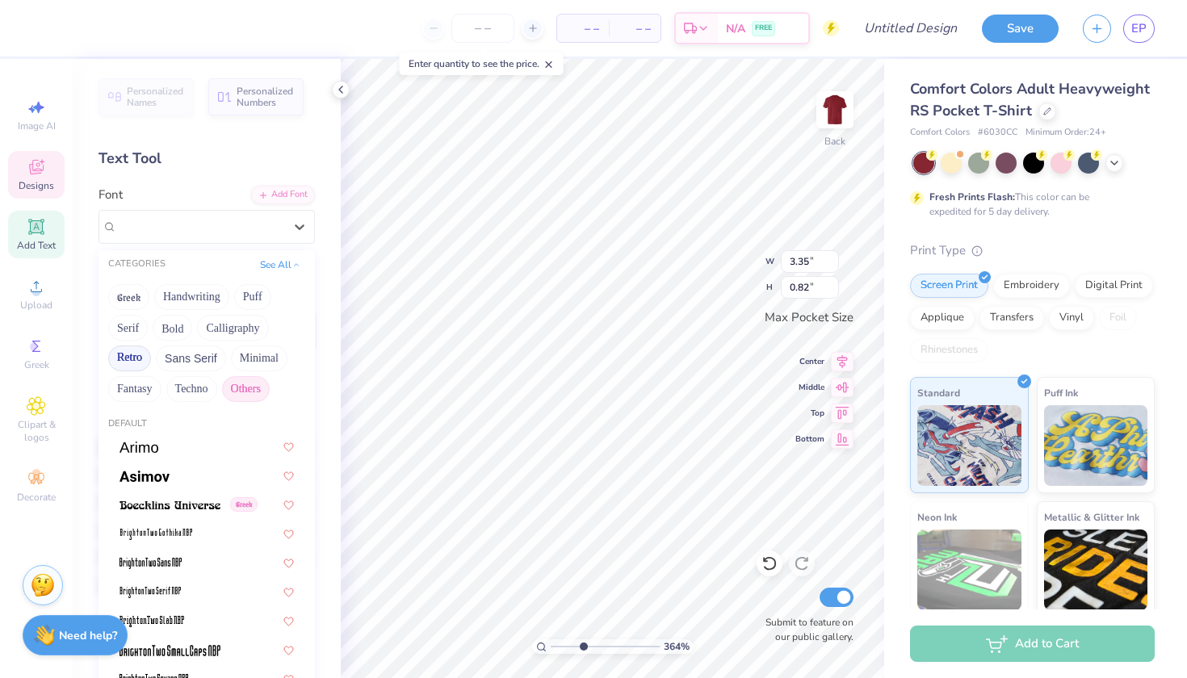
click at [136, 359] on button "Retro" at bounding box center [129, 359] width 43 height 26
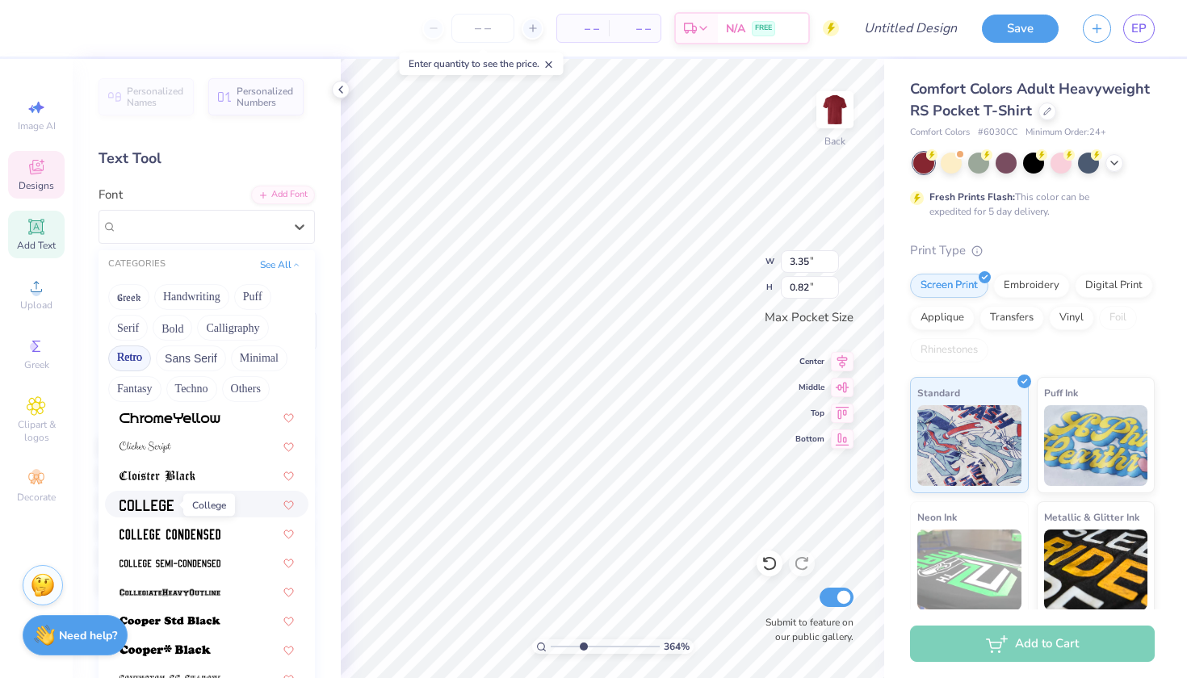
scroll to position [582, 0]
click at [178, 502] on div at bounding box center [207, 503] width 174 height 17
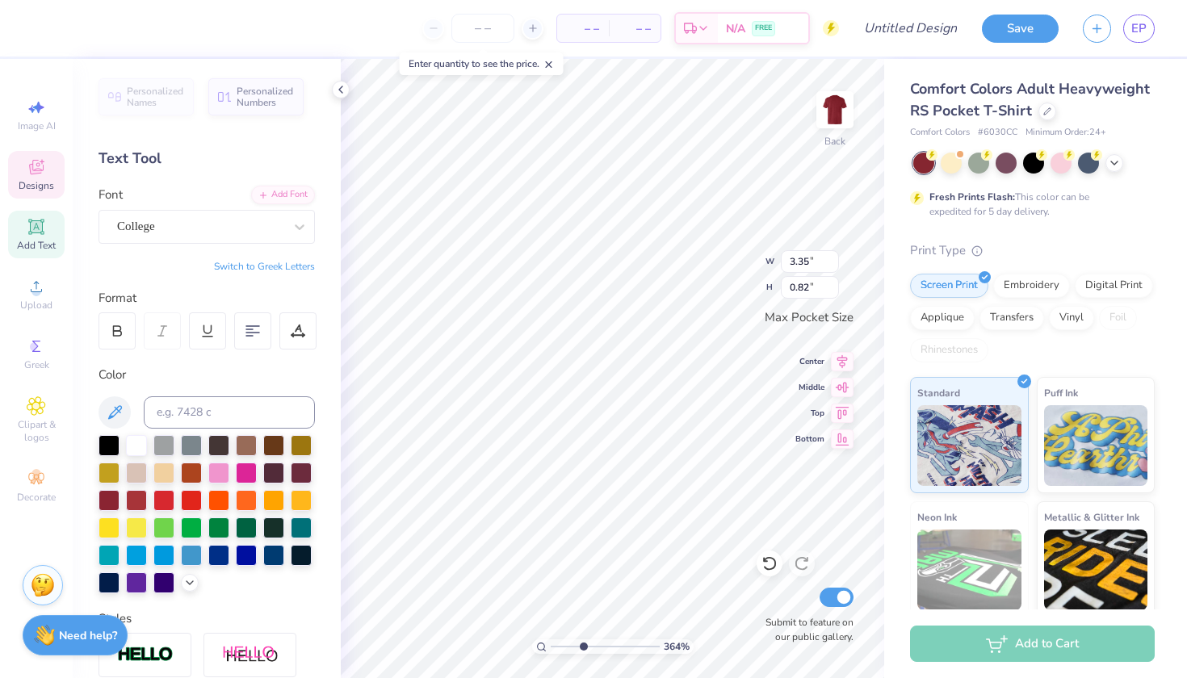
type input "3.10"
type input "0.81"
click at [218, 236] on div at bounding box center [200, 227] width 166 height 22
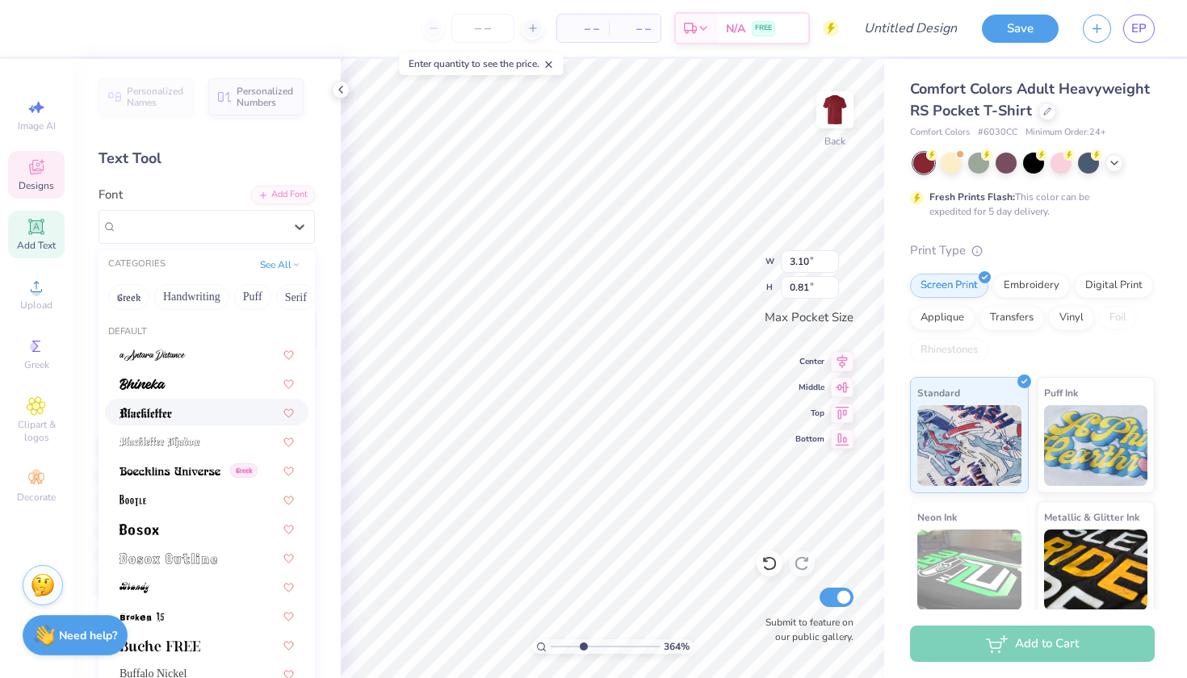
scroll to position [0, 0]
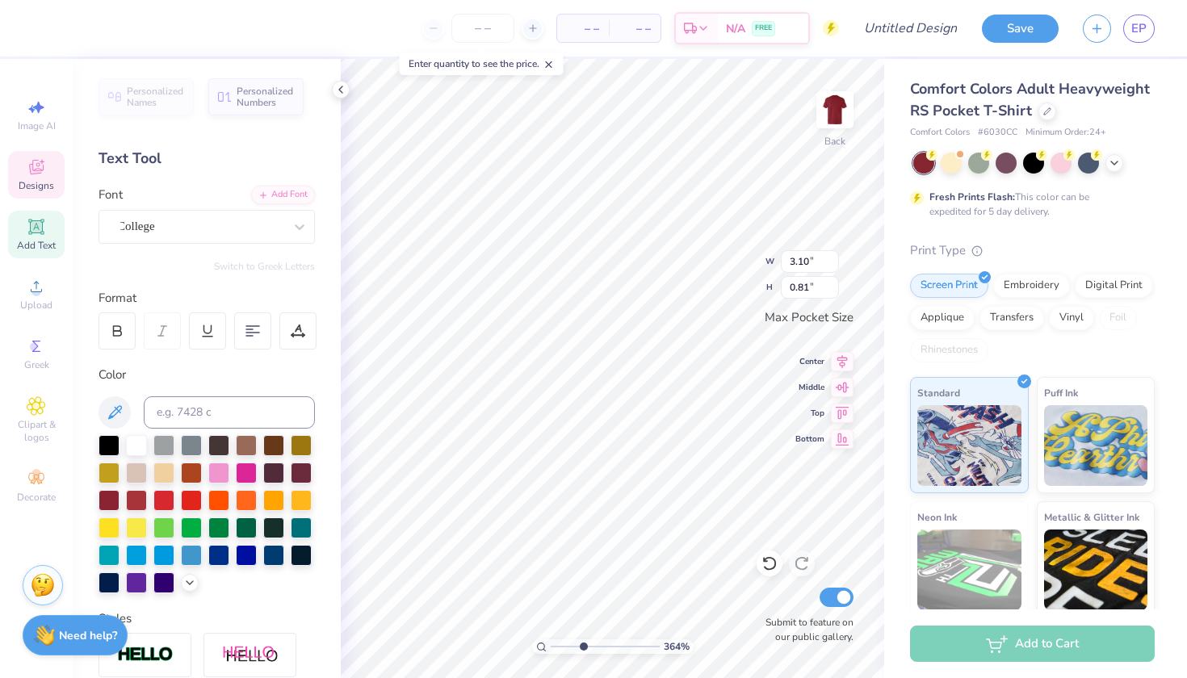
type input "2.57"
type input "0.68"
type input "3.10"
type input "0.81"
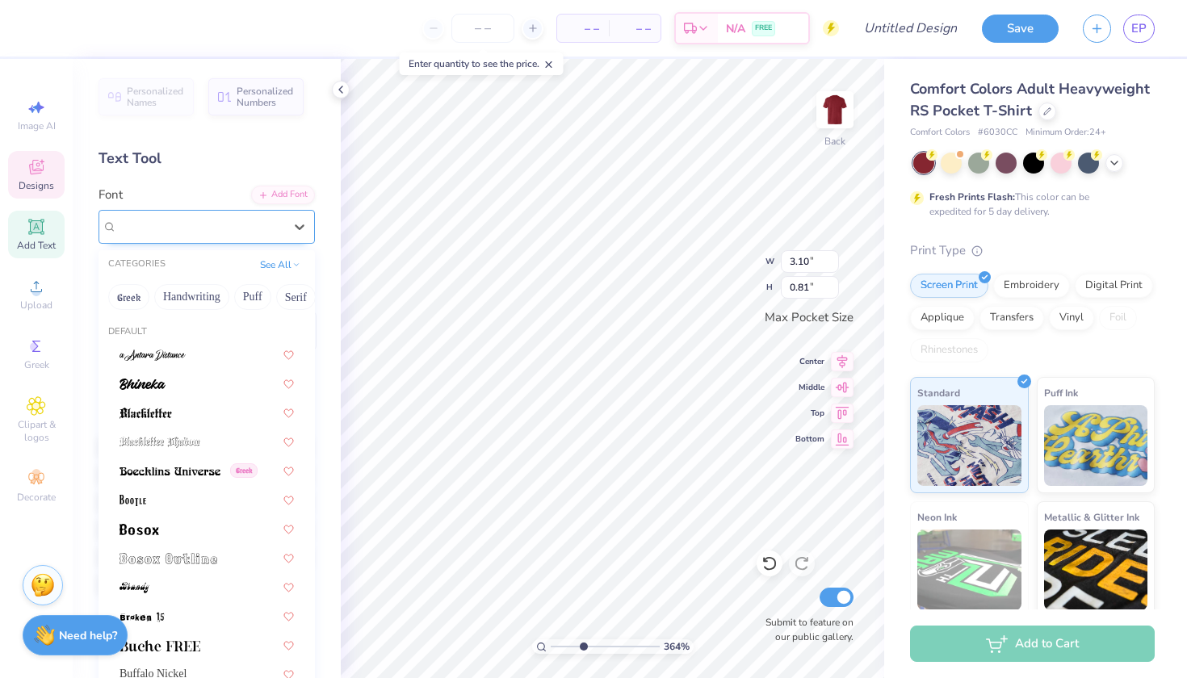
click at [248, 233] on div "College" at bounding box center [200, 226] width 170 height 25
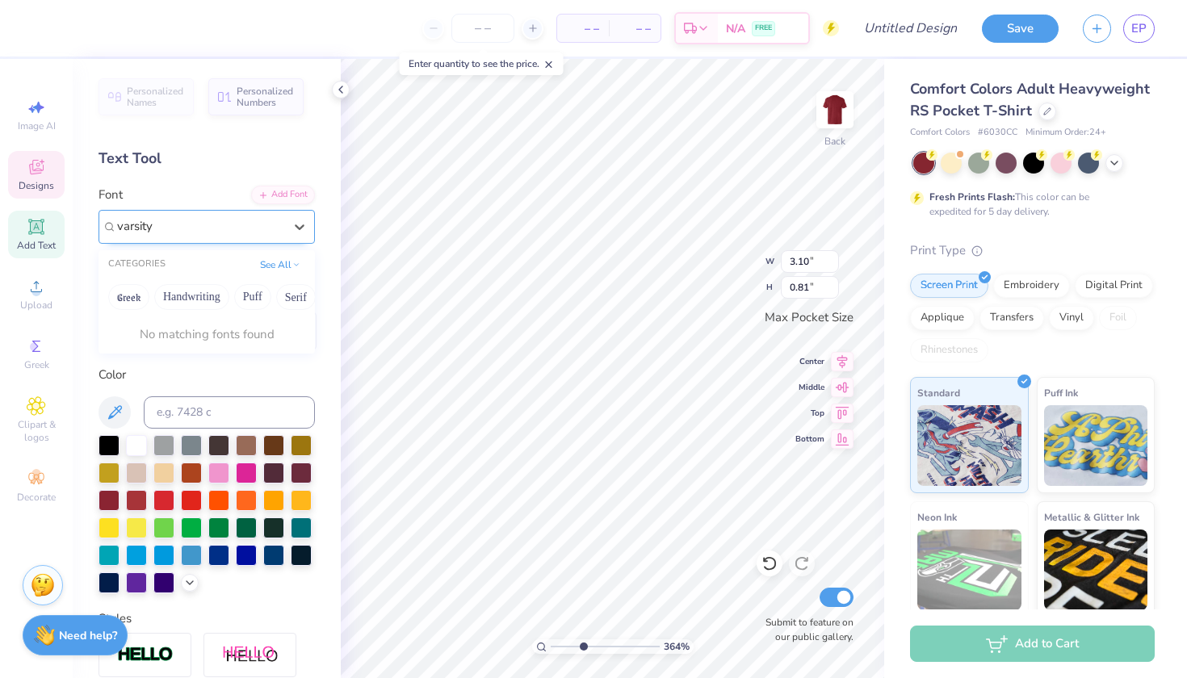
type input "varsity"
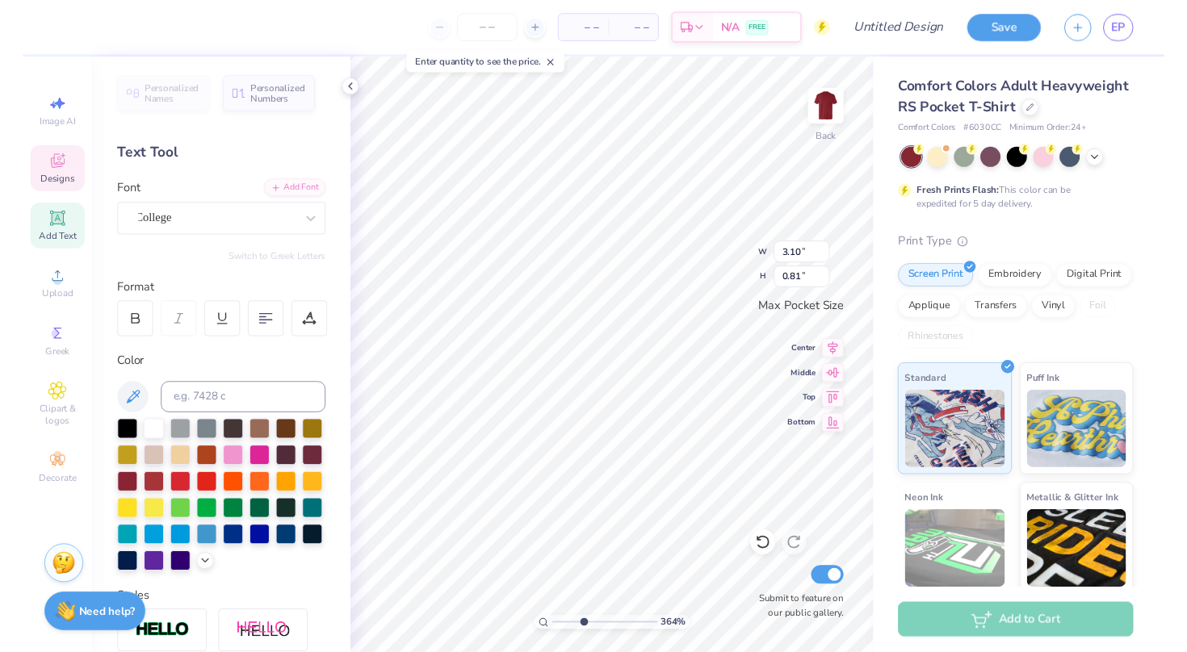
scroll to position [0, 1]
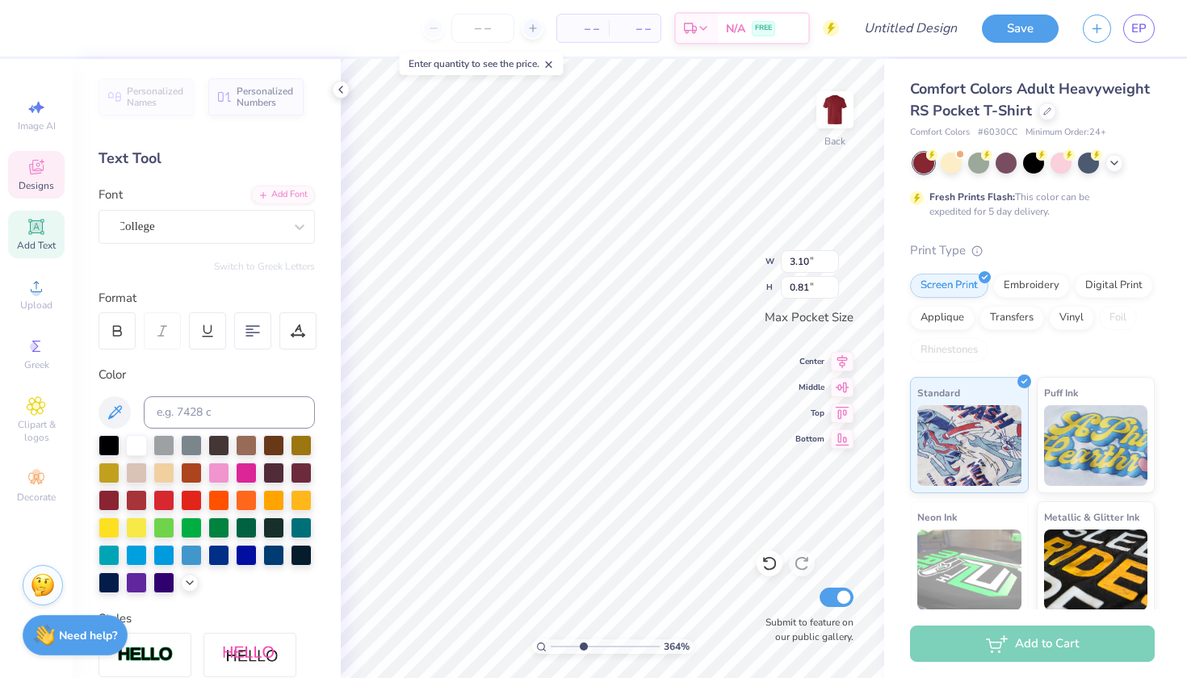
type input "1.56"
type input "0.20"
type input "3.10"
type input "0.81"
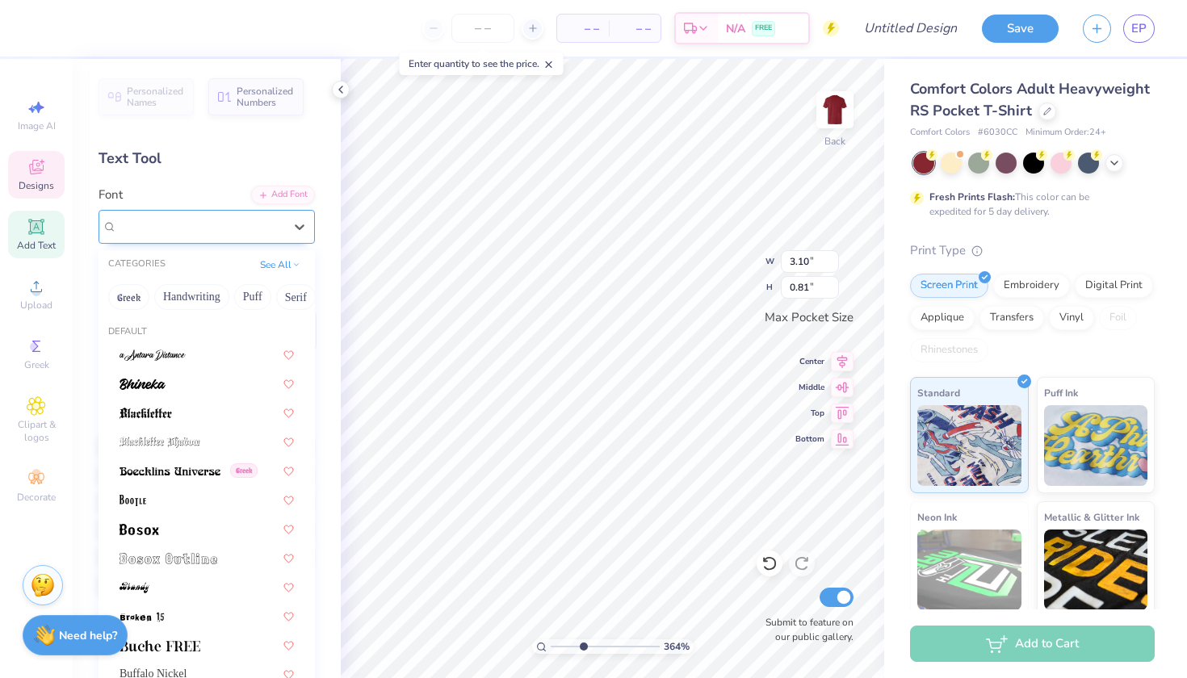
click at [155, 223] on span "College" at bounding box center [136, 226] width 38 height 19
click at [187, 548] on div at bounding box center [206, 557] width 203 height 27
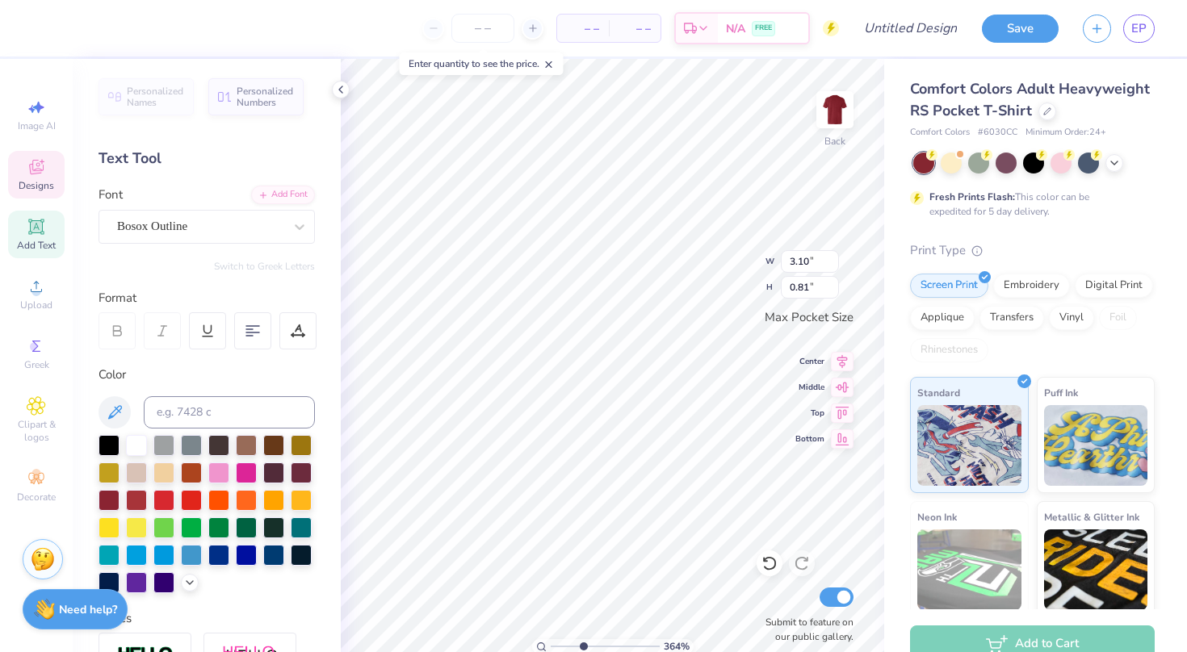
type input "2.93"
type input "0.91"
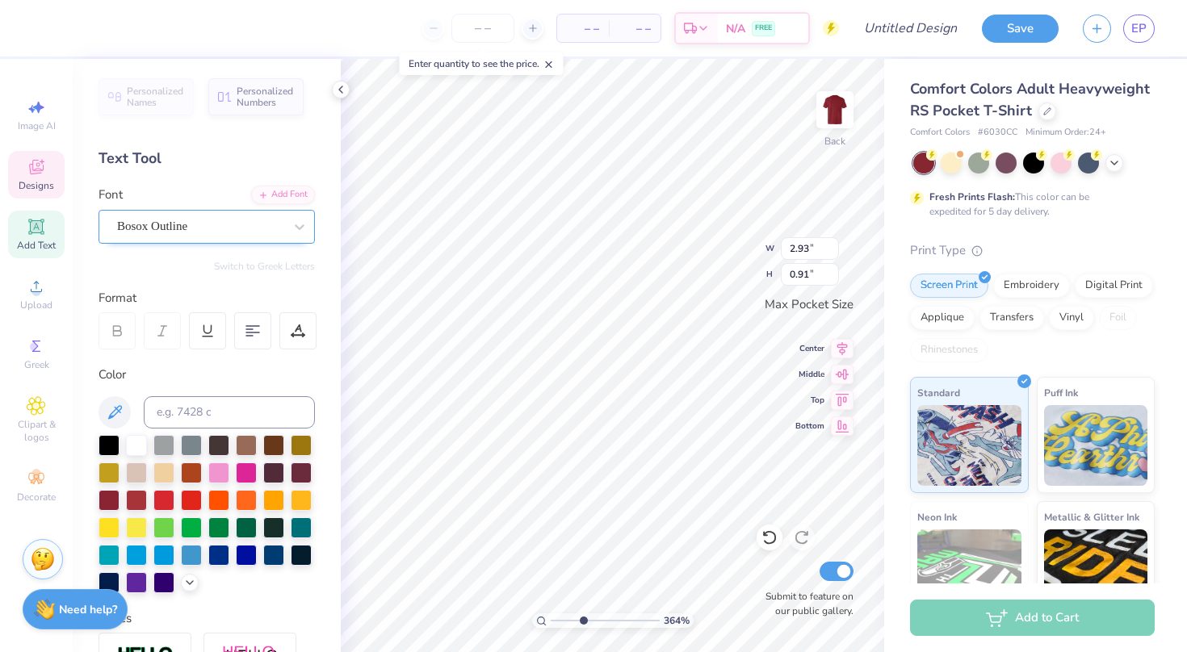
click at [199, 220] on div "Bosox Outline" at bounding box center [200, 226] width 170 height 25
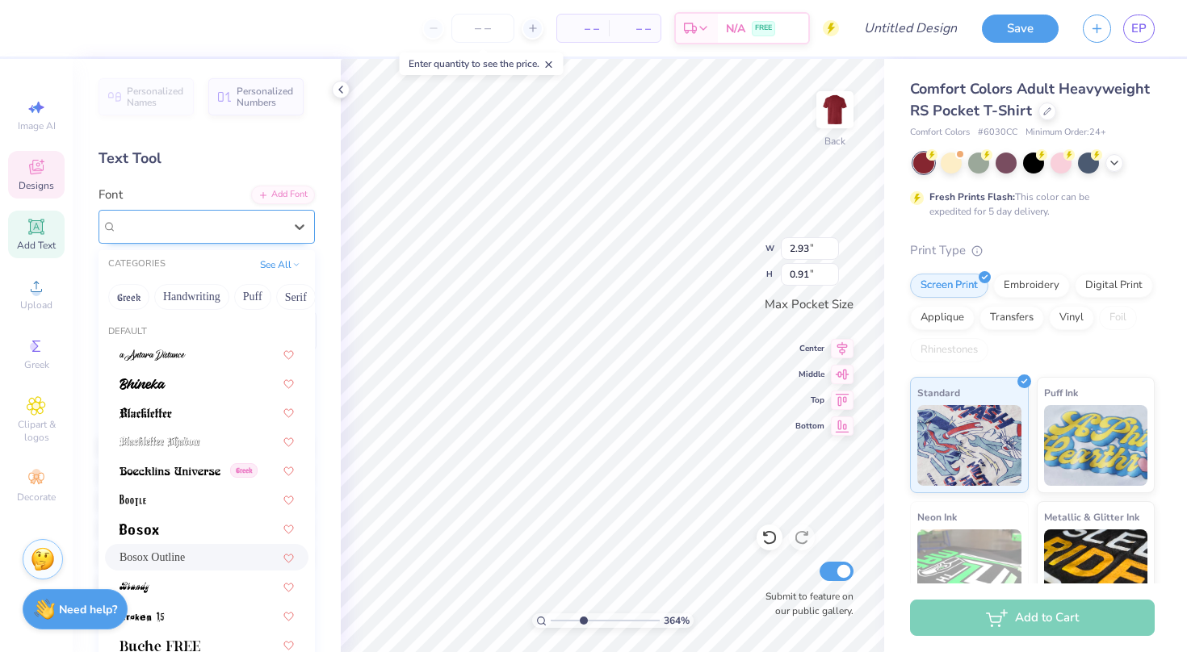
type input "1"
click at [275, 265] on button "See All" at bounding box center [280, 263] width 50 height 16
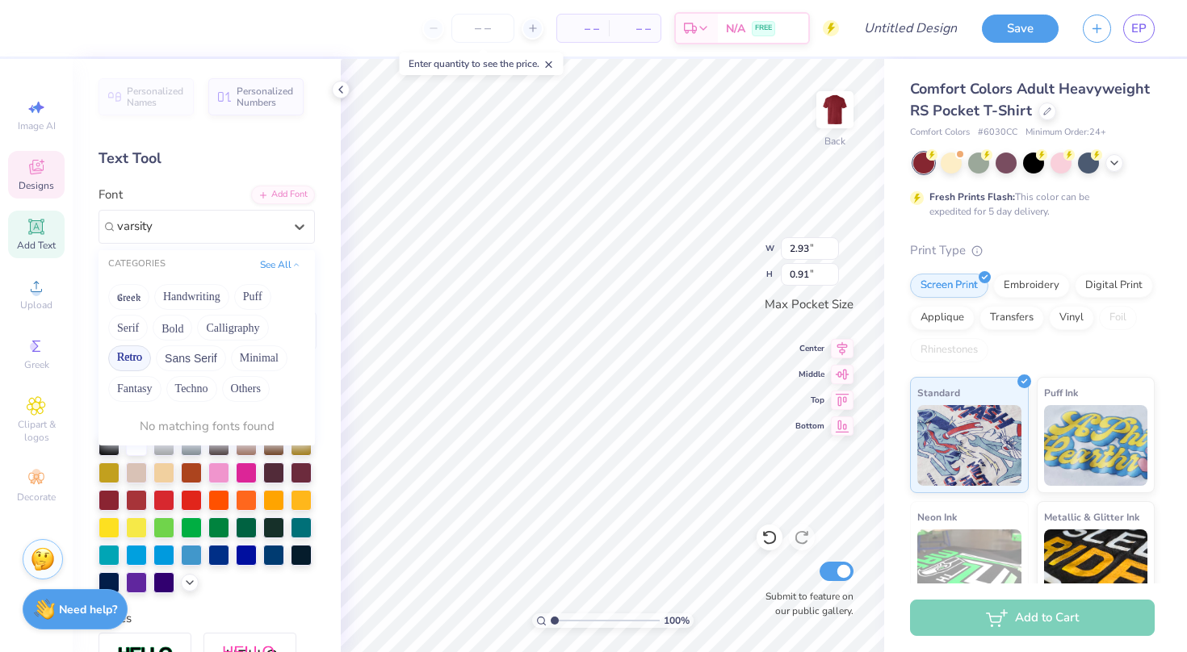
type input "varsity"
